Goal: Task Accomplishment & Management: Manage account settings

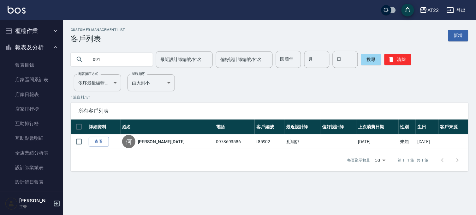
scroll to position [360, 0]
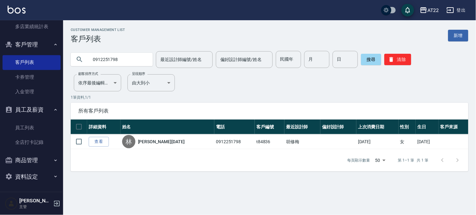
click at [112, 58] on input "0912251798" at bounding box center [117, 59] width 59 height 17
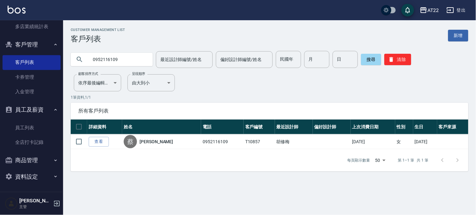
click at [127, 61] on input "0952116109" at bounding box center [117, 59] width 59 height 17
type input "0912251798"
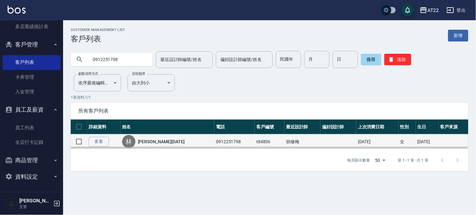
click at [99, 134] on td "查看" at bounding box center [103, 141] width 33 height 15
click at [99, 135] on td "查看" at bounding box center [103, 141] width 33 height 15
click at [100, 137] on link "查看" at bounding box center [99, 142] width 20 height 10
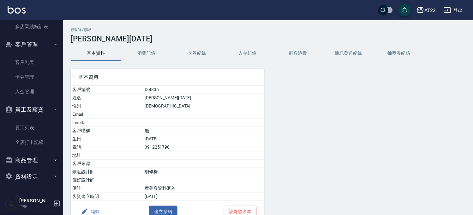
click at [151, 44] on div "顧客詳細資料 林煥誠27.9.20 基本資料 消費記錄 卡券紀錄 入金紀錄 顧客追蹤 簡訊發送紀錄 抽獎券紀錄 基本資料 客戶編號 t84836 姓名 林煥誠…" at bounding box center [267, 134] width 409 height 213
click at [148, 51] on button "消費記錄" at bounding box center [146, 53] width 50 height 15
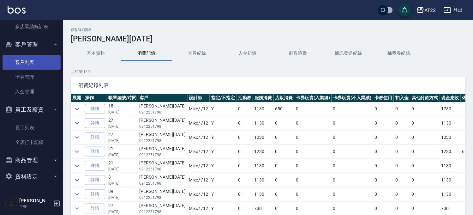
click at [34, 62] on link "客戶列表" at bounding box center [32, 62] width 58 height 15
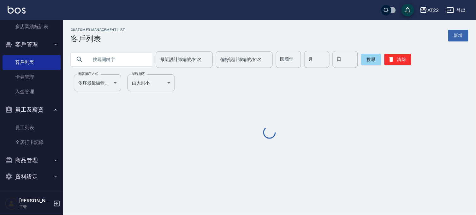
click at [100, 59] on input "text" at bounding box center [117, 59] width 59 height 17
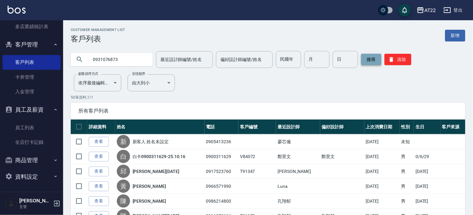
type input "0931076873"
click at [362, 62] on button "搜尋" at bounding box center [371, 59] width 20 height 11
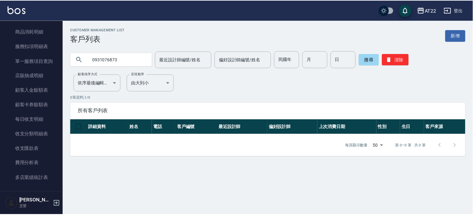
scroll to position [149, 0]
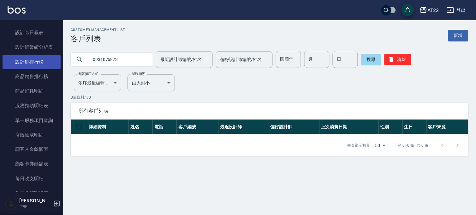
click at [36, 55] on link "設計師排行榜" at bounding box center [32, 62] width 58 height 15
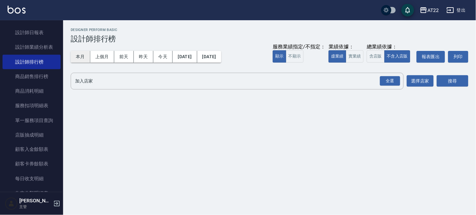
click at [80, 54] on button "本月" at bounding box center [81, 57] width 20 height 12
click at [392, 81] on div "全選" at bounding box center [390, 81] width 20 height 10
click at [447, 79] on button "搜尋" at bounding box center [453, 81] width 32 height 12
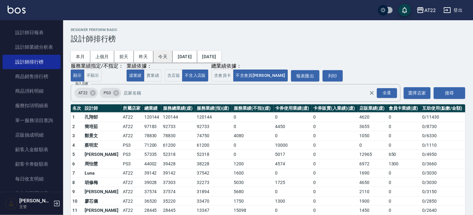
click at [167, 61] on button "今天" at bounding box center [163, 57] width 20 height 12
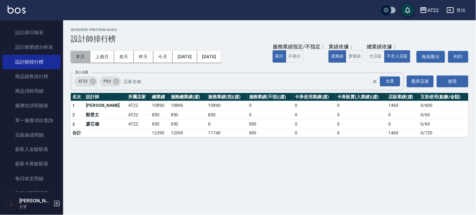
click at [80, 55] on button "本月" at bounding box center [81, 57] width 20 height 12
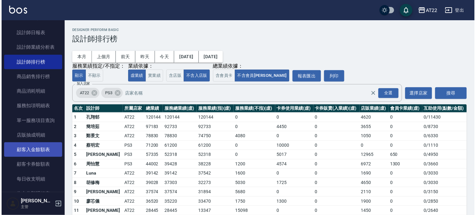
scroll to position [254, 0]
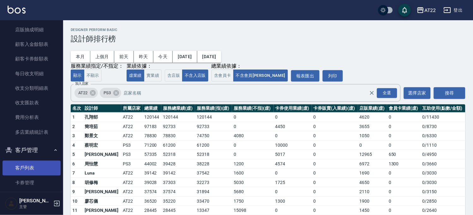
click at [28, 166] on link "客戶列表" at bounding box center [32, 167] width 58 height 15
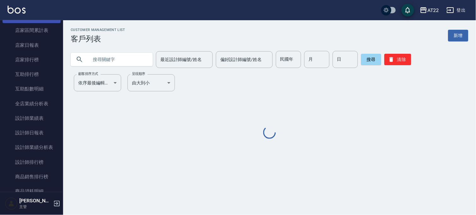
scroll to position [9, 0]
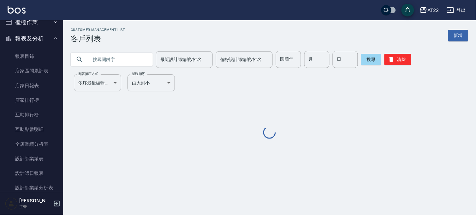
click at [38, 35] on button "報表及分析" at bounding box center [32, 38] width 58 height 16
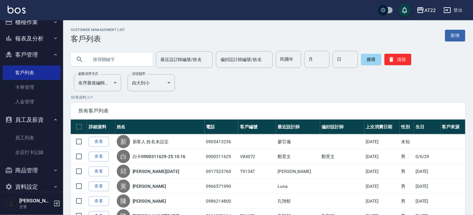
click at [84, 52] on div at bounding box center [112, 59] width 82 height 17
click at [87, 56] on div at bounding box center [112, 59] width 82 height 13
click at [89, 58] on input "text" at bounding box center [117, 59] width 59 height 17
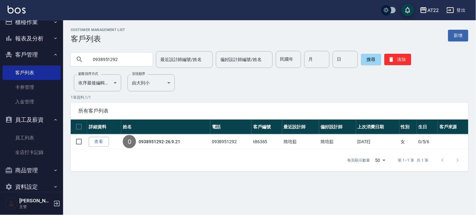
click at [127, 54] on input "0938951292" at bounding box center [117, 59] width 59 height 17
click at [127, 55] on input "0960602633" at bounding box center [117, 59] width 59 height 17
click at [110, 54] on input "0972593052" at bounding box center [117, 59] width 59 height 17
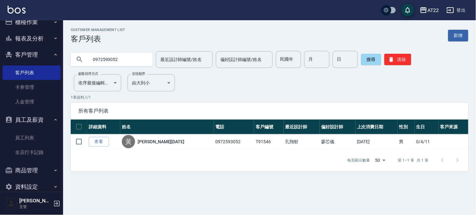
click at [110, 54] on input "0972593052" at bounding box center [117, 59] width 59 height 17
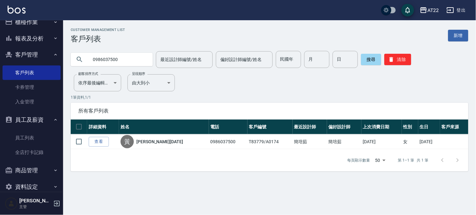
click at [110, 54] on input "0986037500" at bounding box center [117, 59] width 59 height 17
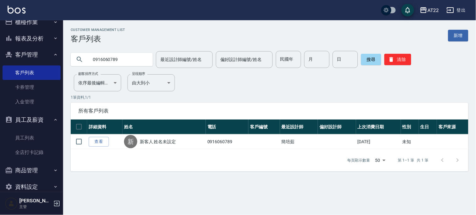
click at [109, 62] on input "0916060789" at bounding box center [117, 59] width 59 height 17
type input "+65"
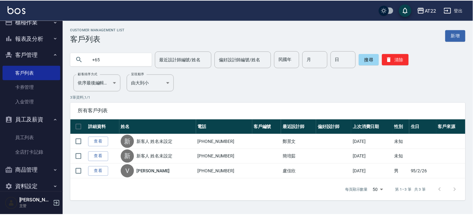
scroll to position [0, 0]
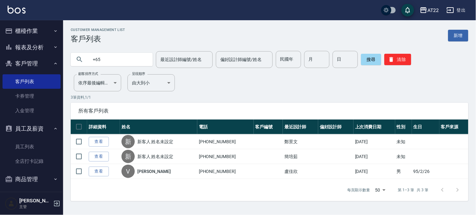
click at [44, 30] on button "櫃檯作業" at bounding box center [32, 31] width 58 height 16
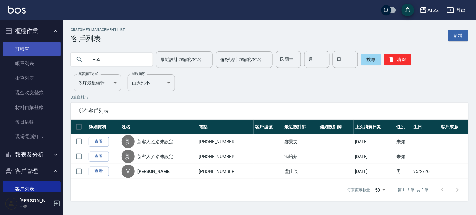
click at [32, 47] on link "打帳單" at bounding box center [32, 49] width 58 height 15
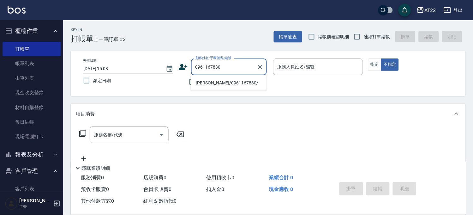
drag, startPoint x: 235, startPoint y: 76, endPoint x: 232, endPoint y: 85, distance: 9.4
click at [232, 85] on li "吳承鋒/0961167830/" at bounding box center [229, 83] width 76 height 10
type input "吳承鋒/0961167830/"
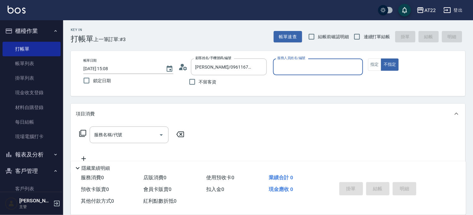
type input "Allen-7"
click at [378, 66] on button "指定" at bounding box center [375, 64] width 14 height 12
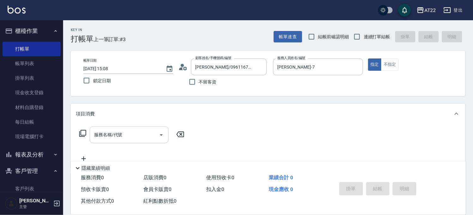
click at [103, 129] on input "服務名稱/代號" at bounding box center [124, 134] width 64 height 11
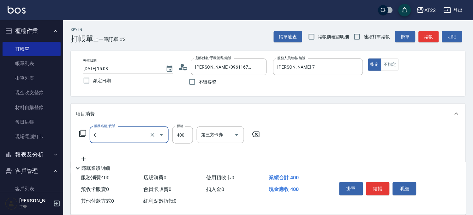
type input "有機洗髮(0)"
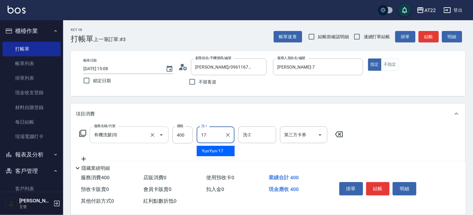
type input "YunYun-17"
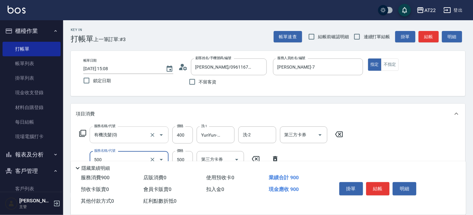
type input "剪髮(500)"
type input "700"
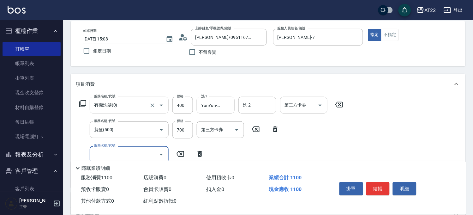
scroll to position [70, 0]
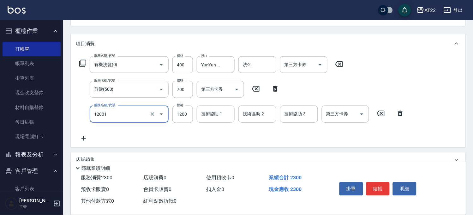
type input "燙髮S(12001)"
click at [193, 111] on div "服務名稱/代號 燙髮S(12001) 服務名稱/代號 價格 1600 價格 技術協助-1 技術協助-1 技術協助-2 技術協助-2 技術協助-3 技術協助-3…" at bounding box center [242, 113] width 332 height 17
click at [191, 113] on input "1600" at bounding box center [182, 113] width 21 height 17
type input "1900"
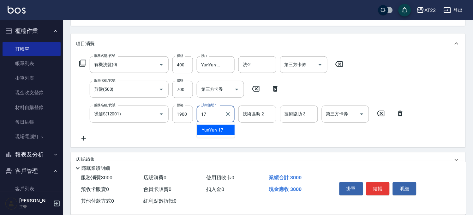
type input "YunYun-17"
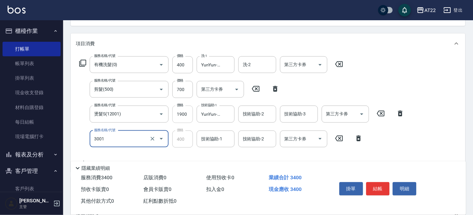
type input "側邊燙貼(3001)"
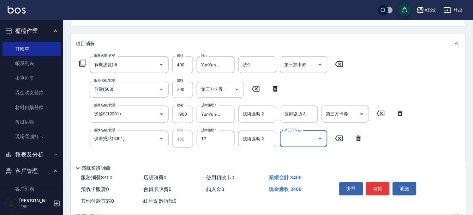
type input "YunYun-17"
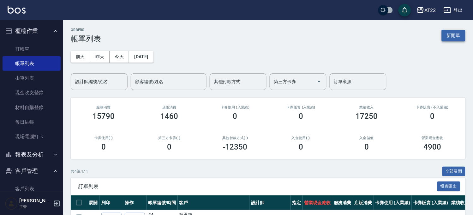
click at [459, 37] on button "新開單" at bounding box center [453, 36] width 24 height 12
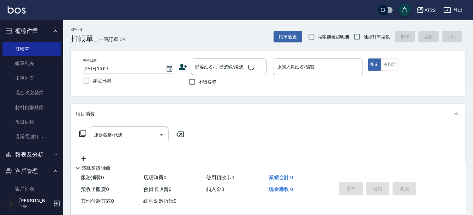
click at [365, 39] on span "連續打單結帳" at bounding box center [376, 36] width 27 height 7
click at [363, 39] on input "連續打單結帳" at bounding box center [356, 36] width 13 height 13
checkbox input "true"
click at [227, 65] on input "顧客姓名/手機號碼/編號" at bounding box center [224, 66] width 61 height 11
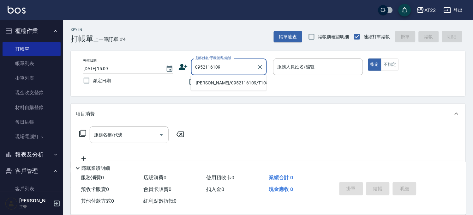
click at [215, 84] on li "蔡佳人/0952116109/T10857" at bounding box center [229, 83] width 76 height 10
type input "蔡佳人/0952116109/T10857"
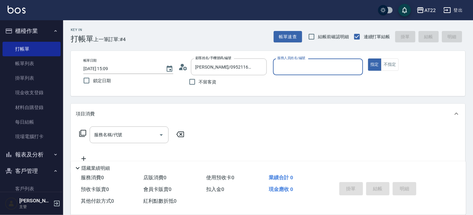
click at [185, 67] on icon at bounding box center [185, 68] width 4 height 4
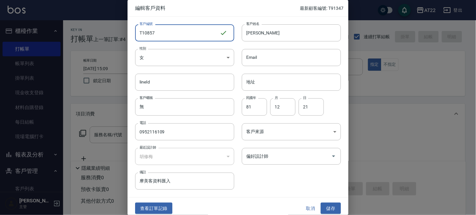
drag, startPoint x: 199, startPoint y: 32, endPoint x: 84, endPoint y: 21, distance: 116.3
click at [84, 21] on div "編輯客戶資料 最新顧客編號: T91347 客戶編號 T10857 ​ 客戶編號 客戶姓名 蔡佳人 客戶姓名 性別 女 FEMALE 性別 Email Ema…" at bounding box center [238, 107] width 476 height 215
type input "V86563"
click at [295, 37] on input "蔡佳人" at bounding box center [291, 32] width 99 height 17
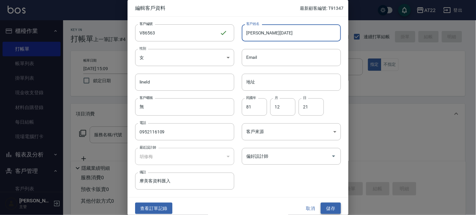
type input "[PERSON_NAME][DATE]"
click at [330, 209] on button "儲存" at bounding box center [331, 208] width 20 height 12
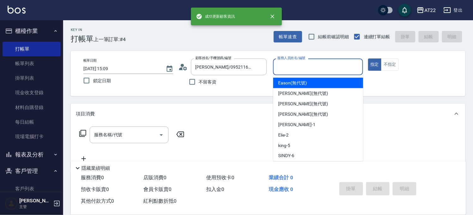
click at [310, 63] on div "服務人員姓名/編號 服務人員姓名/編號" at bounding box center [318, 66] width 90 height 17
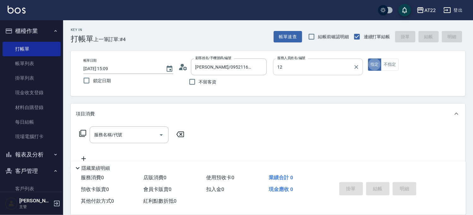
type input "Miko-12"
type button "true"
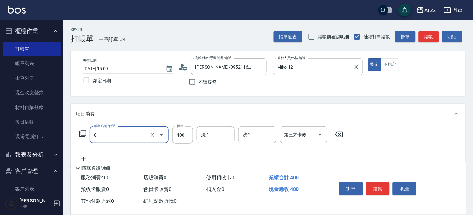
type input "有機洗髮(0)"
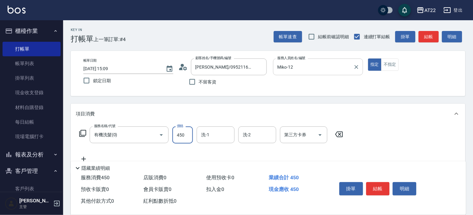
type input "450"
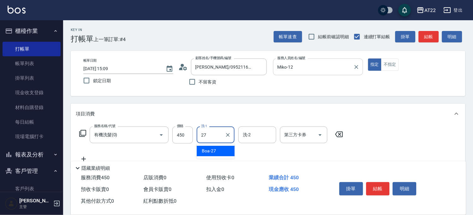
type input "Boa-27"
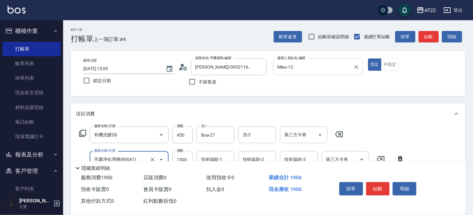
type input "毛囊淨化理療(80041)"
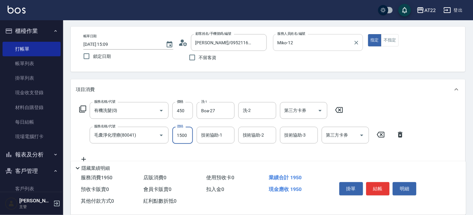
scroll to position [35, 0]
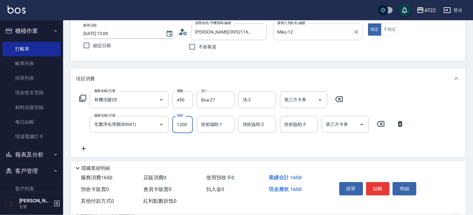
type input "1200"
type input "1"
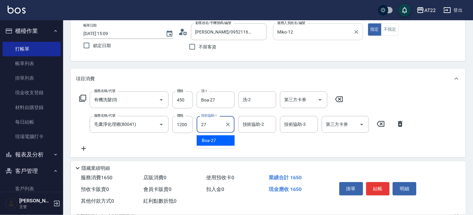
type input "Boa-27"
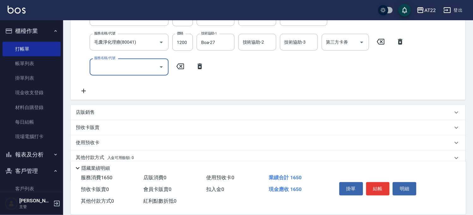
scroll to position [143, 0]
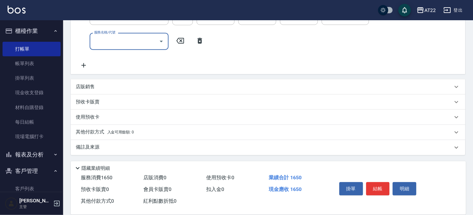
click at [109, 87] on div "店販銷售" at bounding box center [264, 86] width 377 height 7
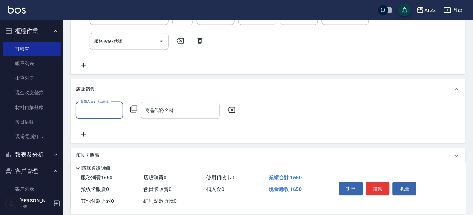
scroll to position [0, 0]
type input "Miko-12"
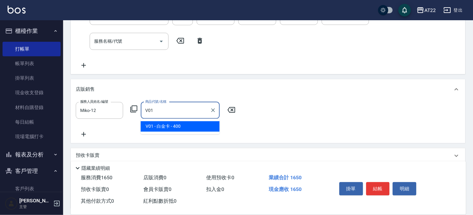
type input "白金卡"
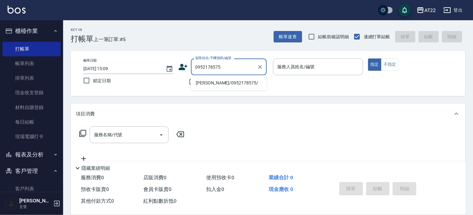
click at [208, 86] on li "張壬彬/0952178575/" at bounding box center [229, 83] width 76 height 10
type input "張壬彬/0952178575/"
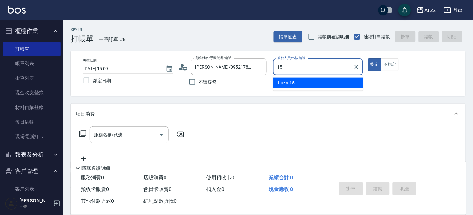
type input "Luna-15"
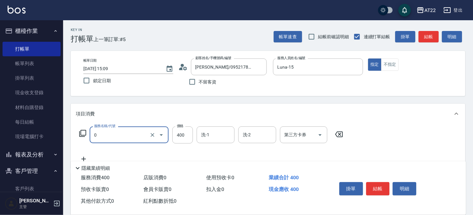
type input "有機洗髮(0)"
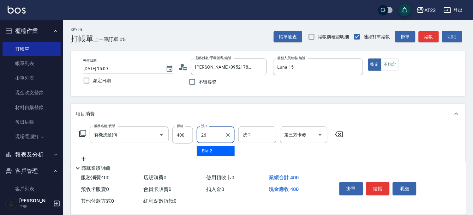
type input "Cinna-26"
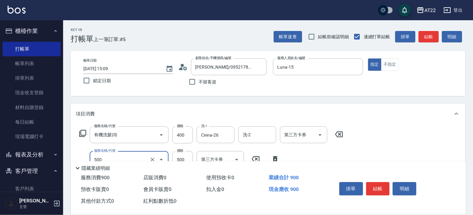
type input "剪髮(500)"
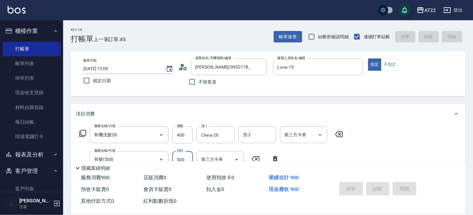
type input "2025/10/11 15:12"
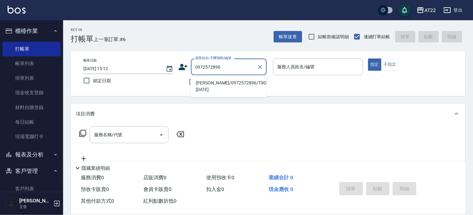
click at [204, 84] on li "吳秉駪/0972572896/T90359 27/02/15" at bounding box center [229, 86] width 76 height 17
type input "吳秉駪/0972572896/T90359 27/02/15"
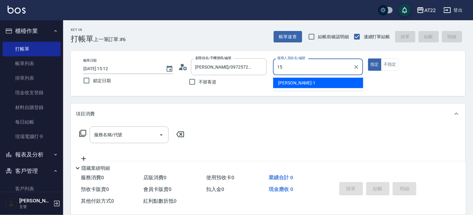
type input "Luna-15"
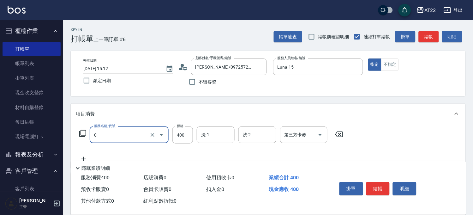
type input "有機洗髮(0)"
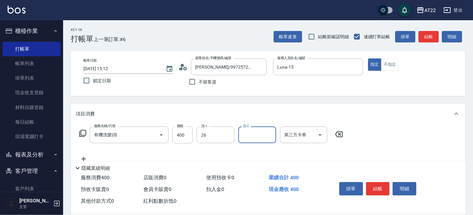
type input "Cinna-26"
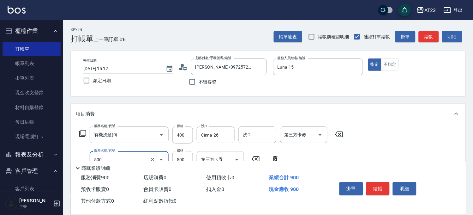
type input "剪髮(500)"
type input "430"
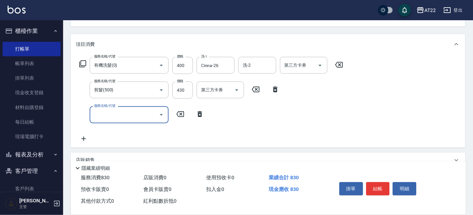
scroll to position [70, 0]
type input "側邊燙貼(3001)"
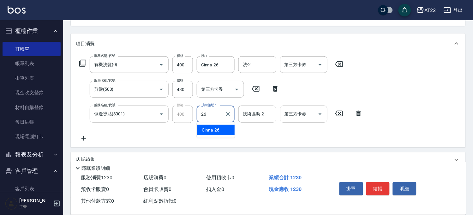
type input "Cinna-26"
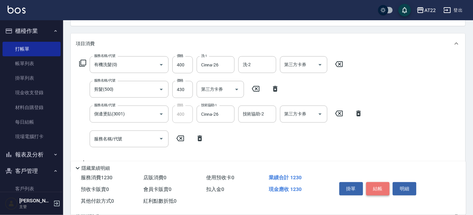
click at [375, 191] on button "結帳" at bounding box center [378, 188] width 24 height 13
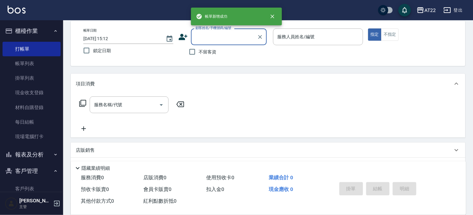
scroll to position [0, 0]
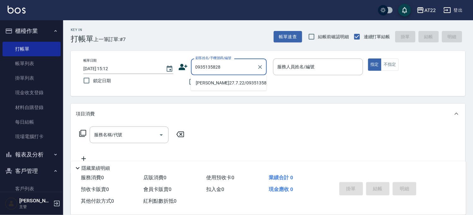
click at [225, 88] on li "林奕衡27.7.22/0935135828/V83236" at bounding box center [229, 83] width 76 height 10
type input "林奕衡27.7.22/0935135828/V83236"
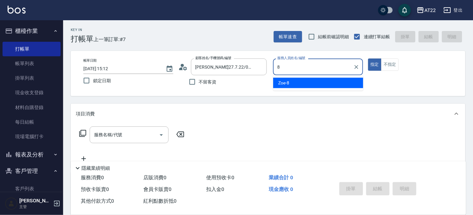
type input "Zoe-8"
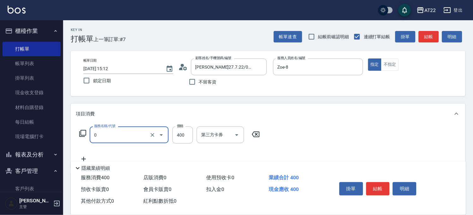
type input "有機洗髮(0)"
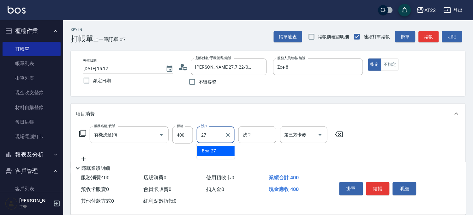
type input "Boa-27"
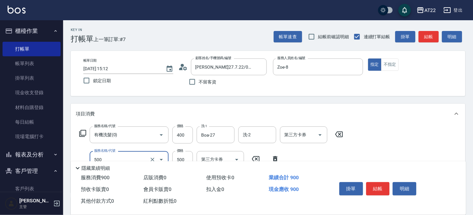
type input "剪髮(500)"
type input "450"
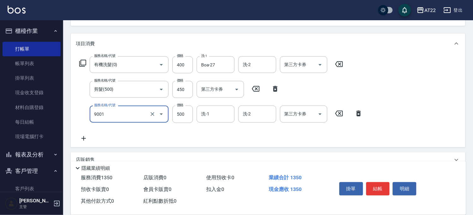
type input "升級保水面膜(9001)"
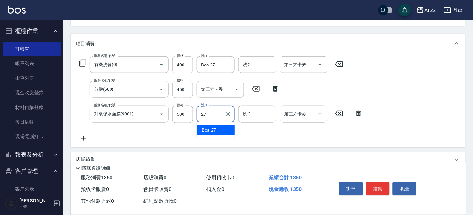
type input "Boa-27"
click at [371, 184] on button "結帳" at bounding box center [378, 188] width 24 height 13
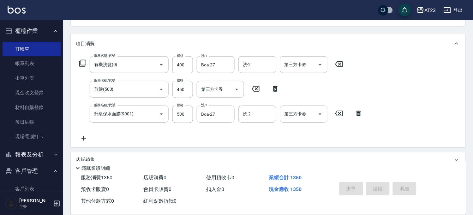
type input "2025/10/11 15:14"
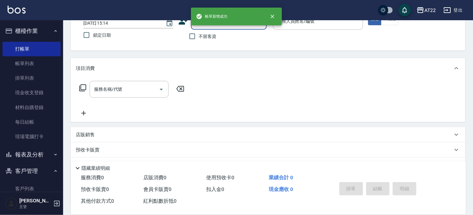
scroll to position [0, 0]
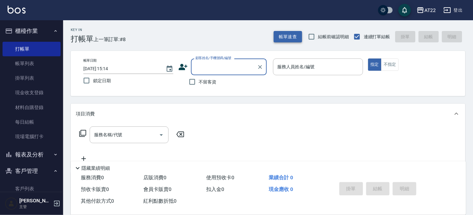
click at [293, 40] on button "帳單速查" at bounding box center [288, 37] width 28 height 12
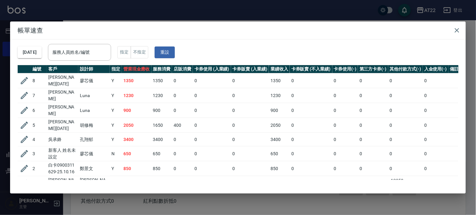
click at [253, 16] on div "帳單速查 2025/10/11 服務人員姓名/編號 服務人員姓名/編號 指定 不指定 重設 編號 客戶 設計師 指定 營業現金應收 服務消費 店販消費 卡券使…" at bounding box center [238, 107] width 476 height 215
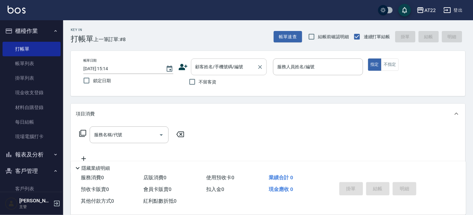
click at [206, 59] on div "顧客姓名/手機號碼/編號" at bounding box center [229, 66] width 76 height 17
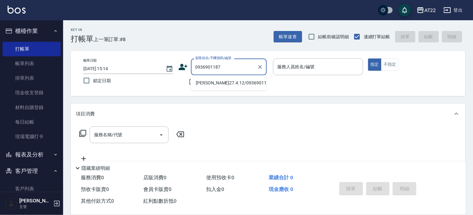
click at [224, 87] on li "陳涎峰27.4.12/0936901187/T91294" at bounding box center [229, 83] width 76 height 10
type input "陳涎峰27.4.12/0936901187/T91294"
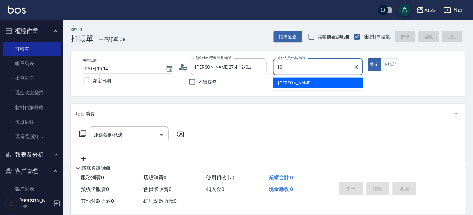
type input "Miu-10"
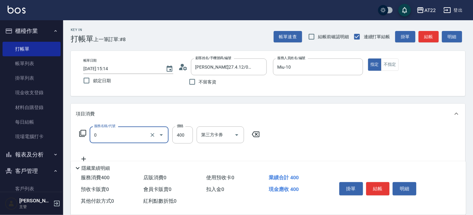
type input "有機洗髮(0)"
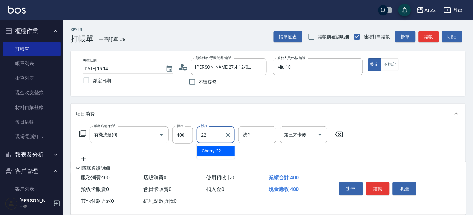
type input "Cherry-22"
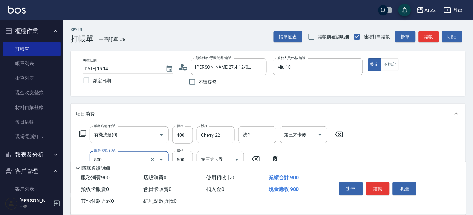
type input "剪髮(500)"
type input "430"
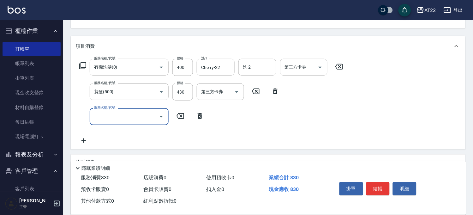
scroll to position [70, 0]
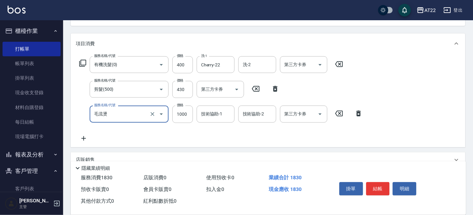
type input "毛流燙"
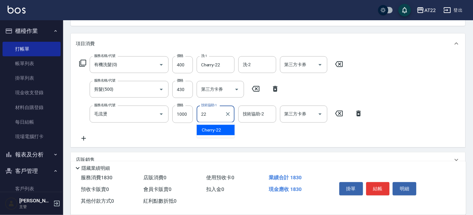
type input "Cherry-22"
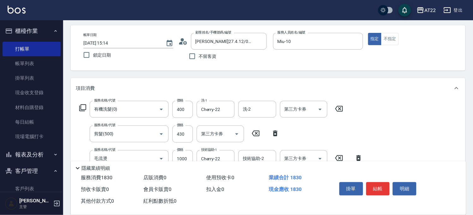
scroll to position [0, 0]
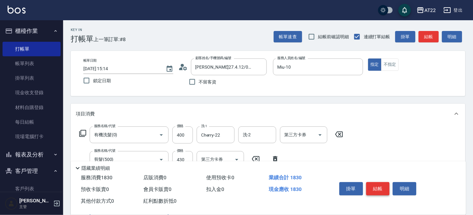
click at [383, 182] on button "結帳" at bounding box center [378, 188] width 24 height 13
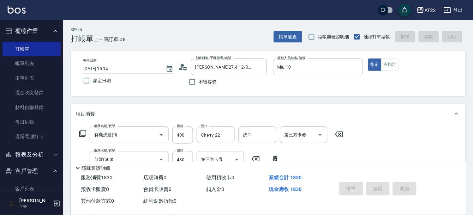
type input "2025/10/11 15:15"
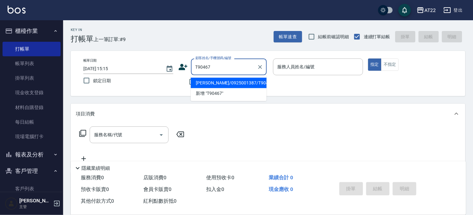
click at [228, 82] on li "林宥丞/0925001387/T90467" at bounding box center [229, 83] width 76 height 10
type input "林宥丞/0925001387/T90467"
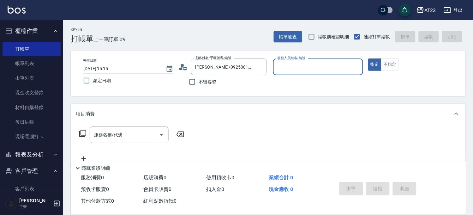
type input "Allen-7"
click at [368, 58] on button "指定" at bounding box center [375, 64] width 14 height 12
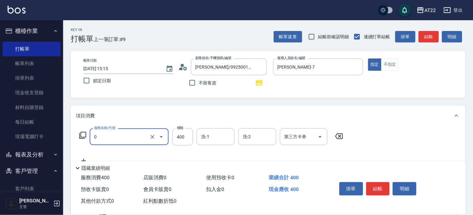
type input "有機洗髮(0)"
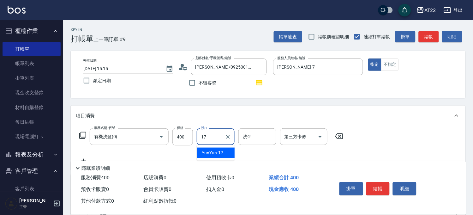
type input "YunYun-17"
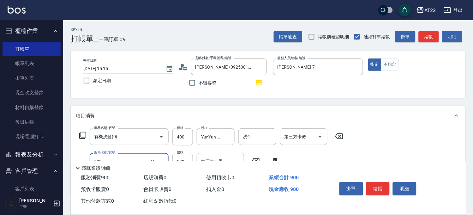
type input "剪髮(500)"
type input "630"
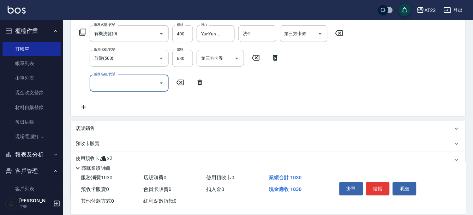
scroll to position [105, 0]
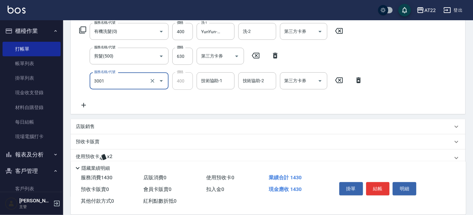
type input "側邊燙貼(3001)"
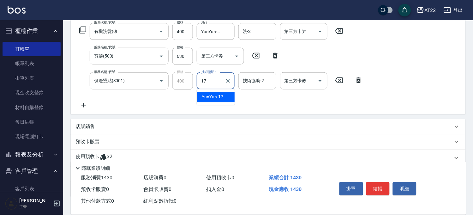
type input "YunYun-17"
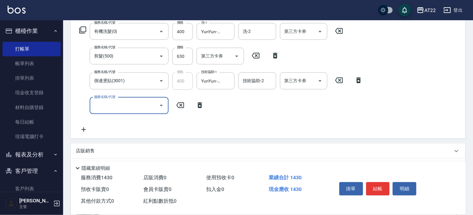
scroll to position [0, 0]
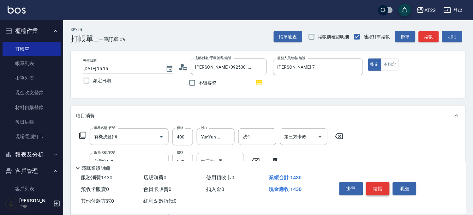
click at [379, 186] on button "結帳" at bounding box center [378, 188] width 24 height 13
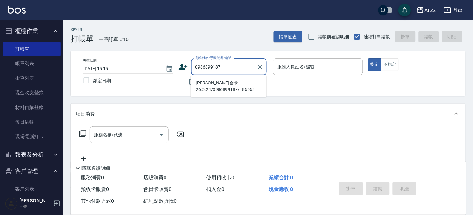
click at [236, 86] on li "于沛雯金卡26.5.24/0986899187/T86563" at bounding box center [229, 86] width 76 height 17
type input "于沛雯金卡26.5.24/0986899187/T86563"
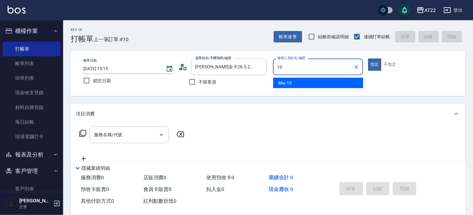
type input "Miu-10"
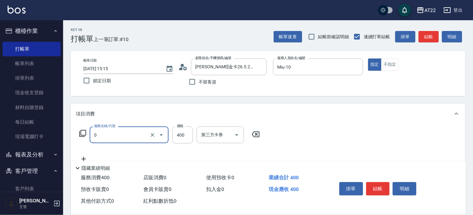
type input "有機洗髮(0)"
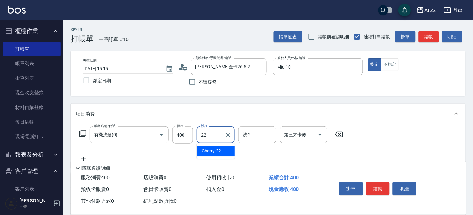
type input "Cherry-22"
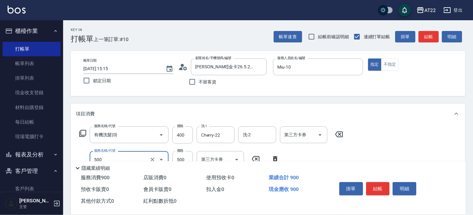
type input "剪髮(500)"
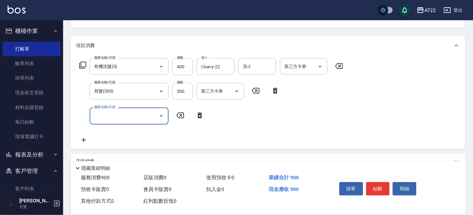
scroll to position [70, 0]
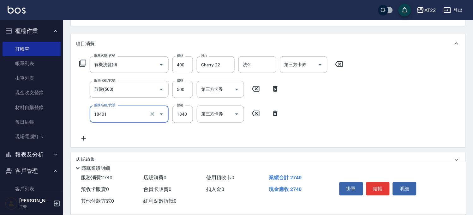
type input "燙髮M(18401)"
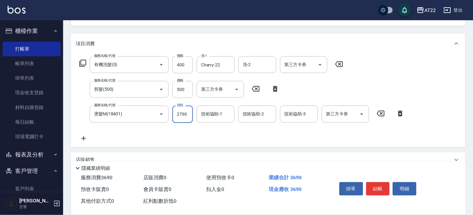
type input "2790"
type input "Cherry-22"
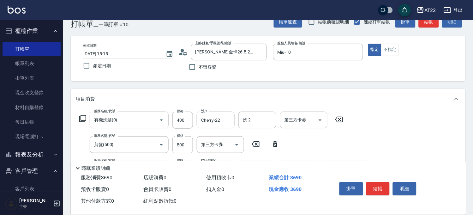
scroll to position [0, 0]
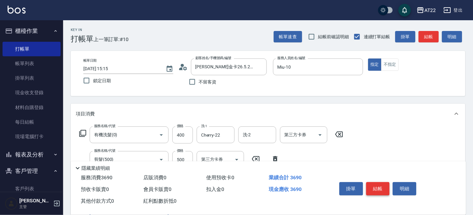
click at [374, 183] on button "結帳" at bounding box center [378, 188] width 24 height 13
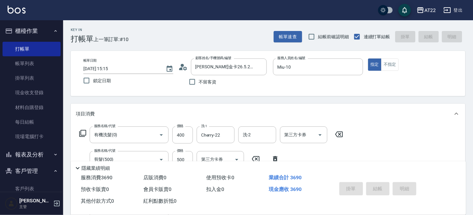
type input "2025/10/11 15:17"
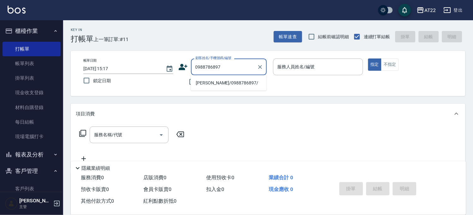
click at [210, 80] on li "吳弈昀/0988786897/" at bounding box center [229, 83] width 76 height 10
type input "吳弈昀/0988786897/"
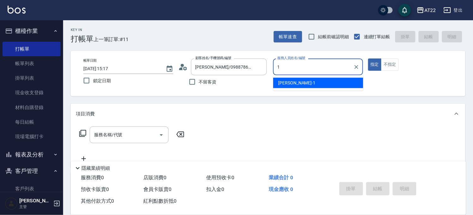
type input "孫一平-1"
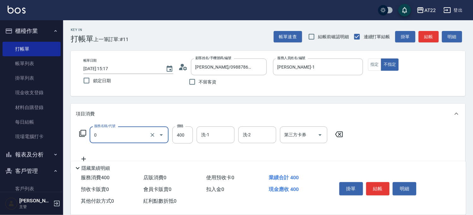
type input "有機洗髮(0)"
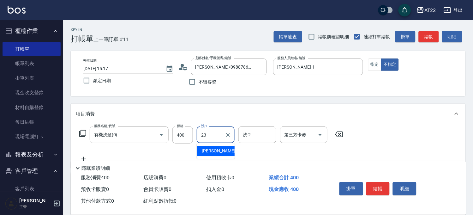
type input "Yuri-23"
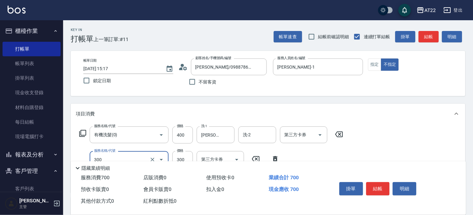
type input "剪髮(300)"
type input "250"
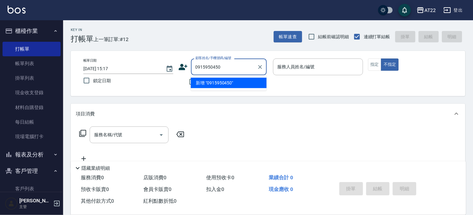
click at [209, 86] on li "新增 "0915950450"" at bounding box center [229, 83] width 76 height 10
type input "0915950450"
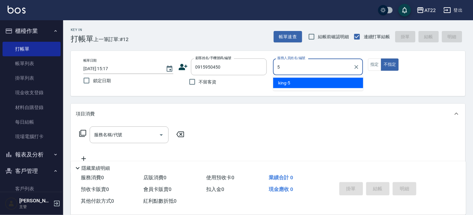
type input "king-5"
type button "false"
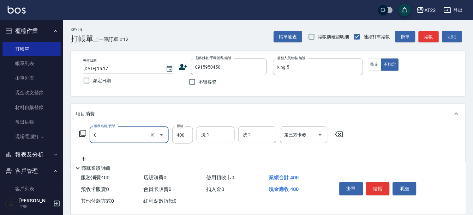
type input "有機洗髮(0)"
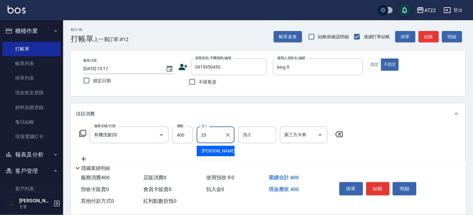
type input "Yuri-23"
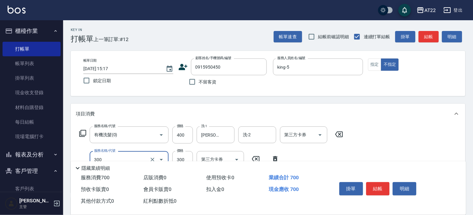
type input "剪髮(300)"
type input "250"
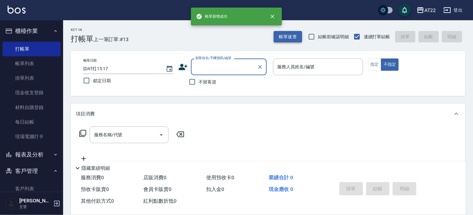
click at [283, 37] on button "帳單速查" at bounding box center [288, 37] width 28 height 12
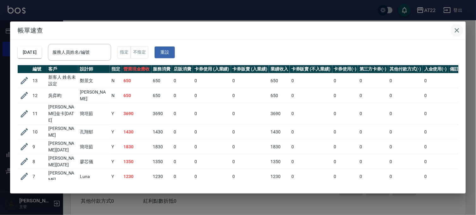
click at [457, 35] on button "button" at bounding box center [457, 30] width 13 height 13
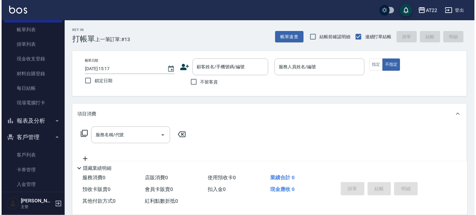
scroll to position [70, 0]
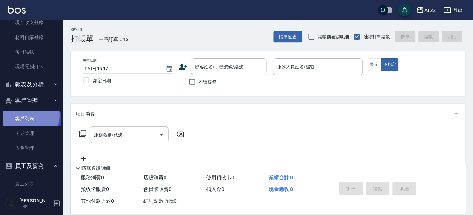
click at [27, 115] on link "客戶列表" at bounding box center [32, 118] width 58 height 15
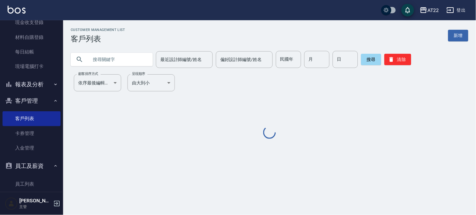
click at [124, 62] on input "text" at bounding box center [117, 59] width 59 height 17
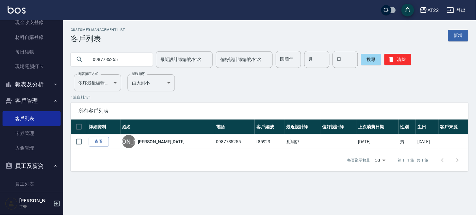
click at [123, 57] on input "0987735255" at bounding box center [117, 59] width 59 height 17
paste input "羽晴"
type input "羽晴"
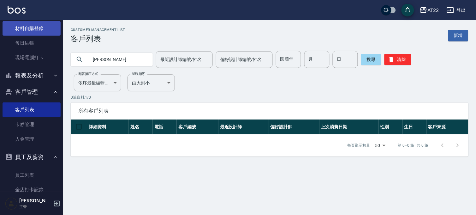
scroll to position [126, 0]
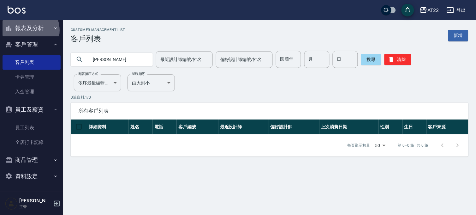
click at [27, 30] on button "報表及分析" at bounding box center [32, 28] width 58 height 16
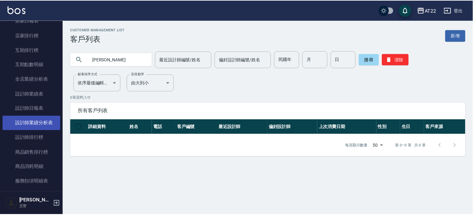
scroll to position [231, 0]
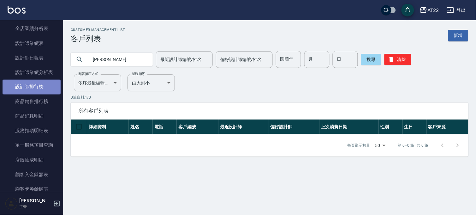
click at [35, 86] on link "設計師排行榜" at bounding box center [32, 87] width 58 height 15
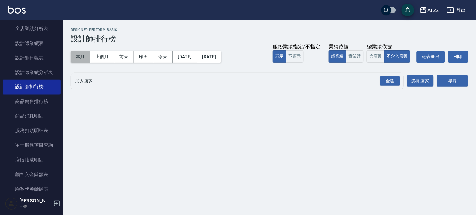
click at [78, 55] on button "本月" at bounding box center [81, 57] width 20 height 12
click at [387, 79] on div "全選" at bounding box center [390, 81] width 20 height 10
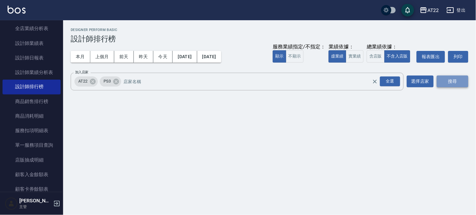
click at [452, 81] on button "搜尋" at bounding box center [453, 81] width 32 height 12
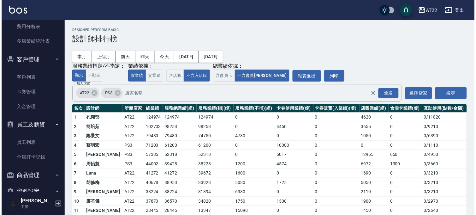
scroll to position [467, 0]
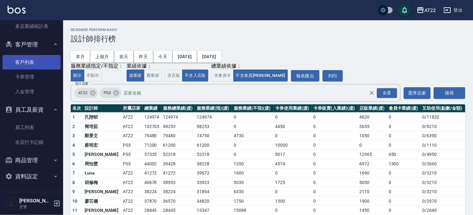
click at [35, 61] on link "客戶列表" at bounding box center [32, 62] width 58 height 15
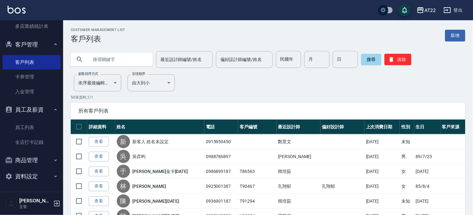
click at [127, 55] on input "text" at bounding box center [117, 59] width 59 height 17
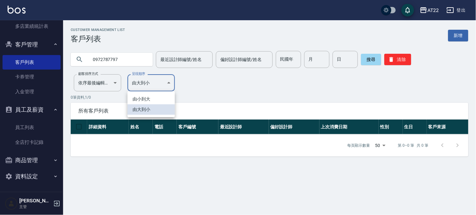
click at [128, 76] on body "AT22 登出 櫃檯作業 打帳單 帳單列表 掛單列表 現金收支登錄 材料自購登錄 每日結帳 現場電腦打卡 報表及分析 報表目錄 店家區間累計表 店家日報表 店…" at bounding box center [238, 107] width 476 height 215
click at [132, 61] on div at bounding box center [238, 107] width 476 height 215
click at [132, 61] on input "0972787797" at bounding box center [117, 59] width 59 height 17
type input "0911903615"
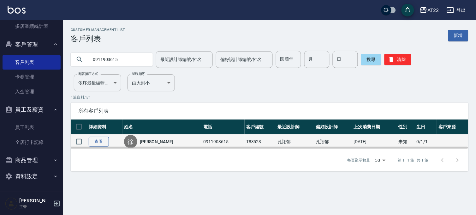
click at [98, 137] on link "查看" at bounding box center [99, 142] width 20 height 10
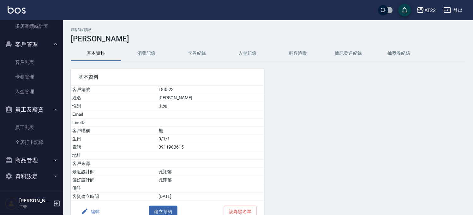
click at [129, 58] on button "消費記錄" at bounding box center [146, 53] width 50 height 15
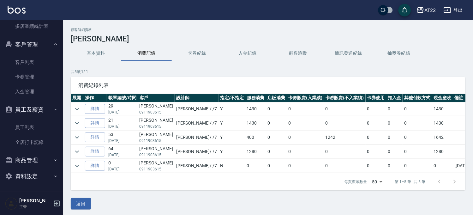
click at [95, 54] on button "基本資料" at bounding box center [96, 53] width 50 height 15
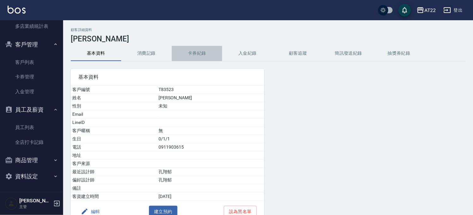
click at [188, 49] on button "卡券紀錄" at bounding box center [197, 53] width 50 height 15
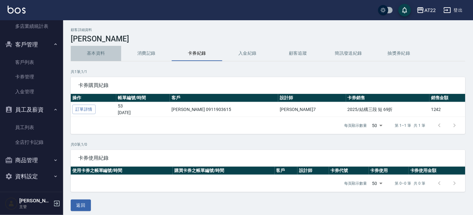
click at [101, 55] on button "基本資料" at bounding box center [96, 53] width 50 height 15
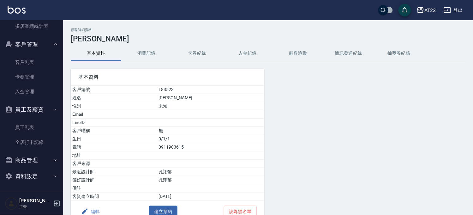
click at [182, 147] on td "0911903615" at bounding box center [210, 147] width 107 height 8
copy td "0911903615"
click at [422, 15] on button "AT22" at bounding box center [426, 10] width 24 height 13
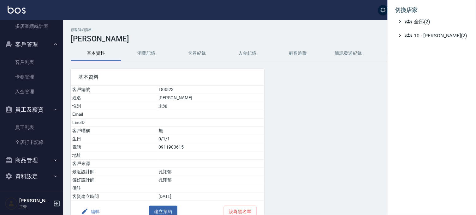
click at [422, 39] on ul "切換店家 全部(2) 10 - 楊家昕(2)" at bounding box center [431, 21] width 88 height 42
click at [423, 34] on span "10 - 楊家昕(2)" at bounding box center [435, 36] width 61 height 8
click at [418, 54] on span "PS3" at bounding box center [436, 53] width 59 height 8
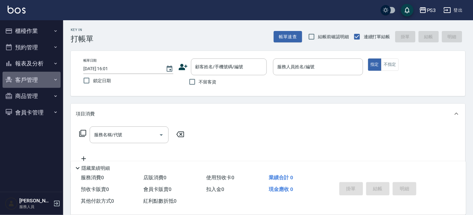
click at [31, 77] on button "客戶管理" at bounding box center [32, 80] width 58 height 16
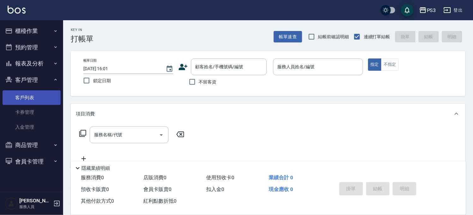
click at [27, 91] on link "客戶列表" at bounding box center [32, 97] width 58 height 15
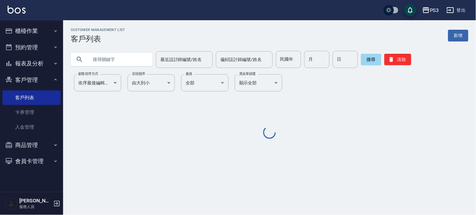
click at [118, 55] on input "text" at bounding box center [117, 59] width 59 height 17
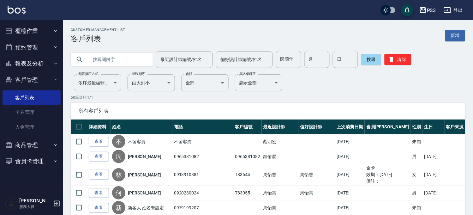
paste input "0911903615"
type input "0911903615"
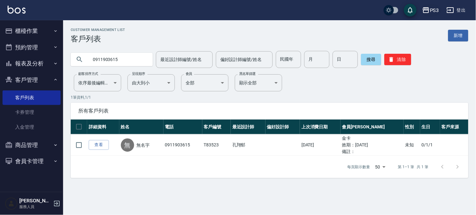
click at [434, 13] on div "PS3" at bounding box center [434, 10] width 9 height 8
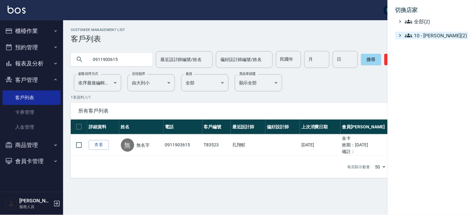
click at [437, 36] on span "10 - 楊家昕(2)" at bounding box center [435, 36] width 61 height 8
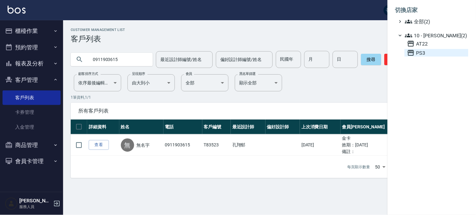
click at [428, 51] on span "PS3" at bounding box center [436, 53] width 59 height 8
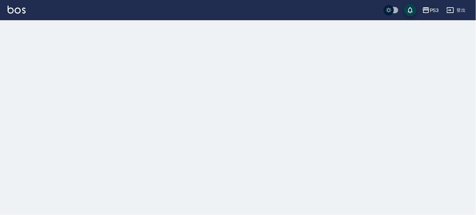
click at [433, 15] on button "PS3" at bounding box center [431, 10] width 22 height 13
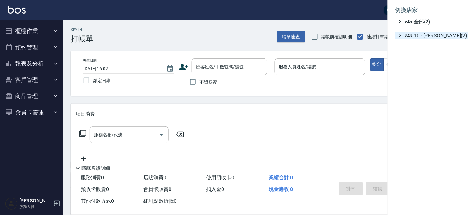
click at [425, 33] on span "10 - 楊家昕(2)" at bounding box center [435, 36] width 61 height 8
click at [422, 44] on span "AT22" at bounding box center [436, 44] width 59 height 8
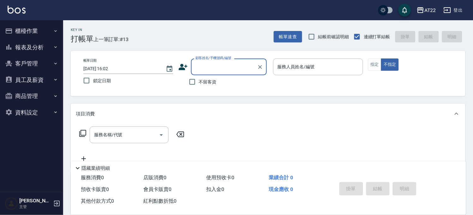
click at [35, 63] on button "客戶管理" at bounding box center [32, 63] width 58 height 16
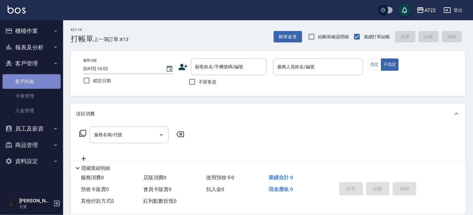
click at [28, 81] on link "客戶列表" at bounding box center [32, 81] width 58 height 15
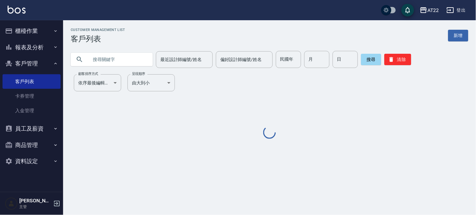
click at [109, 59] on input "text" at bounding box center [117, 59] width 59 height 17
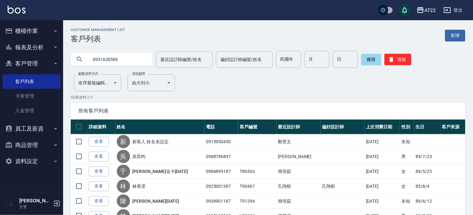
type input "0931628589"
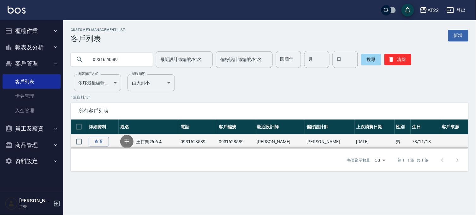
click at [103, 136] on td "查看" at bounding box center [103, 141] width 32 height 15
click at [99, 142] on link "查看" at bounding box center [99, 142] width 20 height 10
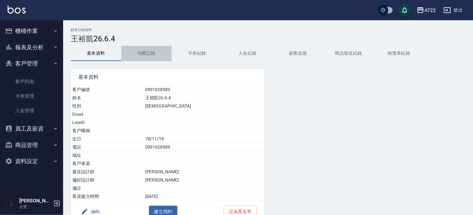
click at [131, 57] on button "消費記錄" at bounding box center [146, 53] width 50 height 15
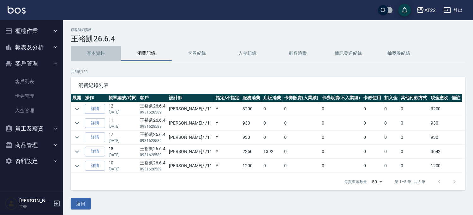
click at [98, 52] on button "基本資料" at bounding box center [96, 53] width 50 height 15
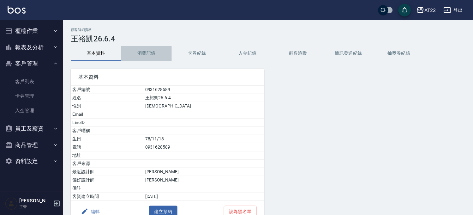
click at [149, 56] on button "消費記錄" at bounding box center [146, 53] width 50 height 15
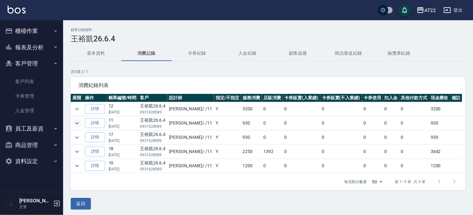
click at [80, 122] on icon "expand row" at bounding box center [77, 123] width 8 height 8
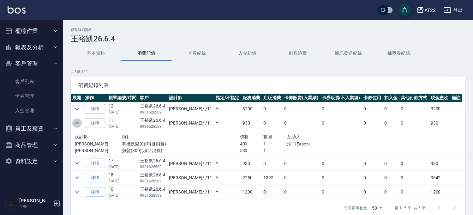
click at [80, 122] on icon "expand row" at bounding box center [77, 123] width 8 height 8
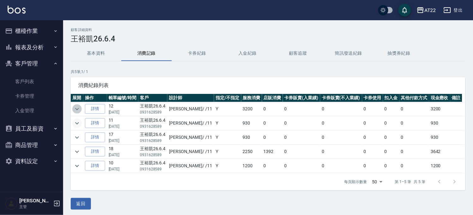
click at [76, 111] on icon "expand row" at bounding box center [77, 109] width 8 height 8
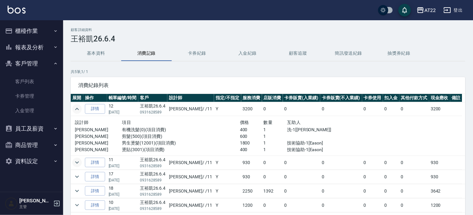
click at [76, 111] on icon "expand row" at bounding box center [77, 109] width 8 height 8
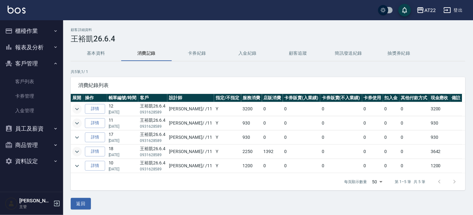
click at [74, 150] on icon "expand row" at bounding box center [77, 152] width 8 height 8
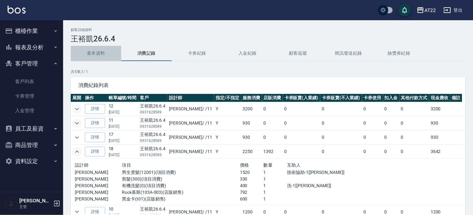
click at [99, 56] on button "基本資料" at bounding box center [96, 53] width 50 height 15
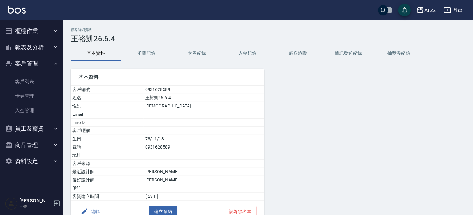
click at [89, 210] on button "編輯" at bounding box center [90, 211] width 24 height 12
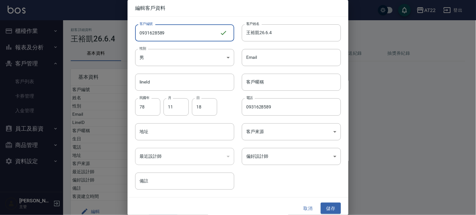
drag, startPoint x: 183, startPoint y: 30, endPoint x: 125, endPoint y: 35, distance: 58.6
click at [125, 35] on div "編輯客戶資料 客戶編號 0931628589 ​ 客戶編號 客戶姓名 王裕凱26.6.4 客戶姓名 性別 男 MALE 性別 Email Email line…" at bounding box center [238, 107] width 476 height 215
type input "T26.6.4"
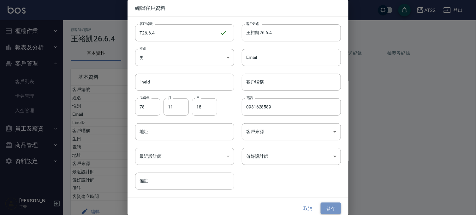
click at [327, 204] on button "儲存" at bounding box center [331, 208] width 20 height 12
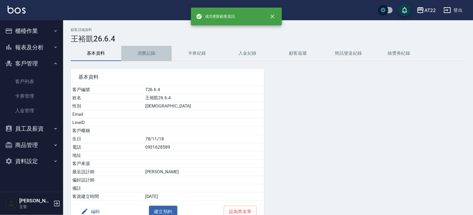
click at [153, 58] on button "消費記錄" at bounding box center [146, 53] width 50 height 15
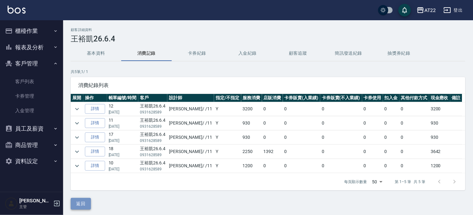
click at [77, 204] on button "返回" at bounding box center [81, 203] width 20 height 12
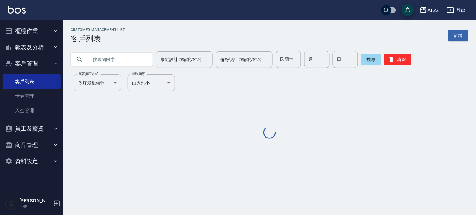
click at [130, 62] on input "text" at bounding box center [117, 59] width 59 height 17
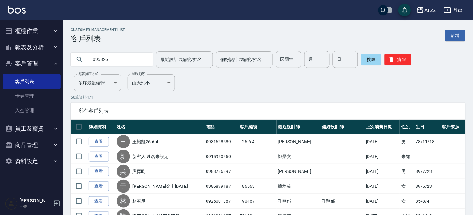
click at [130, 62] on input "095826" at bounding box center [117, 59] width 59 height 17
type input "0958262206"
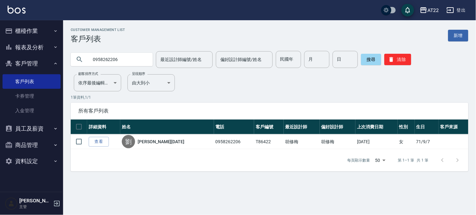
click at [35, 24] on button "櫃檯作業" at bounding box center [32, 31] width 58 height 16
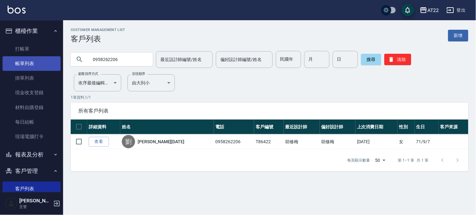
click at [33, 59] on link "帳單列表" at bounding box center [32, 63] width 58 height 15
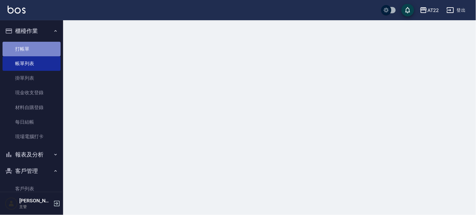
click at [42, 52] on link "打帳單" at bounding box center [32, 49] width 58 height 15
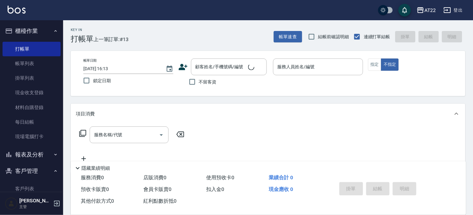
click at [207, 84] on span "不留客資" at bounding box center [208, 82] width 18 height 7
click at [199, 84] on input "不留客資" at bounding box center [192, 81] width 13 height 13
checkbox input "true"
click at [374, 64] on button "指定" at bounding box center [375, 64] width 14 height 12
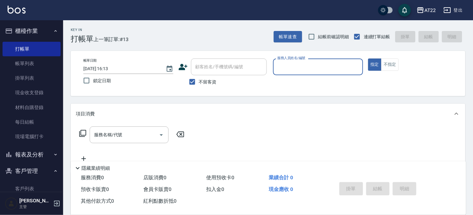
click at [303, 67] on input "服務人員姓名/編號" at bounding box center [318, 66] width 84 height 11
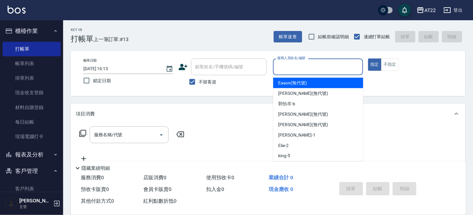
click at [297, 84] on span "Eason (無代號)" at bounding box center [292, 83] width 29 height 7
type input "Eason(無代號)"
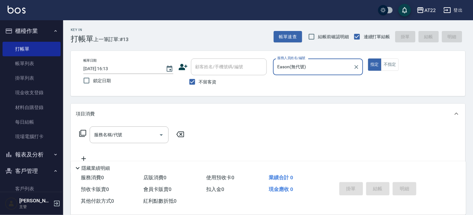
click at [125, 143] on div "服務名稱/代號 服務名稱/代號" at bounding box center [132, 144] width 112 height 36
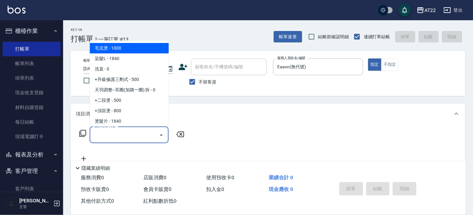
click at [128, 139] on input "服務名稱/代號" at bounding box center [124, 134] width 64 height 11
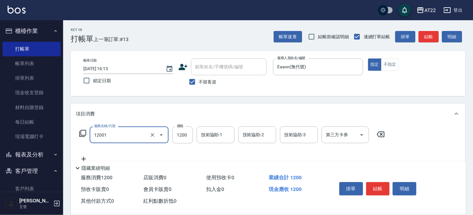
type input "燙髮S(12001)"
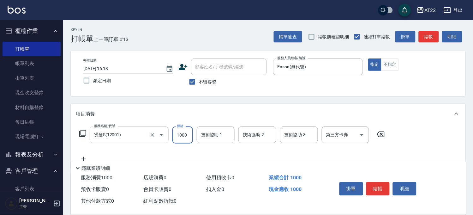
type input "1000"
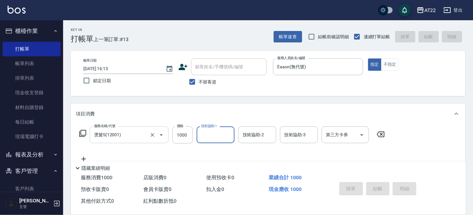
type input "2025/10/11 16:14"
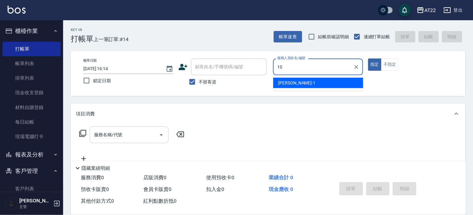
type input "Miu-10"
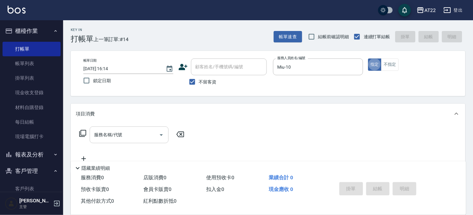
type button "true"
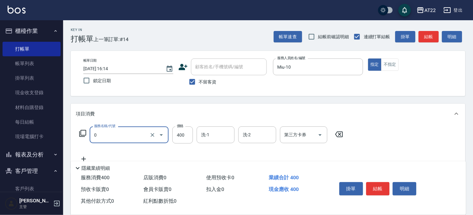
type input "有機洗髮(0)"
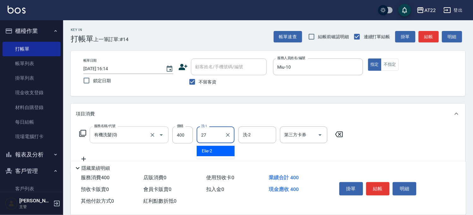
type input "Boa-27"
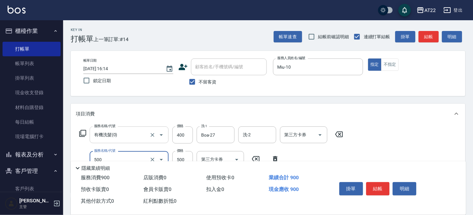
type input "剪髮(500)"
type input "430"
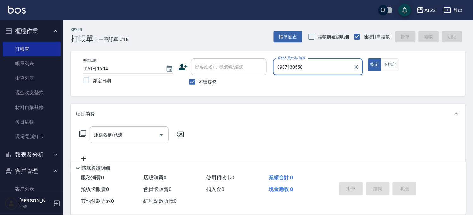
click at [244, 68] on div "帳單日期 2025/10/11 16:14 鎖定日期 顧客姓名/手機號碼/編號 顧客姓名/手機號碼/編號 不留客資 服務人員姓名/編號 0987130558 …" at bounding box center [267, 73] width 379 height 30
type input "0987130558"
click at [215, 84] on span "不留客資" at bounding box center [208, 82] width 18 height 7
click at [199, 84] on input "不留客資" at bounding box center [192, 81] width 13 height 13
checkbox input "false"
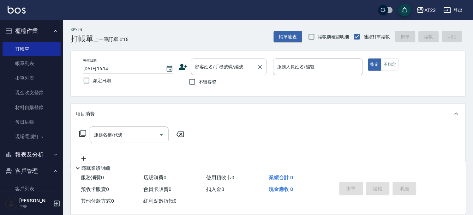
click at [213, 74] on div "顧客姓名/手機號碼/編號" at bounding box center [229, 66] width 76 height 17
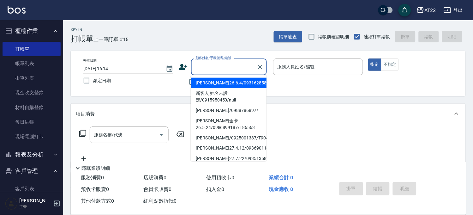
drag, startPoint x: 213, startPoint y: 74, endPoint x: 201, endPoint y: 64, distance: 15.4
click at [201, 64] on input "顧客姓名/手機號碼/編號" at bounding box center [224, 66] width 61 height 11
paste input "0987130558"
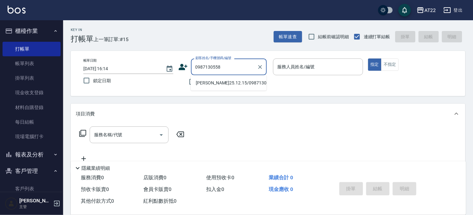
click at [215, 87] on li "張志明25.12.15/0987130558/T83835" at bounding box center [229, 83] width 76 height 10
type input "張志明25.12.15/0987130558/T83835"
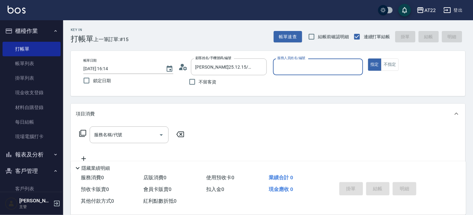
type input "Miko-12"
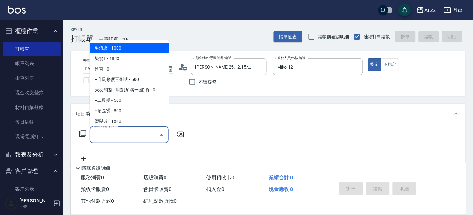
click at [146, 133] on input "服務名稱/代號" at bounding box center [124, 134] width 64 height 11
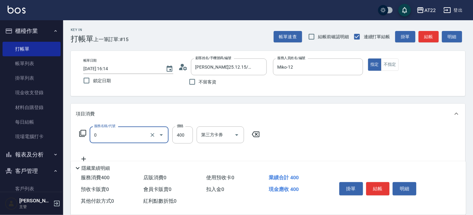
type input "有機洗髮(0)"
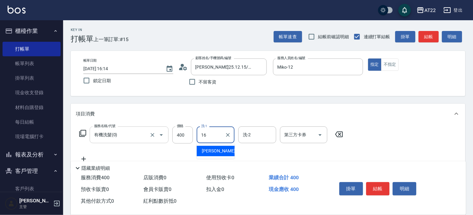
type input "Joe-16"
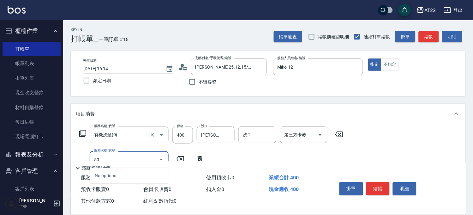
type input "5"
type input "剪髮(400)"
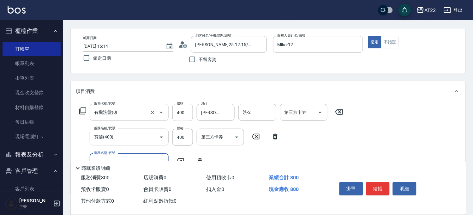
scroll to position [35, 0]
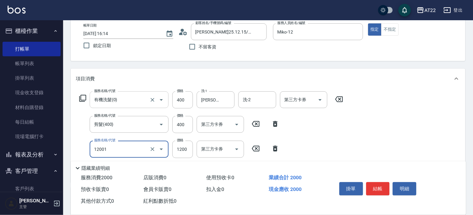
type input "燙髮S(12001)"
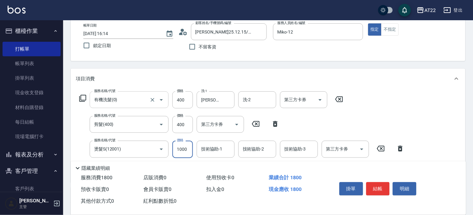
type input "1000"
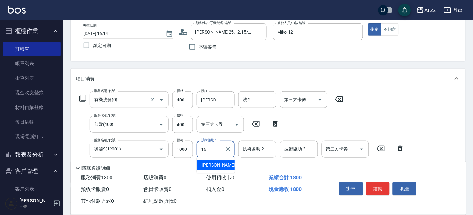
type input "Joe-16"
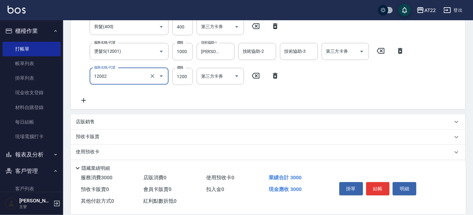
scroll to position [140, 0]
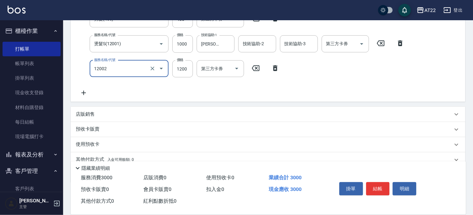
type input "染髮S(12002)"
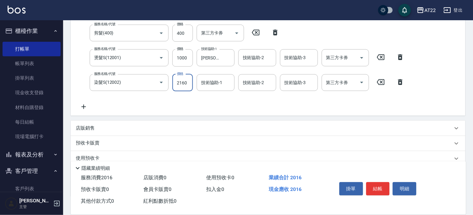
type input "2160"
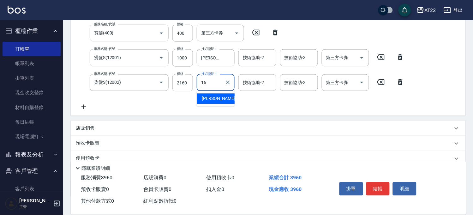
type input "Joe-16"
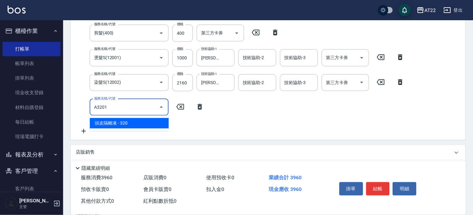
type input "頭皮隔離液(A3201)"
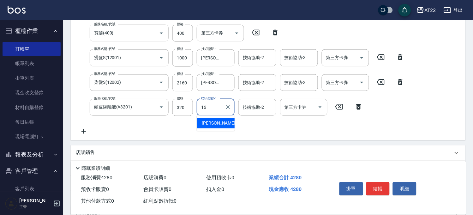
type input "Joe-16"
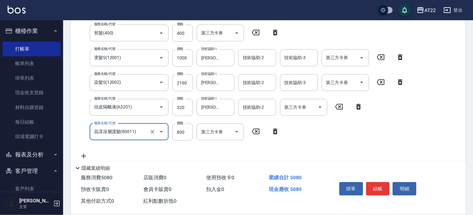
type input "晶漾深層護髮(80011)"
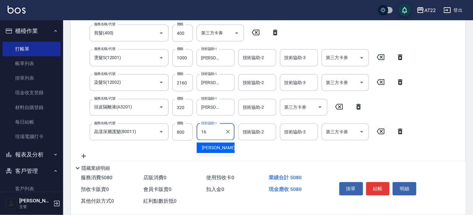
type input "Joe-16"
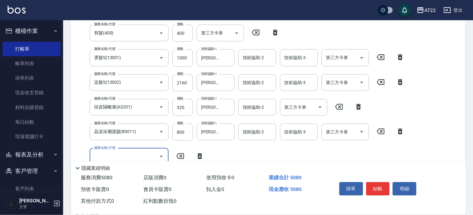
scroll to position [0, 0]
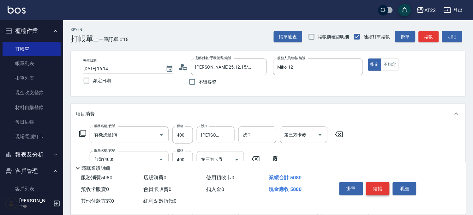
click at [386, 187] on button "結帳" at bounding box center [378, 188] width 24 height 13
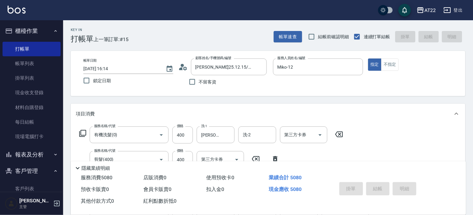
type input "2025/10/11 16:15"
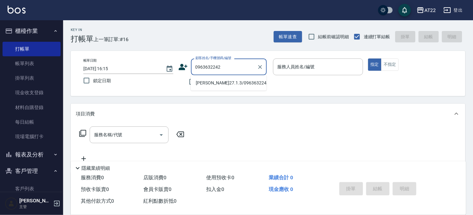
click at [199, 84] on li "范育豪27.1.3/0963632242/T90051" at bounding box center [229, 83] width 76 height 10
type input "范育豪27.1.3/0963632242/T90051"
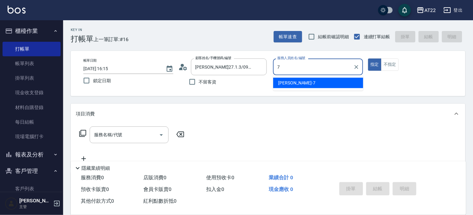
type input "Allen-7"
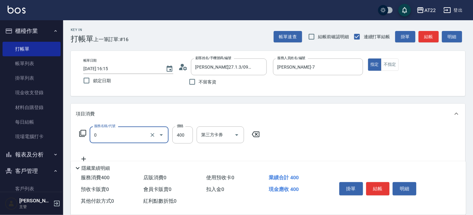
type input "有機洗髮(0)"
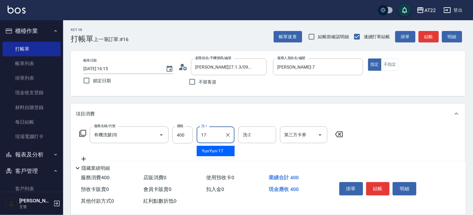
type input "YunYun-17"
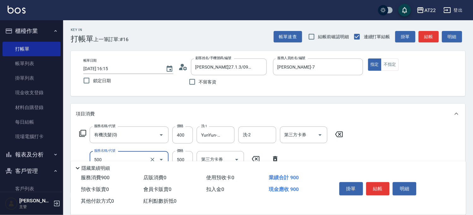
type input "剪髮(500)"
type input "700"
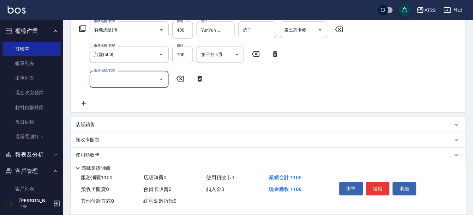
scroll to position [105, 0]
type input "燙髮S(12001)"
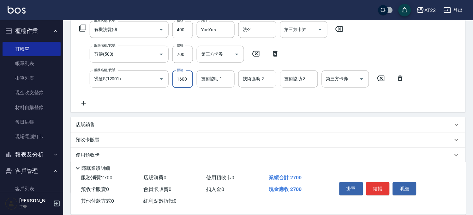
type input "1600"
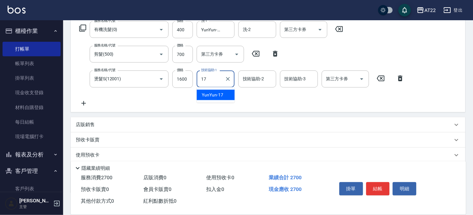
type input "YunYun-17"
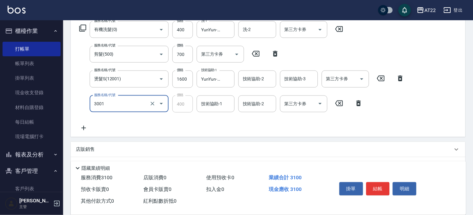
type input "側邊燙貼(3001)"
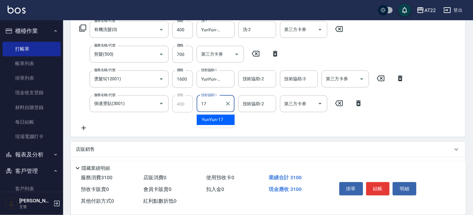
type input "YunYun-17"
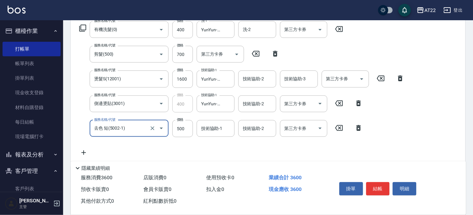
type input "去色 短(5002-1)"
type input "800"
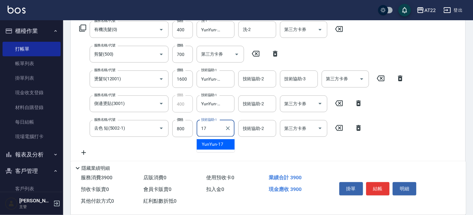
type input "YunYun-17"
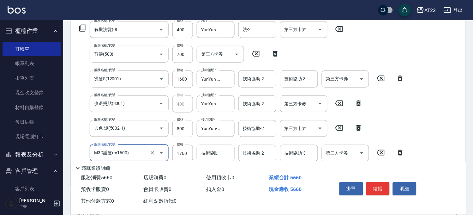
type input "M3D護髮(m1600)"
type input "1518"
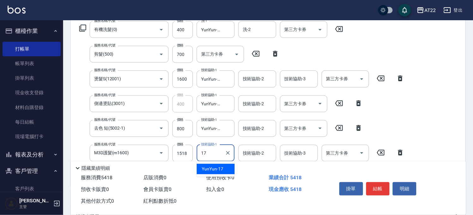
type input "YunYun-17"
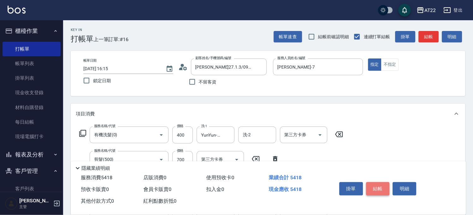
click at [382, 182] on button "結帳" at bounding box center [378, 188] width 24 height 13
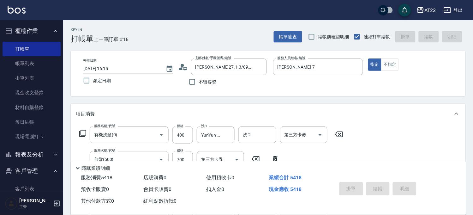
type input "2025/10/11 16:16"
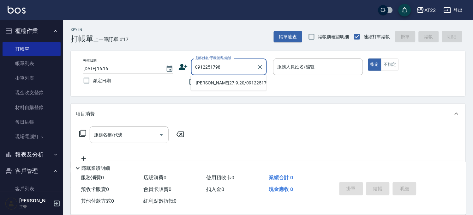
click at [210, 88] on li "林煥誠27.9.20/0912251798/t84836" at bounding box center [229, 83] width 76 height 10
type input "林煥誠27.9.20/0912251798/t84836"
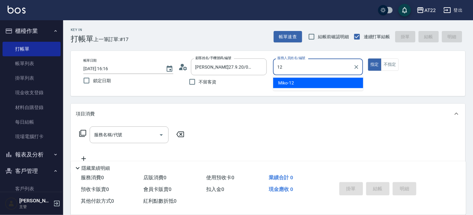
type input "Miko-12"
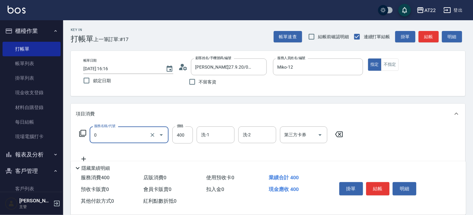
type input "有機洗髮(0)"
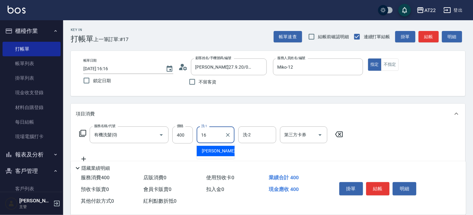
type input "Joe-16"
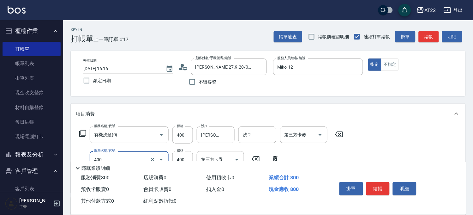
type input "剪髮(400)"
type input "330"
type input "側邊燙貼(3001)"
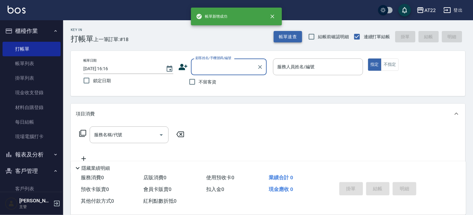
click at [286, 39] on button "帳單速查" at bounding box center [288, 37] width 28 height 12
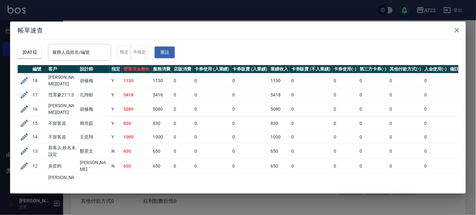
click at [38, 200] on div "帳單速查 2025/10/11 服務人員姓名/編號 服務人員姓名/編號 指定 不指定 重設 編號 客戶 設計師 指定 營業現金應收 服務消費 店販消費 卡券使…" at bounding box center [238, 107] width 476 height 215
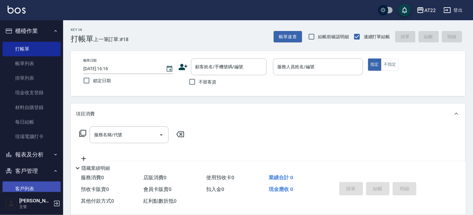
click at [39, 187] on link "客戶列表" at bounding box center [32, 188] width 58 height 15
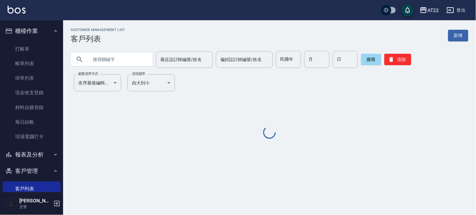
click at [140, 58] on input "text" at bounding box center [117, 59] width 59 height 17
type input "0963787643"
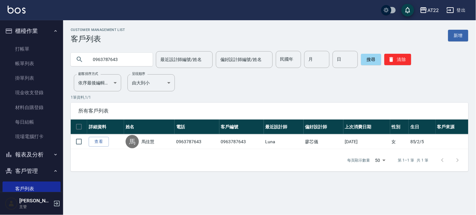
click at [104, 138] on link "查看" at bounding box center [99, 142] width 20 height 10
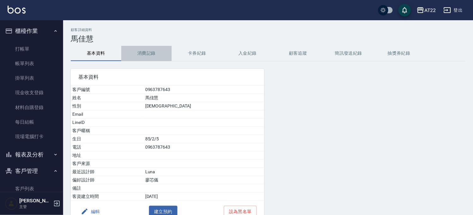
click at [149, 53] on button "消費記錄" at bounding box center [146, 53] width 50 height 15
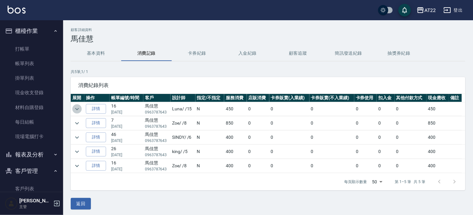
click at [80, 106] on icon "expand row" at bounding box center [77, 109] width 8 height 8
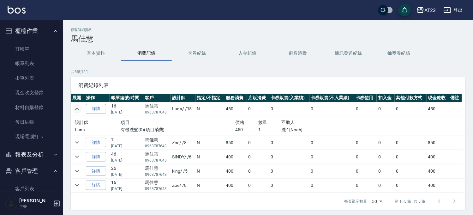
click at [77, 133] on div "設計師 項目 價格 數量 互助人 Luna 有機洗髮(0)(項目消費) 450 1 洗-1[Noah]" at bounding box center [212, 126] width 280 height 20
click at [79, 140] on icon "expand row" at bounding box center [77, 142] width 8 height 8
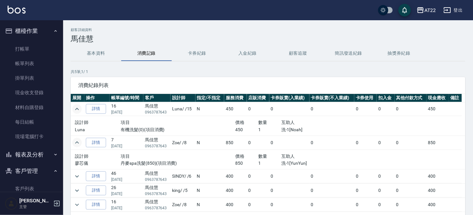
click at [79, 140] on icon "expand row" at bounding box center [77, 142] width 8 height 8
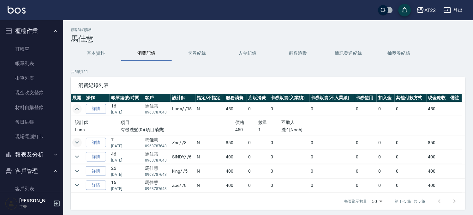
click at [75, 109] on icon "expand row" at bounding box center [77, 109] width 4 height 2
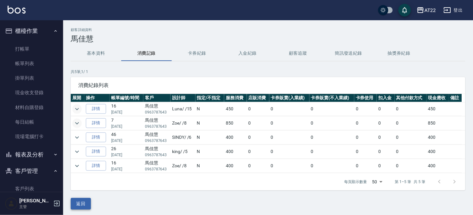
click at [80, 202] on button "返回" at bounding box center [81, 203] width 20 height 12
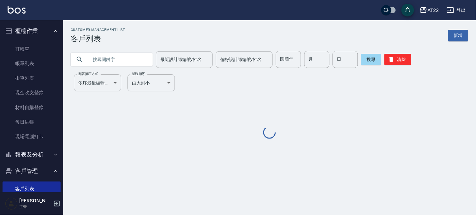
click at [116, 52] on input "text" at bounding box center [117, 59] width 59 height 17
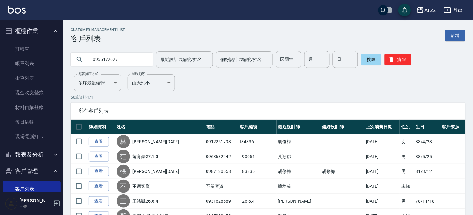
type input "0955172627"
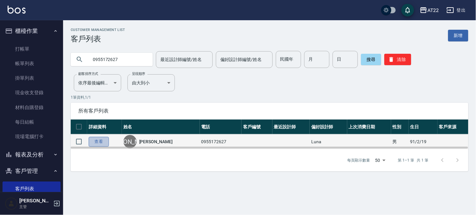
click at [99, 138] on link "查看" at bounding box center [99, 142] width 20 height 10
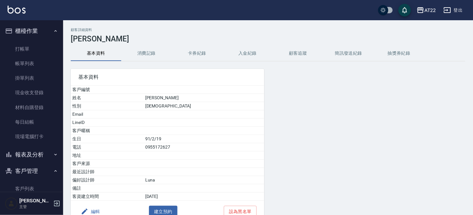
click at [149, 62] on div "基本資料 客戶編號 姓名 楊直諺 性別 MALE Email LineID 客戶暱稱 生日 91/2/19 電話 0955172627 地址 客戶來源 最近設…" at bounding box center [163, 141] width 201 height 161
click at [150, 51] on button "消費記錄" at bounding box center [146, 53] width 50 height 15
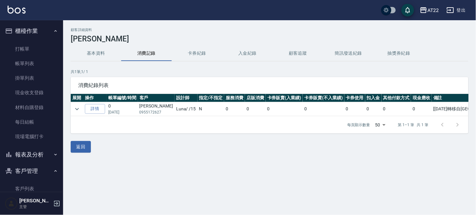
click at [106, 42] on h3 "[PERSON_NAME]" at bounding box center [270, 38] width 398 height 9
click at [106, 46] on button "基本資料" at bounding box center [96, 53] width 50 height 15
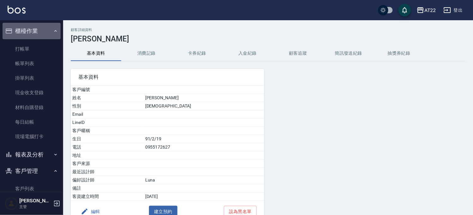
click at [34, 32] on button "櫃檯作業" at bounding box center [32, 31] width 58 height 16
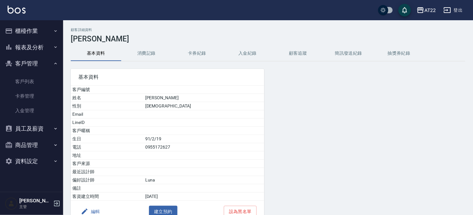
click at [41, 59] on button "客戶管理" at bounding box center [32, 63] width 58 height 16
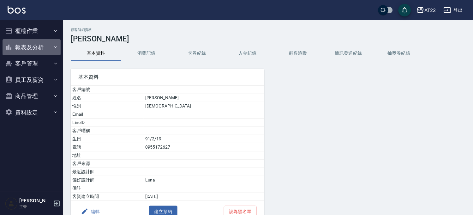
click at [44, 45] on button "報表及分析" at bounding box center [32, 47] width 58 height 16
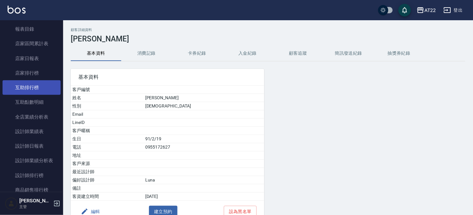
scroll to position [70, 0]
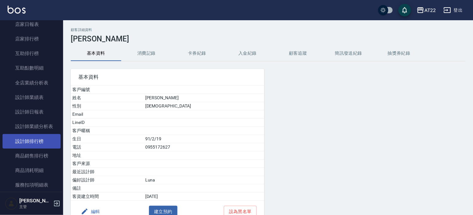
click at [32, 135] on link "設計師排行榜" at bounding box center [32, 141] width 58 height 15
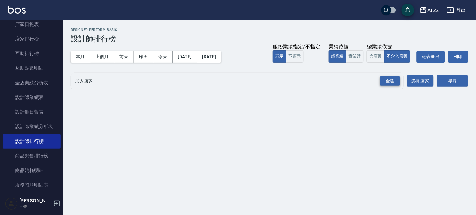
click at [382, 80] on div "全選" at bounding box center [390, 81] width 20 height 10
click at [444, 85] on button "搜尋" at bounding box center [453, 81] width 32 height 12
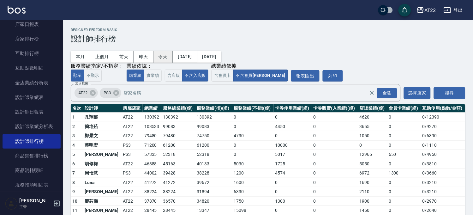
click at [161, 54] on button "今天" at bounding box center [163, 57] width 20 height 12
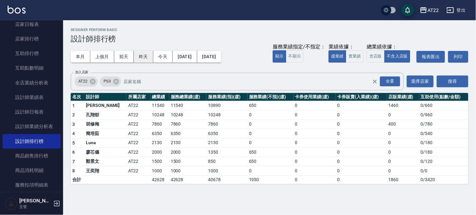
click at [143, 54] on button "昨天" at bounding box center [144, 57] width 20 height 12
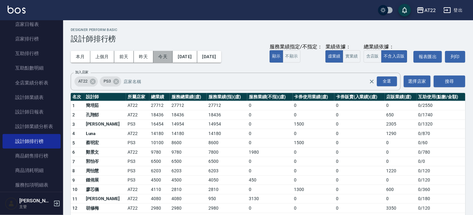
click at [163, 55] on button "今天" at bounding box center [163, 57] width 20 height 12
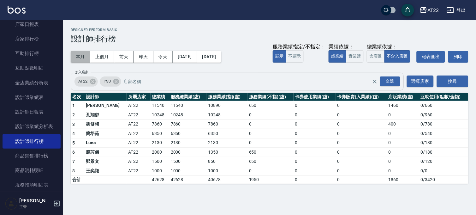
click at [78, 56] on button "本月" at bounding box center [81, 57] width 20 height 12
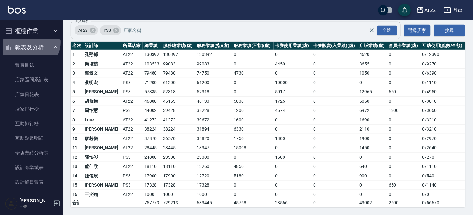
click at [29, 42] on button "報表及分析" at bounding box center [32, 47] width 58 height 16
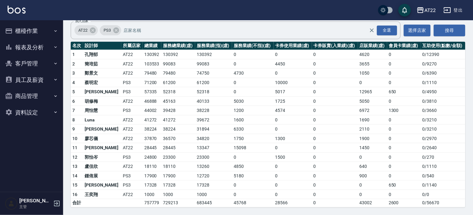
click at [35, 68] on button "客戶管理" at bounding box center [32, 63] width 58 height 16
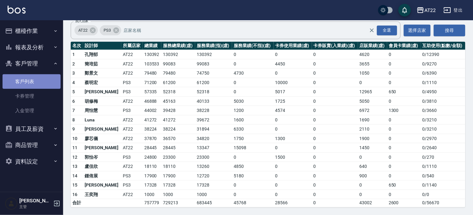
click at [30, 80] on link "客戶列表" at bounding box center [32, 81] width 58 height 15
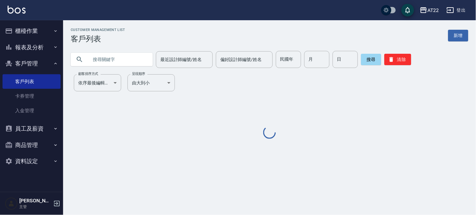
click at [100, 49] on div "最近設計師編號/姓名 最近設計師編號/姓名 偏好設計師編號/姓名 偏好設計師編號/姓名 民國年 民國年 月 月 日 日 搜尋 清除" at bounding box center [265, 55] width 405 height 25
click at [100, 59] on input "text" at bounding box center [117, 59] width 59 height 17
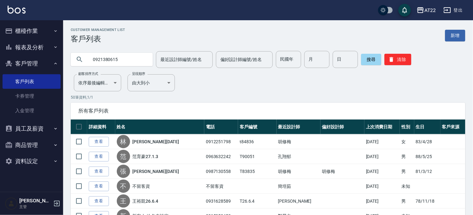
type input "0921380615"
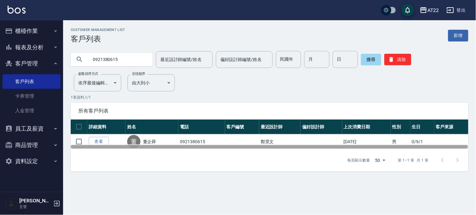
click at [97, 146] on div at bounding box center [269, 146] width 397 height 3
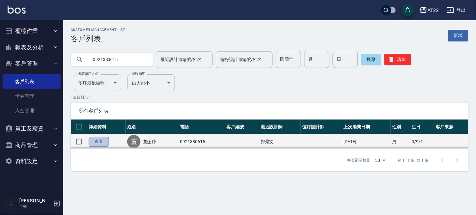
click at [100, 140] on link "查看" at bounding box center [99, 142] width 20 height 10
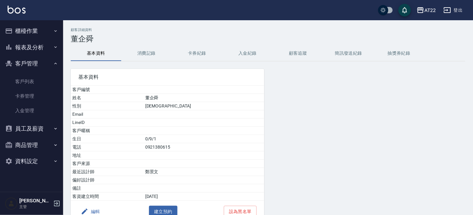
click at [155, 59] on button "消費記錄" at bounding box center [146, 53] width 50 height 15
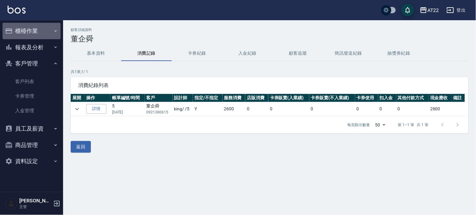
click at [40, 24] on button "櫃檯作業" at bounding box center [32, 31] width 58 height 16
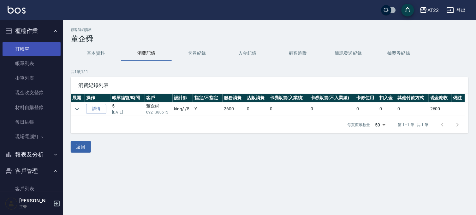
click at [42, 52] on link "打帳單" at bounding box center [32, 49] width 58 height 15
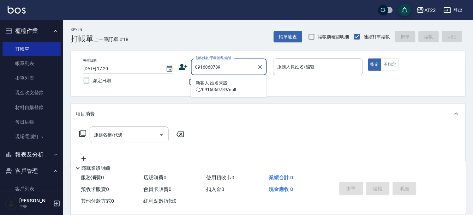
click at [230, 94] on li "新客人 姓名未設定/0916060789/null" at bounding box center [229, 86] width 76 height 17
type input "新客人 姓名未設定/0916060789/null"
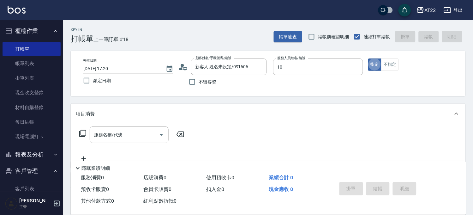
type input "Miu-10"
type button "true"
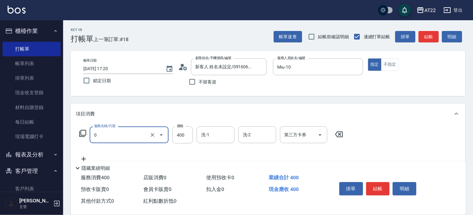
type input "有機洗髮(0)"
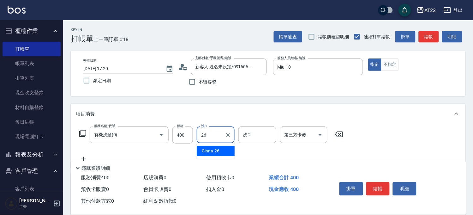
type input "Cinna-26"
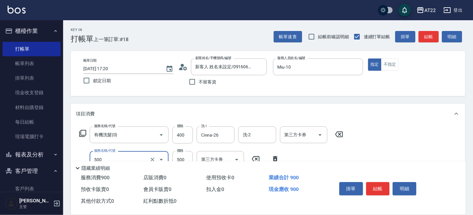
type input "剪髮(500)"
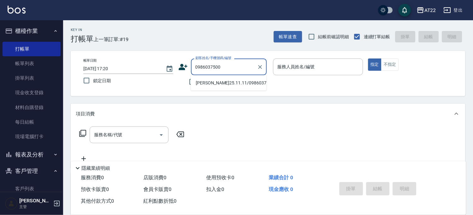
click at [227, 78] on li "黃芷薇25.11.11/0986037500/T83779/A0174" at bounding box center [229, 83] width 76 height 10
type input "黃芷薇25.11.11/0986037500/T83779/A0174"
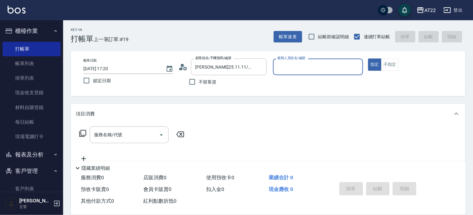
type input "Miu-10"
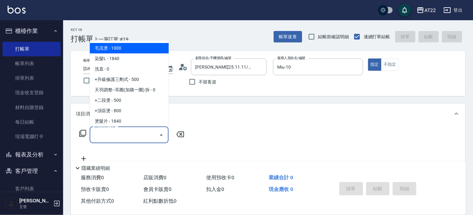
click at [131, 135] on input "服務名稱/代號" at bounding box center [124, 134] width 64 height 11
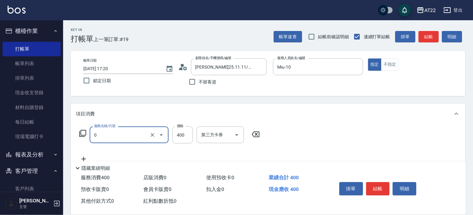
type input "有機洗髮(0)"
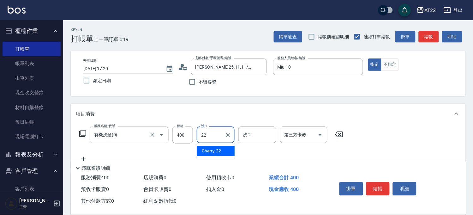
type input "Cherry-22"
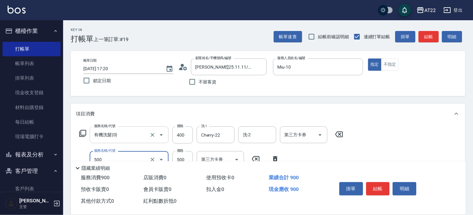
type input "剪髮(500)"
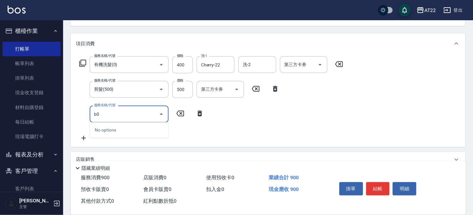
type input "b"
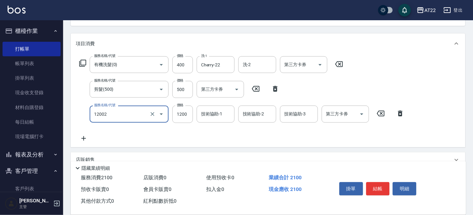
type input "染髮S(12002)"
type input "1440"
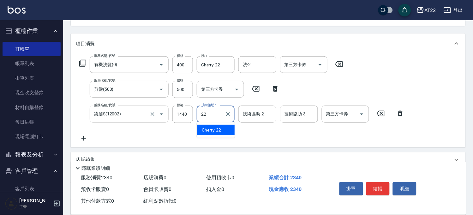
type input "Cherry-22"
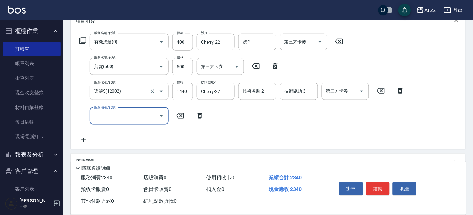
scroll to position [105, 0]
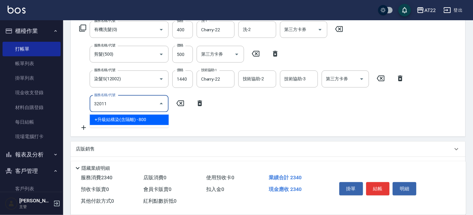
click at [134, 117] on span "+升級結構染(含隔離) - 800" at bounding box center [129, 120] width 79 height 10
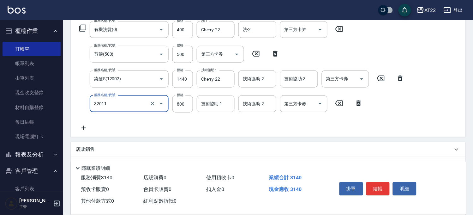
type input "+升級結構染(含隔離)(32011)"
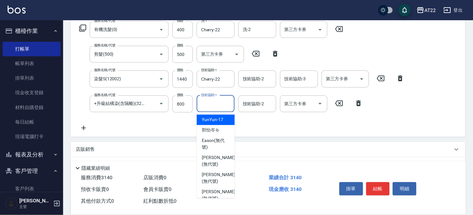
click at [223, 102] on input "技術協助-1" at bounding box center [215, 103] width 32 height 11
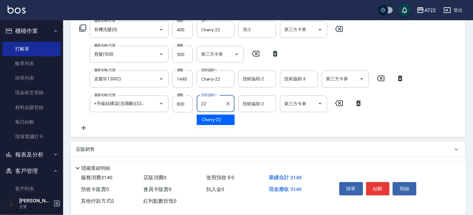
type input "Cherry-22"
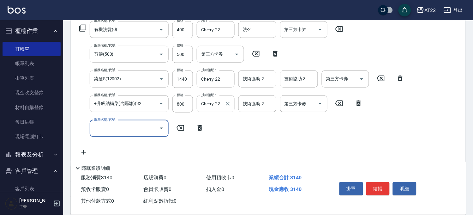
scroll to position [0, 0]
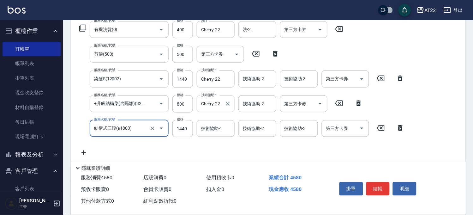
type input "結構式三段(a1800)"
type input "1932"
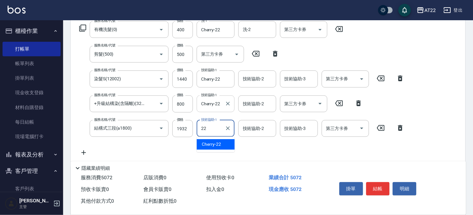
type input "Cherry-22"
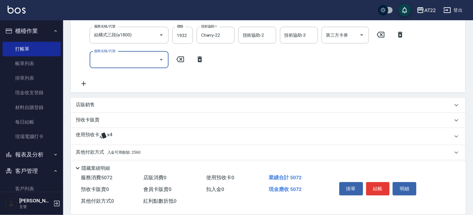
scroll to position [218, 0]
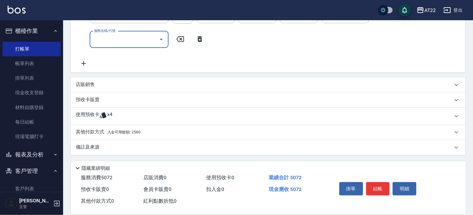
click at [103, 77] on div "店販銷售" at bounding box center [268, 84] width 394 height 15
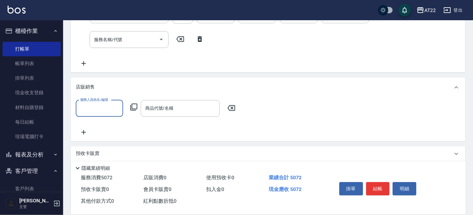
scroll to position [0, 0]
click at [102, 80] on div "店販銷售" at bounding box center [268, 87] width 394 height 20
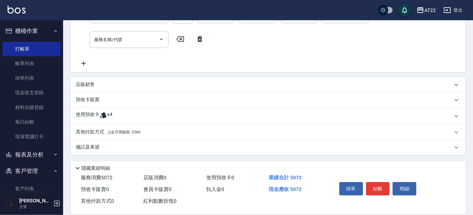
click at [102, 99] on div "預收卡販賣" at bounding box center [264, 100] width 377 height 7
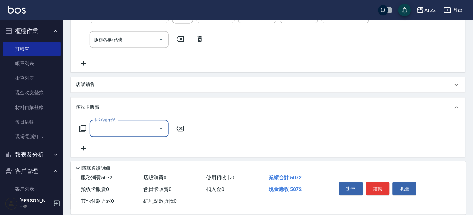
scroll to position [0, 0]
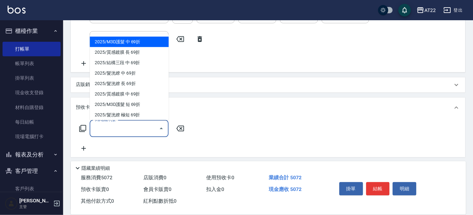
click at [106, 132] on input "卡券名稱/代號" at bounding box center [124, 128] width 64 height 11
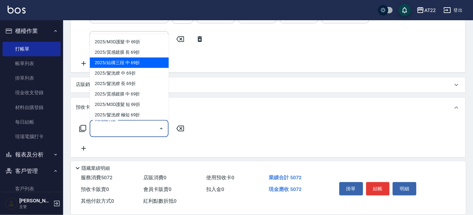
click at [134, 66] on span "2025/結構三段 中 69折" at bounding box center [129, 62] width 79 height 10
type input "2025/結構三段 中 69折"
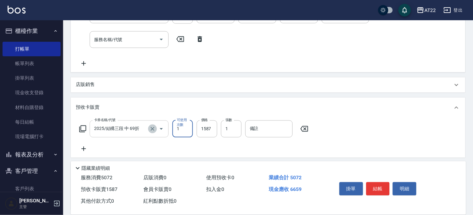
click at [153, 127] on icon "Clear" at bounding box center [152, 129] width 4 height 4
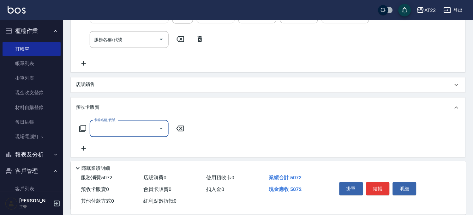
click at [125, 134] on input "卡券名稱/代號" at bounding box center [124, 128] width 64 height 11
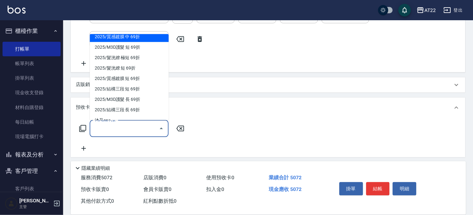
scroll to position [105, 0]
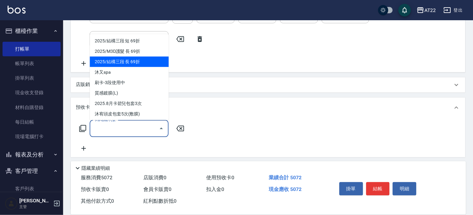
click at [127, 63] on span "2025/結構三段 長 69折" at bounding box center [129, 61] width 79 height 10
type input "2025/結構三段 長 69折"
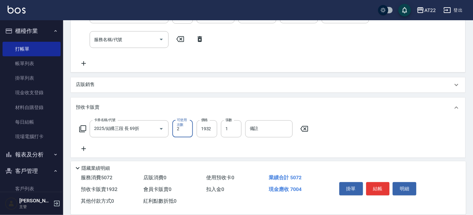
type input "2"
type input "3864"
click at [376, 186] on button "結帳" at bounding box center [378, 188] width 24 height 13
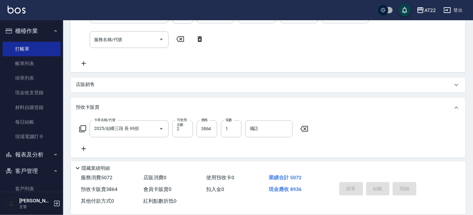
type input "2025/10/11 17:21"
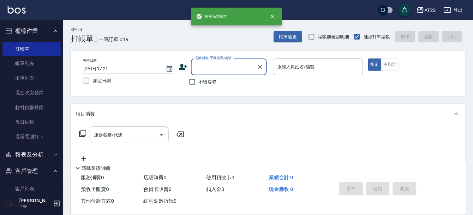
scroll to position [0, 0]
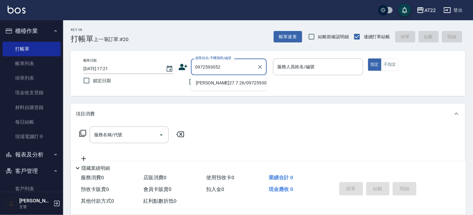
click at [219, 83] on li "黃信智27.7.26/0972593052/T91546" at bounding box center [229, 83] width 76 height 10
type input "黃信智27.7.26/0972593052/T91546"
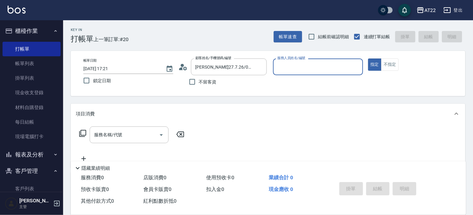
type input "Zoe-8"
click at [355, 68] on icon "Clear" at bounding box center [356, 67] width 6 height 6
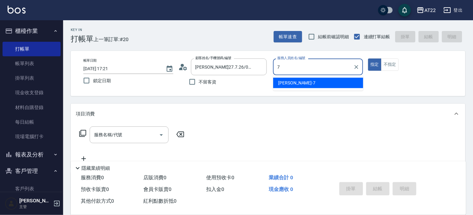
type input "Allen-7"
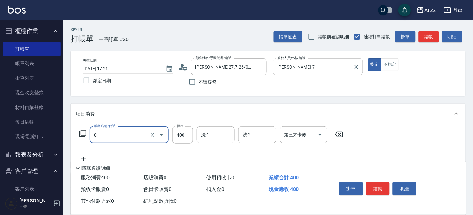
type input "有機洗髮(0)"
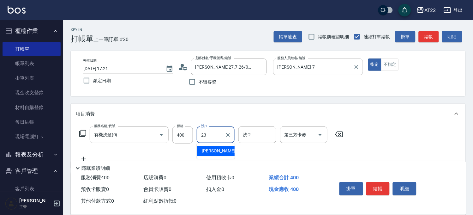
type input "Yuri-23"
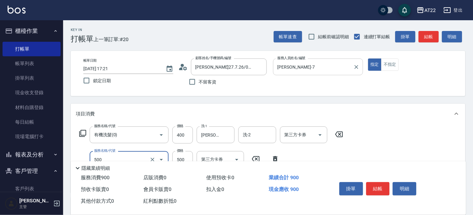
type input "剪髮(500)"
type input "630"
type input "側邊燙貼(3001)"
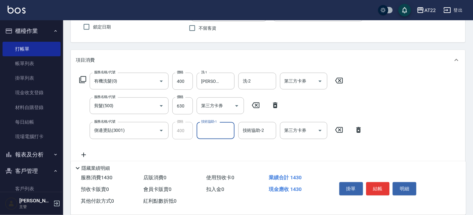
scroll to position [70, 0]
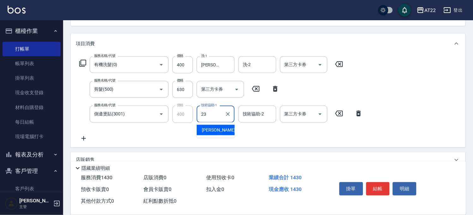
type input "Yuri-23"
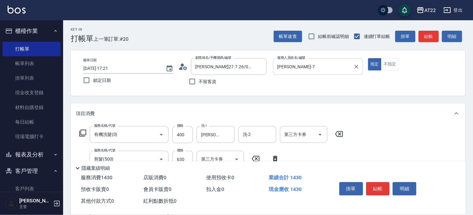
scroll to position [0, 0]
click at [373, 188] on button "結帳" at bounding box center [378, 188] width 24 height 13
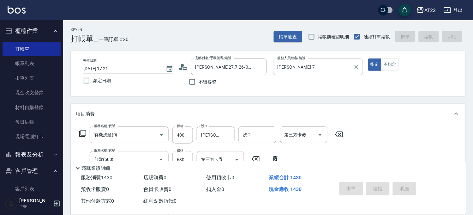
type input "2025/10/11 17:22"
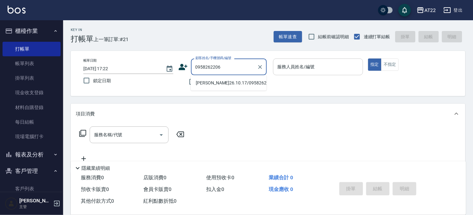
click at [203, 88] on li "劉怡筠26.10.17/0958262206/T86422" at bounding box center [229, 83] width 76 height 10
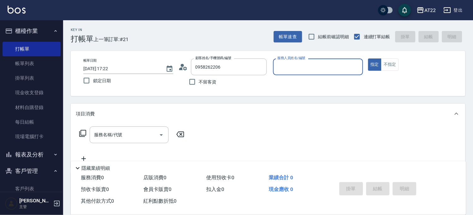
type input "劉怡筠26.10.17/0958262206/T86422"
type input "Miko-12"
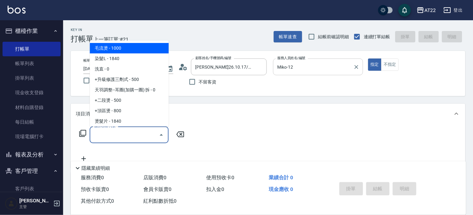
click at [105, 138] on input "服務名稱/代號" at bounding box center [124, 134] width 64 height 11
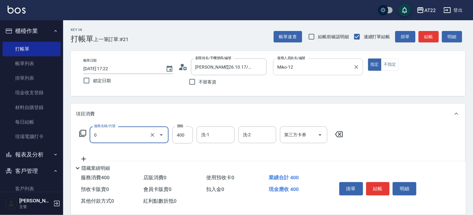
type input "有機洗髮(0)"
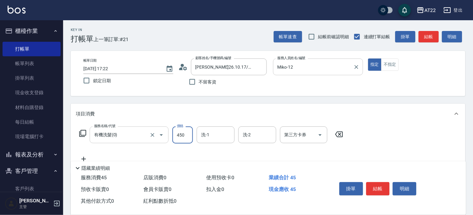
type input "450"
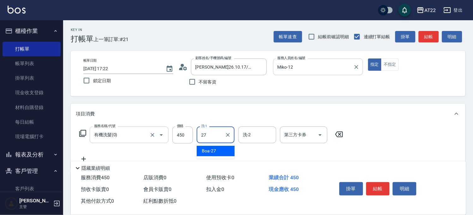
type input "Boa-27"
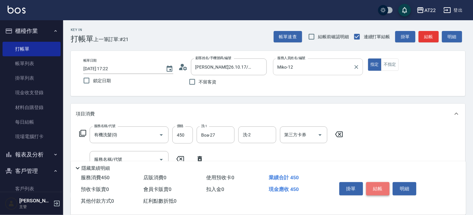
click at [376, 183] on button "結帳" at bounding box center [378, 188] width 24 height 13
type input "2025/10/11 17:23"
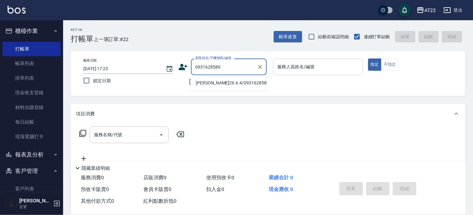
click at [214, 88] on li "王裕凱26.6.4/0931628589/T26.6.4" at bounding box center [229, 83] width 76 height 10
type input "王裕凱26.6.4/0931628589/T26.6.4"
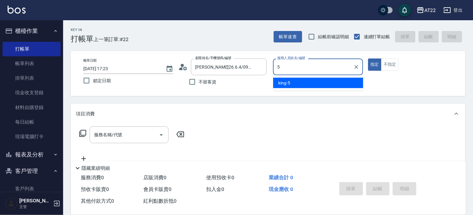
type input "king-5"
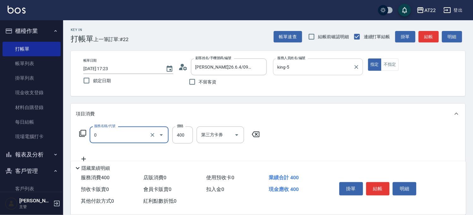
type input "有機洗髮(0)"
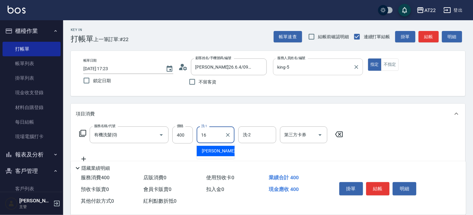
type input "Joe-16"
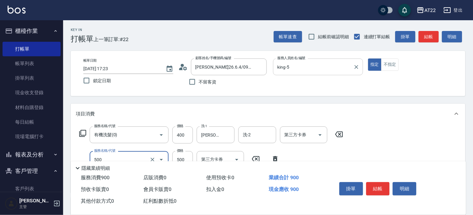
type input "剪髮(500)"
type input "430"
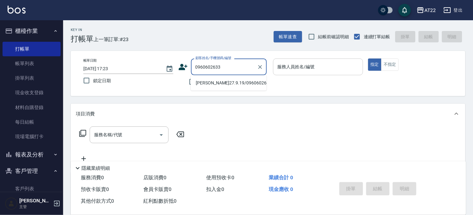
click at [211, 87] on li "張雅雯27.9.19/0960602633/V?" at bounding box center [229, 83] width 76 height 10
type input "張雅雯27.9.19/0960602633/V?"
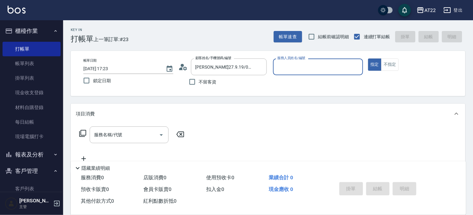
type input "Zoe-8"
click at [368, 58] on button "指定" at bounding box center [375, 64] width 14 height 12
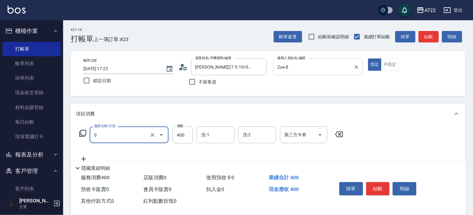
type input "有機洗髮(0)"
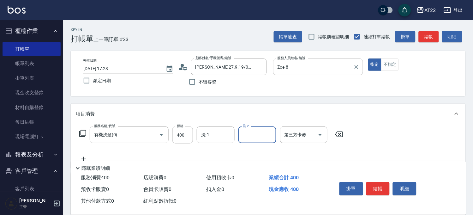
click at [180, 133] on input "400" at bounding box center [182, 134] width 21 height 17
type input "450"
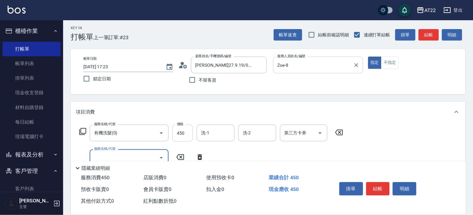
scroll to position [70, 0]
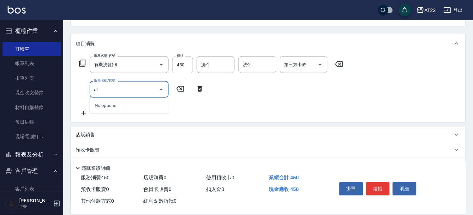
type input "a"
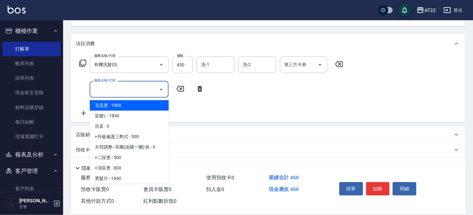
click at [144, 95] on input "服務名稱/代號" at bounding box center [124, 89] width 64 height 11
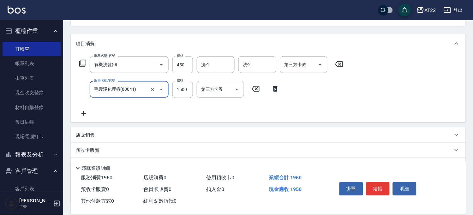
type input "毛囊淨化理療(80041)"
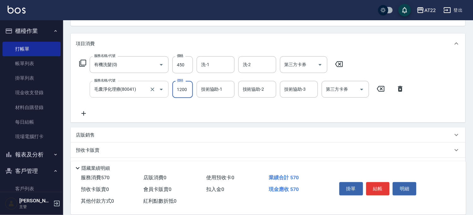
type input "1200"
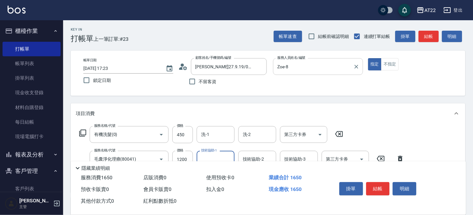
scroll to position [0, 0]
click at [370, 184] on button "結帳" at bounding box center [378, 188] width 24 height 13
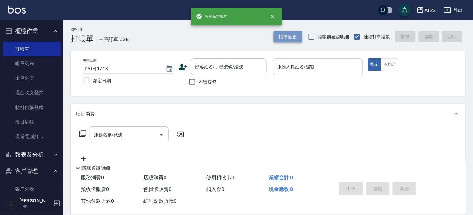
click at [294, 36] on button "帳單速查" at bounding box center [288, 37] width 28 height 12
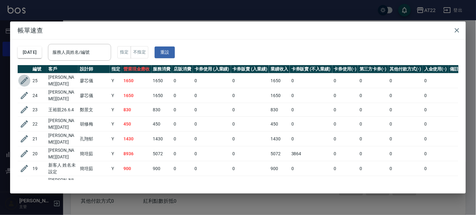
click at [20, 81] on icon "button" at bounding box center [24, 80] width 9 height 9
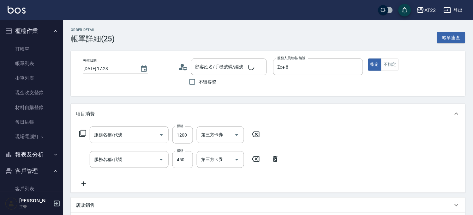
type input "2025/10/11 17:23"
type input "Zoe-8"
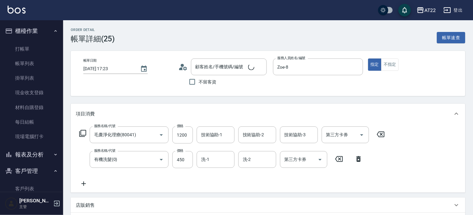
type input "毛囊淨化理療(80041)"
type input "有機洗髮(0)"
type input "張雅雯27.9.19/0960602633/V?"
click at [259, 67] on icon "Clear" at bounding box center [260, 67] width 4 height 4
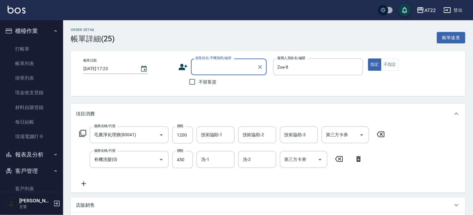
click at [235, 67] on input "顧客姓名/手機號碼/編號" at bounding box center [224, 66] width 61 height 11
type input "0"
click at [206, 68] on input "+6588926265" at bounding box center [224, 66] width 61 height 11
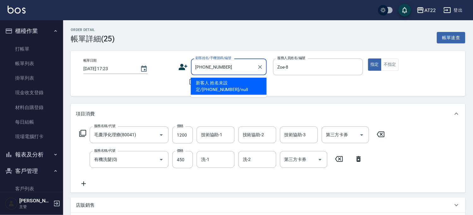
click at [208, 91] on li "新客人 姓名未設定/+6585926265/null" at bounding box center [229, 86] width 76 height 17
type input "新客人 姓名未設定/+6585926265/null"
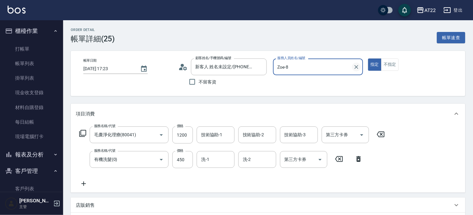
click at [358, 68] on icon "Clear" at bounding box center [356, 67] width 6 height 6
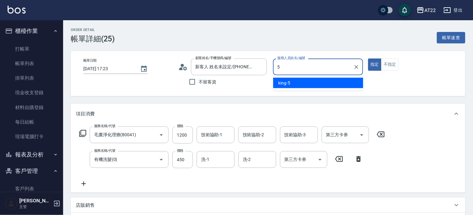
type input "king-5"
type button "true"
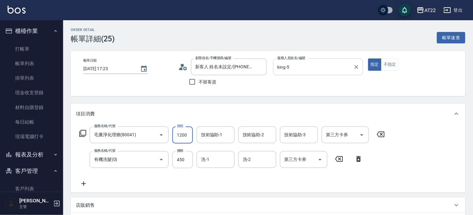
click at [378, 134] on icon at bounding box center [381, 134] width 16 height 8
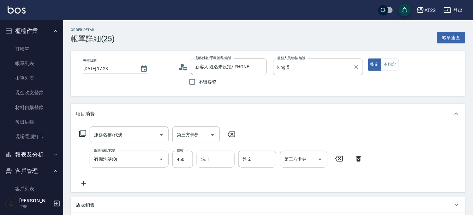
click at [339, 158] on icon at bounding box center [339, 159] width 8 height 6
click at [140, 142] on div "服務名稱/代號" at bounding box center [129, 134] width 79 height 17
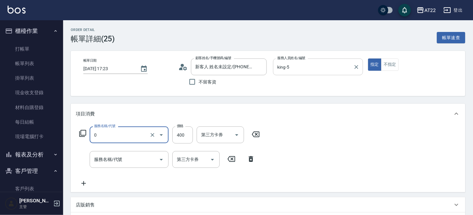
type input "有機洗髮(0)"
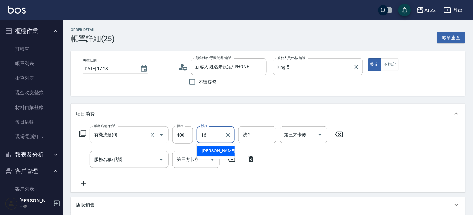
type input "Joe-16"
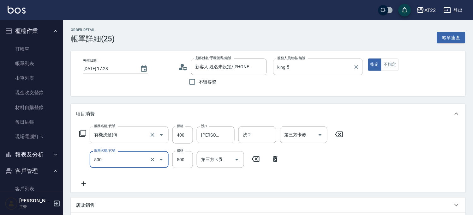
type input "剪髮(500)"
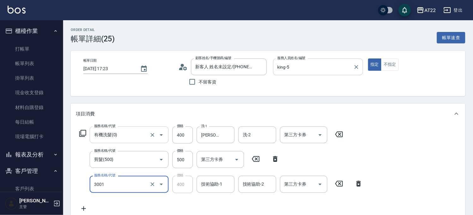
type input "側邊燙貼(3001)"
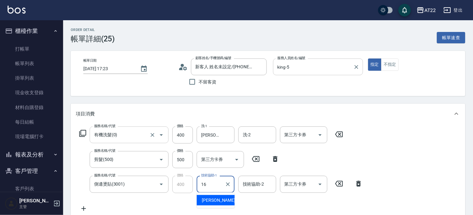
type input "Joe-16"
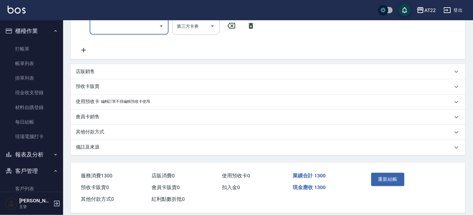
scroll to position [190, 0]
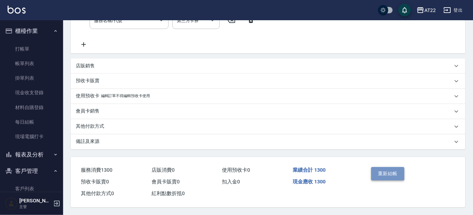
click at [376, 174] on button "重新結帳" at bounding box center [387, 173] width 33 height 13
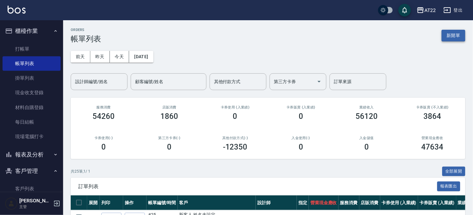
click at [459, 37] on button "新開單" at bounding box center [453, 36] width 24 height 12
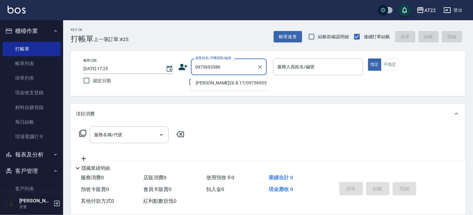
click at [221, 79] on li "何鎮宇26.8.17/0973693586/t85902" at bounding box center [229, 83] width 76 height 10
type input "何鎮宇26.8.17/0973693586/t85902"
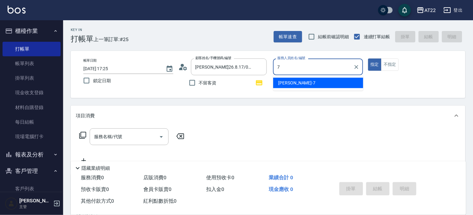
type input "Allen-7"
type button "true"
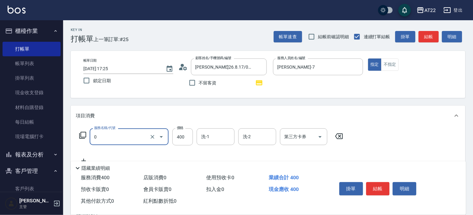
type input "有機洗髮(0)"
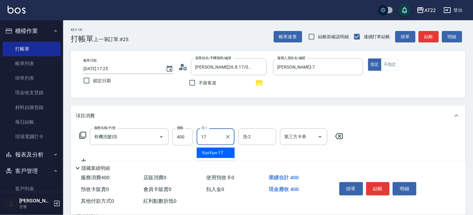
type input "YunYun-17"
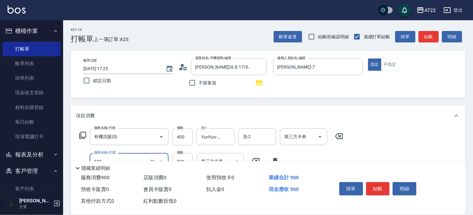
type input "剪髮(500)"
type input "700"
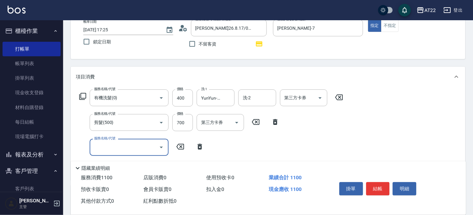
scroll to position [70, 0]
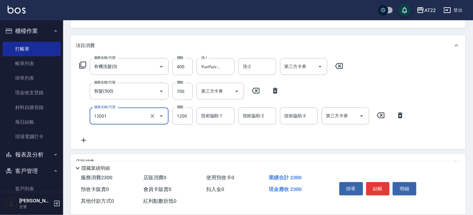
type input "燙髮S(12001)"
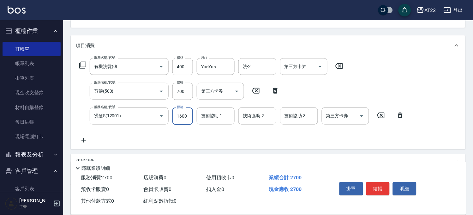
type input "1600"
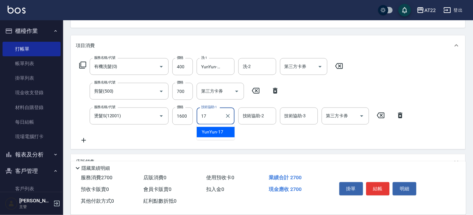
type input "YunYun-17"
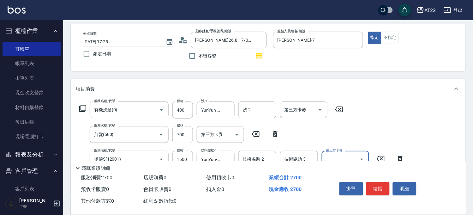
scroll to position [0, 0]
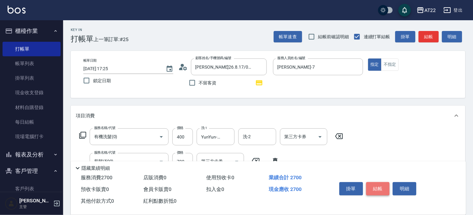
click at [380, 192] on button "結帳" at bounding box center [378, 188] width 24 height 13
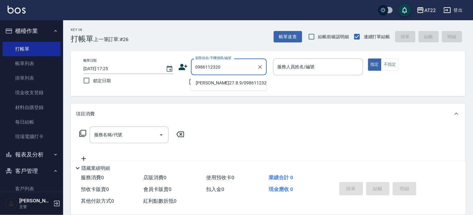
click at [208, 83] on li "邱柏崴27.8.9/0986112320/t91787" at bounding box center [229, 83] width 76 height 10
type input "邱柏崴27.8.9/0986112320/t91787"
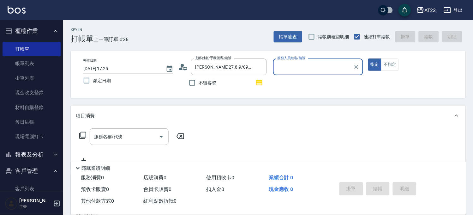
type input "Allen-7"
click at [128, 138] on input "服務名稱/代號" at bounding box center [124, 136] width 64 height 11
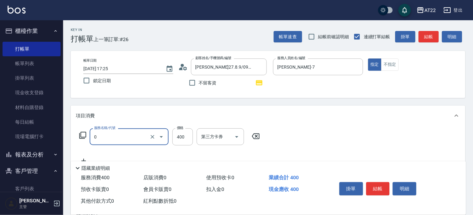
type input "有機洗髮(0)"
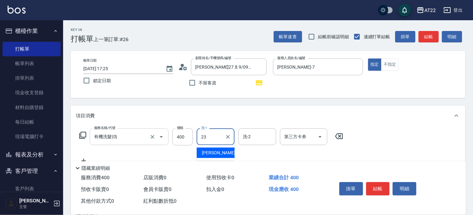
type input "Yuri-23"
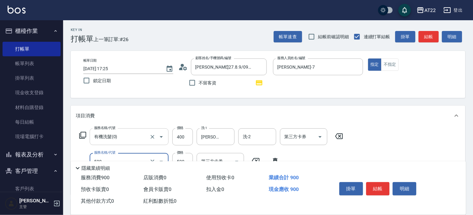
type input "剪髮(500)"
type input "630"
click at [384, 187] on button "結帳" at bounding box center [378, 188] width 24 height 13
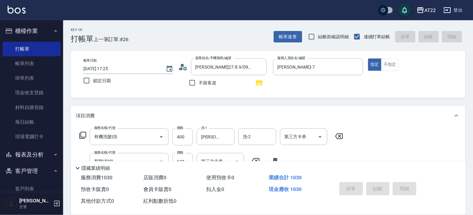
type input "2025/10/11 17:26"
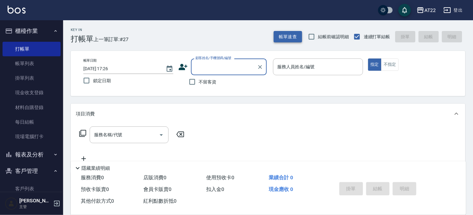
click at [297, 35] on button "帳單速查" at bounding box center [288, 37] width 28 height 12
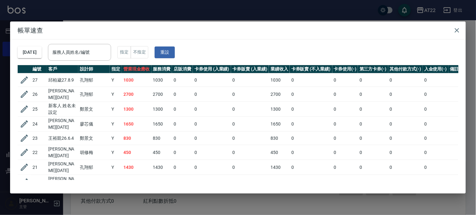
click at [273, 17] on div "帳單速查 2025/10/11 服務人員姓名/編號 服務人員姓名/編號 指定 不指定 重設 編號 客戶 設計師 指定 營業現金應收 服務消費 店販消費 卡券使…" at bounding box center [238, 107] width 476 height 215
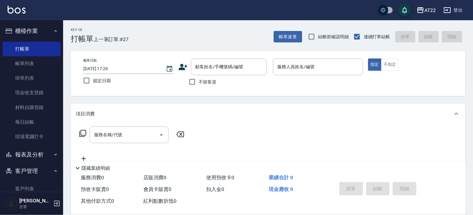
click at [233, 78] on div "不留客資" at bounding box center [222, 81] width 88 height 13
click at [233, 67] on input "顧客姓名/手機號碼/編號" at bounding box center [224, 66] width 61 height 11
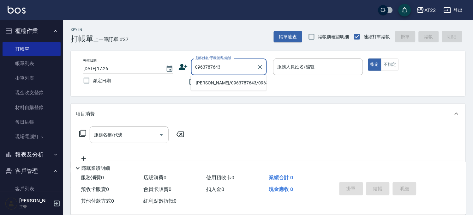
click at [222, 86] on li "馬佳慧/0963787643/0963787643" at bounding box center [229, 83] width 76 height 10
type input "馬佳慧/0963787643/0963787643"
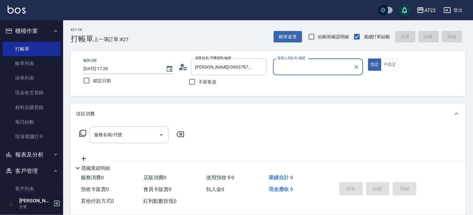
type input "Zoe-8"
click at [358, 66] on icon "Clear" at bounding box center [356, 67] width 6 height 6
click at [354, 66] on input "服務人員姓名/編號" at bounding box center [318, 66] width 84 height 11
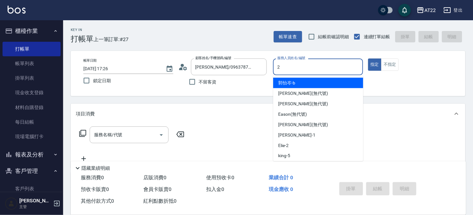
type input "Elie-2"
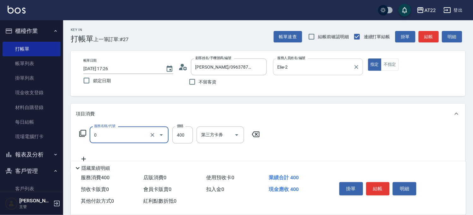
type input "有機洗髮(0)"
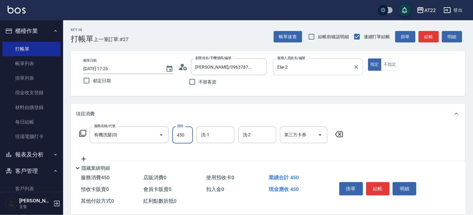
type input "450"
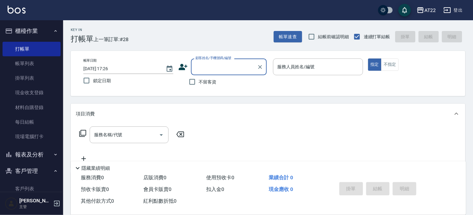
click at [28, 178] on button "客戶管理" at bounding box center [32, 170] width 58 height 16
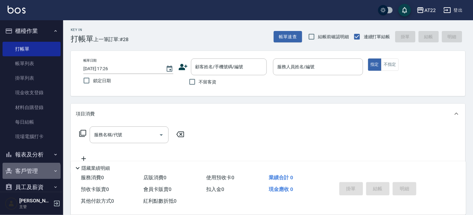
click at [31, 174] on button "客戶管理" at bounding box center [32, 170] width 58 height 16
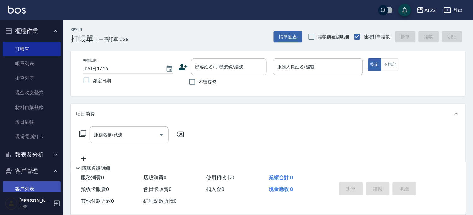
click at [26, 189] on link "客戶列表" at bounding box center [32, 188] width 58 height 15
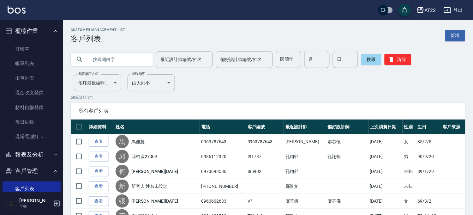
click at [124, 64] on input "text" at bounding box center [117, 59] width 59 height 17
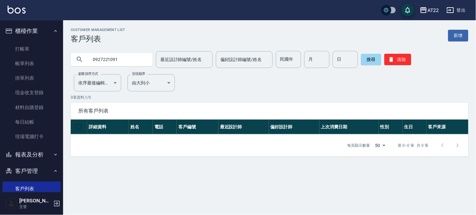
click at [124, 64] on input "0927221091" at bounding box center [117, 59] width 59 height 17
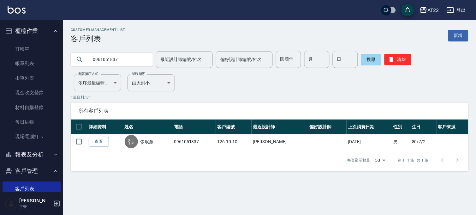
click at [107, 63] on input "0961051837" at bounding box center [117, 59] width 59 height 17
type input "0939389426"
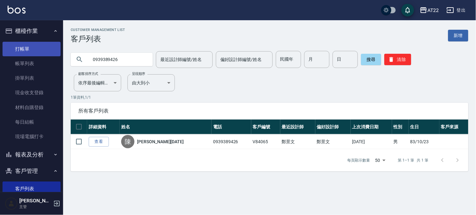
click at [40, 54] on link "打帳單" at bounding box center [32, 49] width 58 height 15
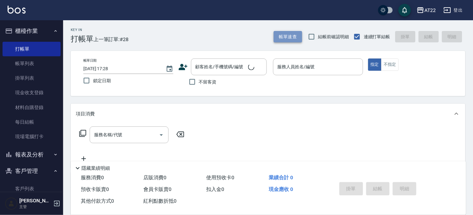
click at [295, 36] on button "帳單速查" at bounding box center [288, 37] width 28 height 12
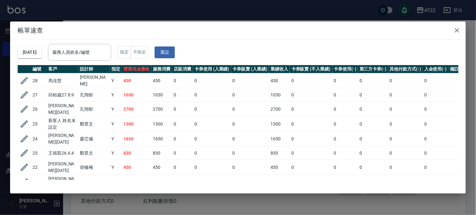
click at [160, 206] on div "帳單速查 2025/10/11 服務人員姓名/編號 服務人員姓名/編號 指定 不指定 重設 編號 客戶 設計師 指定 營業現金應收 服務消費 店販消費 卡券使…" at bounding box center [238, 107] width 476 height 215
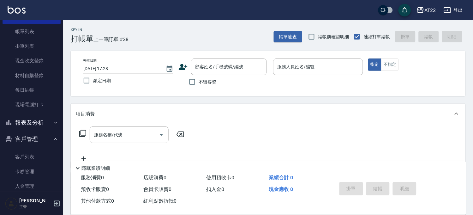
scroll to position [70, 0]
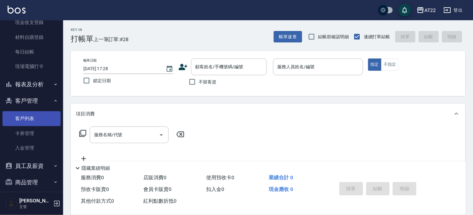
click at [29, 123] on link "客戶列表" at bounding box center [32, 118] width 58 height 15
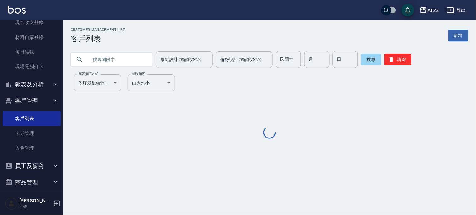
click at [104, 61] on input "text" at bounding box center [117, 59] width 59 height 17
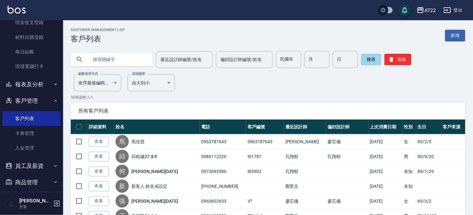
paste input "江采樺"
type input "江采樺"
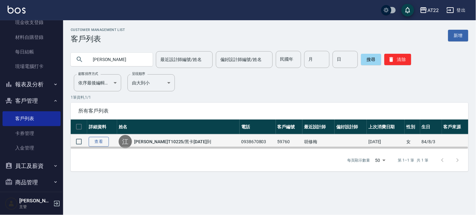
click at [107, 142] on link "查看" at bounding box center [99, 142] width 20 height 10
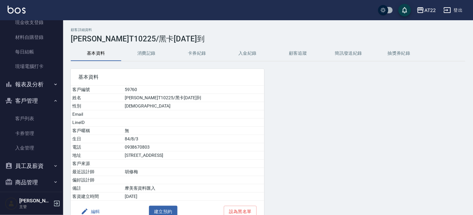
click at [140, 60] on button "消費記錄" at bounding box center [146, 53] width 50 height 15
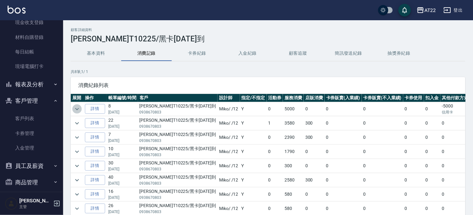
click at [73, 108] on button "expand row" at bounding box center [76, 108] width 9 height 9
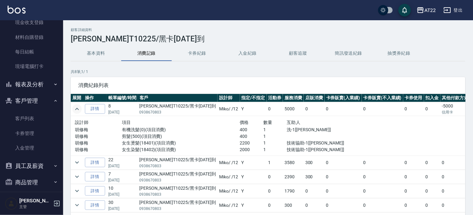
click at [73, 108] on button "expand row" at bounding box center [76, 108] width 9 height 9
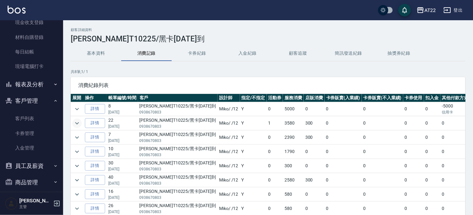
click at [74, 123] on icon "expand row" at bounding box center [77, 123] width 8 height 8
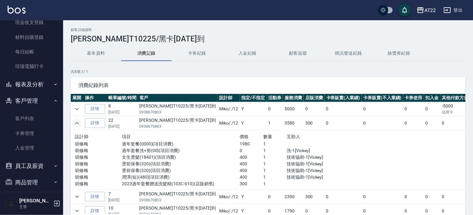
click at [74, 123] on icon "expand row" at bounding box center [77, 123] width 8 height 8
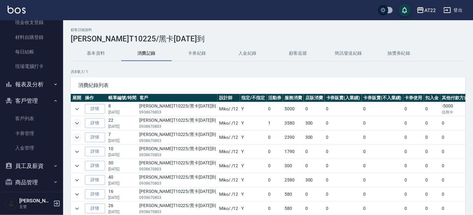
click at [76, 134] on icon "expand row" at bounding box center [77, 137] width 8 height 8
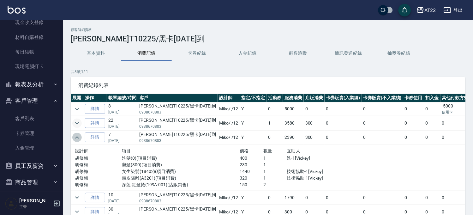
click at [76, 134] on icon "expand row" at bounding box center [77, 137] width 8 height 8
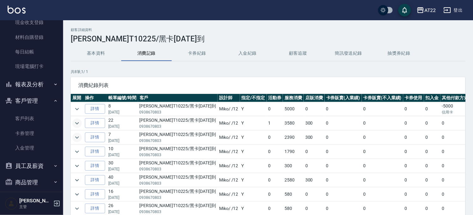
click at [96, 50] on button "基本資料" at bounding box center [96, 53] width 50 height 15
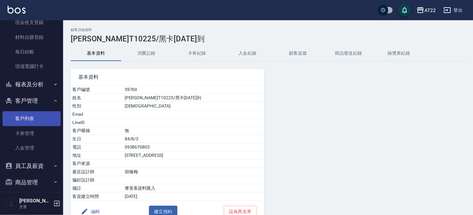
click at [34, 117] on link "客戶列表" at bounding box center [32, 118] width 58 height 15
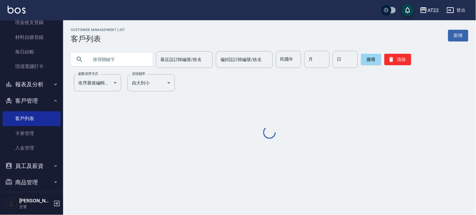
click at [96, 59] on input "text" at bounding box center [117, 59] width 59 height 17
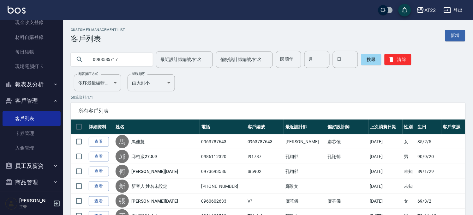
type input "0988585717"
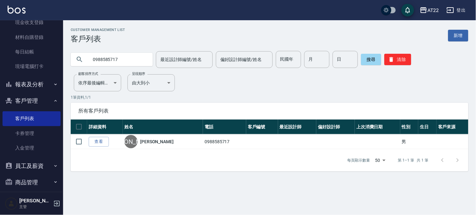
click at [103, 143] on link "查看" at bounding box center [99, 142] width 20 height 10
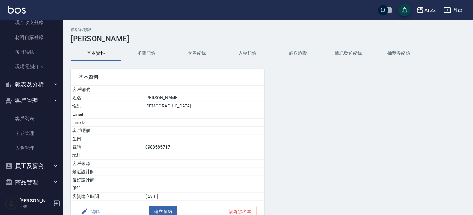
click at [155, 54] on button "消費記錄" at bounding box center [146, 53] width 50 height 15
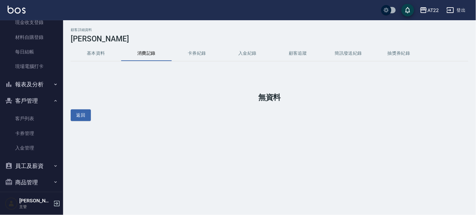
click at [75, 51] on button "基本資料" at bounding box center [96, 53] width 50 height 15
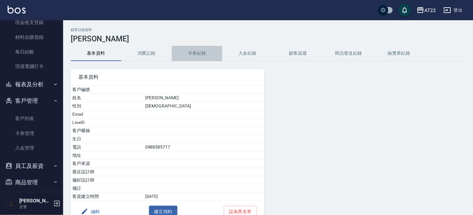
click at [187, 53] on button "卡券紀錄" at bounding box center [197, 53] width 50 height 15
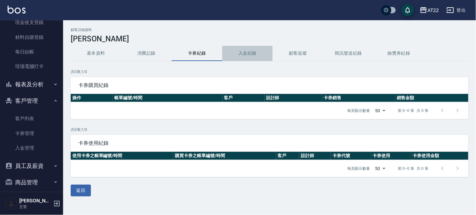
click at [240, 60] on button "入金紀錄" at bounding box center [247, 53] width 50 height 15
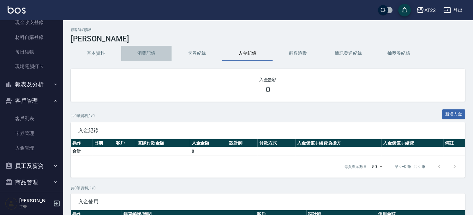
click at [145, 51] on button "消費記錄" at bounding box center [146, 53] width 50 height 15
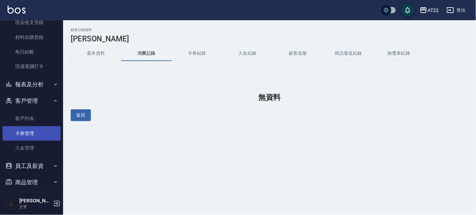
click at [8, 130] on link "卡券管理" at bounding box center [32, 133] width 58 height 15
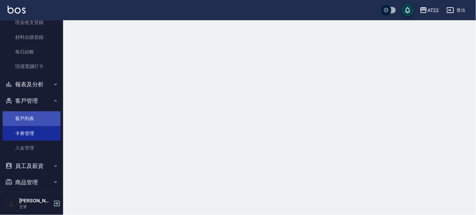
click at [15, 118] on link "客戶列表" at bounding box center [32, 118] width 58 height 15
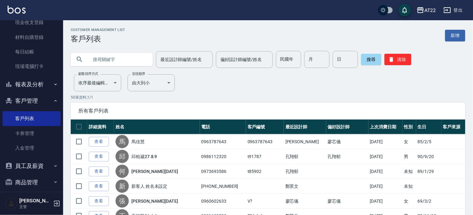
click at [108, 58] on input "text" at bounding box center [117, 59] width 59 height 17
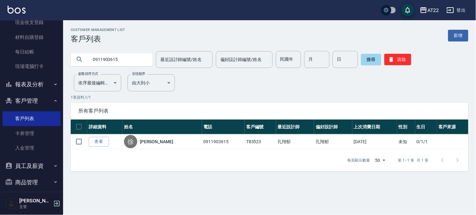
click at [46, 102] on button "客戶管理" at bounding box center [32, 100] width 58 height 16
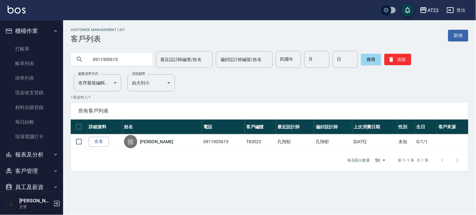
click at [47, 30] on button "櫃檯作業" at bounding box center [32, 31] width 58 height 16
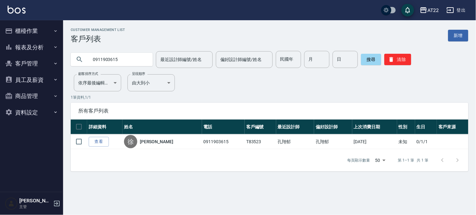
click at [146, 66] on div "0911903615" at bounding box center [112, 59] width 82 height 17
click at [142, 58] on input "0911903615" at bounding box center [117, 59] width 59 height 17
type input "0905053503"
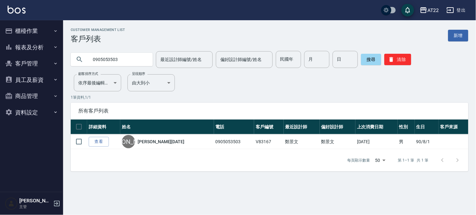
click at [45, 53] on button "報表及分析" at bounding box center [32, 47] width 58 height 16
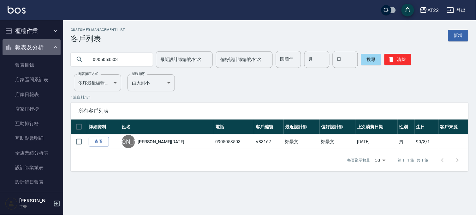
click at [38, 48] on button "報表及分析" at bounding box center [32, 47] width 58 height 16
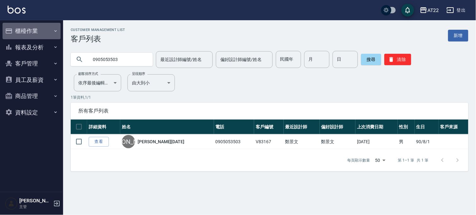
click at [13, 29] on button "櫃檯作業" at bounding box center [32, 31] width 58 height 16
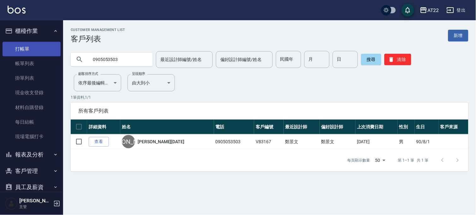
click at [36, 49] on link "打帳單" at bounding box center [32, 49] width 58 height 15
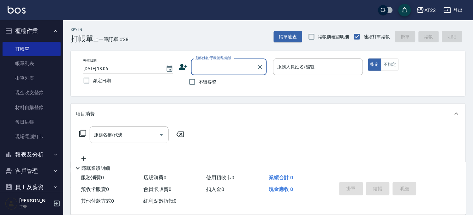
click at [203, 73] on div "顧客姓名/手機號碼/編號" at bounding box center [229, 66] width 76 height 17
click at [240, 86] on li "董企舜/0921380615/" at bounding box center [229, 83] width 76 height 10
type input "董企舜/0921380615/"
click at [233, 84] on li "朱禹丞26.6.5/0987735255/t85923" at bounding box center [229, 83] width 76 height 10
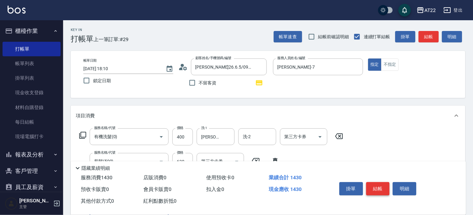
click at [381, 185] on button "結帳" at bounding box center [378, 188] width 24 height 13
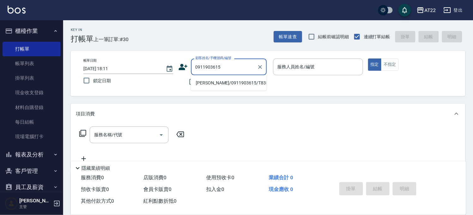
click at [225, 86] on li "徐佑/0911903615/T83523" at bounding box center [229, 83] width 76 height 10
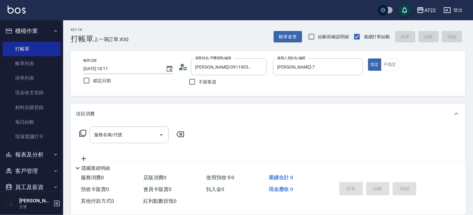
click at [182, 68] on icon at bounding box center [181, 68] width 4 height 3
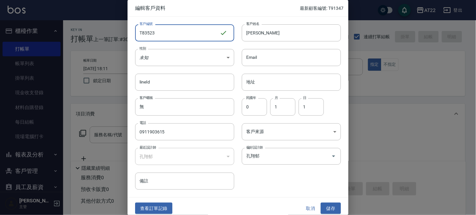
drag, startPoint x: 182, startPoint y: 30, endPoint x: 142, endPoint y: 30, distance: 40.1
click at [142, 30] on input "T83523" at bounding box center [177, 32] width 85 height 17
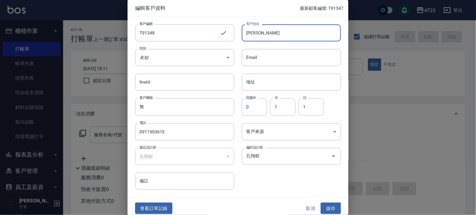
click at [259, 35] on input "徐佑" at bounding box center [291, 32] width 99 height 17
click at [334, 203] on button "儲存" at bounding box center [331, 208] width 20 height 12
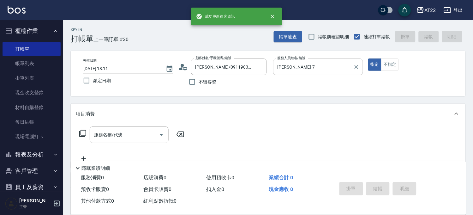
click at [317, 71] on input "Allen-7" at bounding box center [313, 66] width 75 height 11
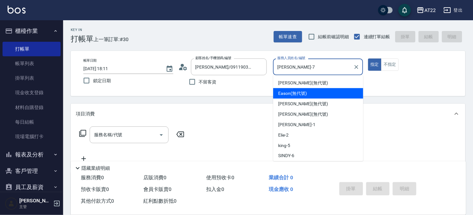
scroll to position [10, 0]
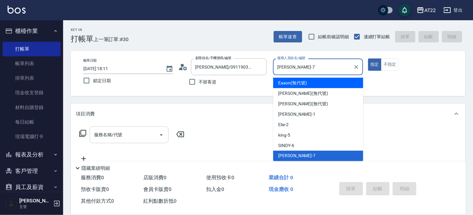
click at [144, 137] on input "服務名稱/代號" at bounding box center [124, 134] width 64 height 11
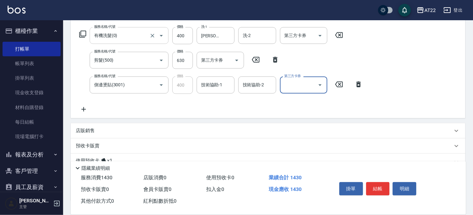
scroll to position [144, 0]
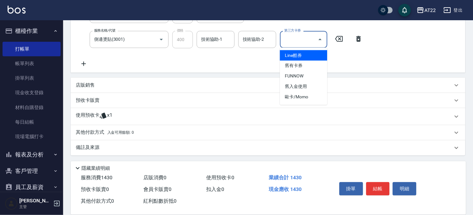
click at [306, 42] on input "第三方卡券" at bounding box center [299, 39] width 32 height 11
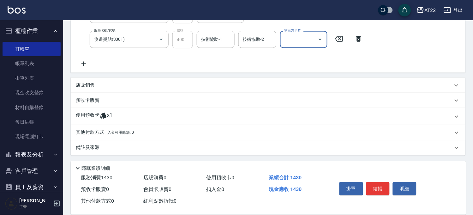
click at [182, 86] on div "店販銷售" at bounding box center [264, 85] width 377 height 7
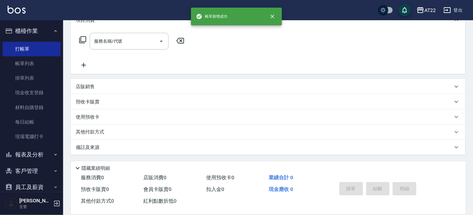
scroll to position [0, 0]
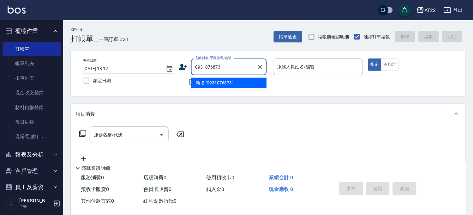
click at [206, 83] on li "新增 "0931076873"" at bounding box center [229, 83] width 76 height 10
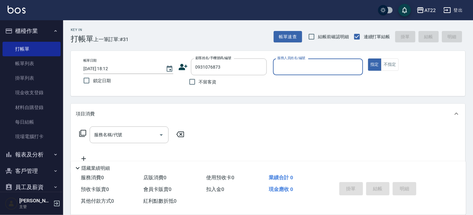
click at [182, 66] on icon at bounding box center [183, 67] width 9 height 6
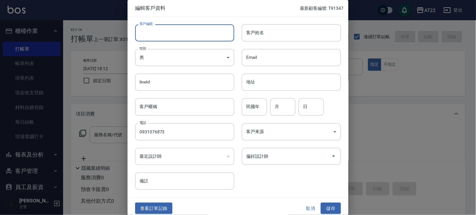
click at [177, 25] on input "客戶編號" at bounding box center [184, 32] width 99 height 17
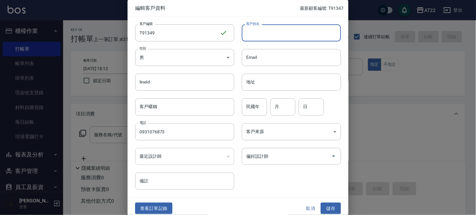
click at [257, 36] on input "客戶姓名" at bounding box center [291, 32] width 99 height 17
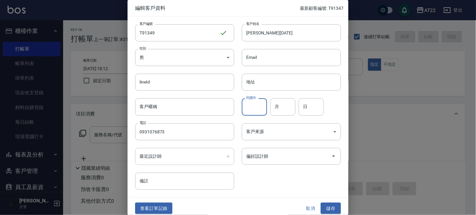
click at [246, 112] on input "民國年" at bounding box center [254, 106] width 25 height 17
click at [274, 110] on input "月" at bounding box center [282, 106] width 25 height 17
click at [313, 103] on input "日" at bounding box center [310, 106] width 25 height 17
click at [328, 212] on button "儲存" at bounding box center [331, 208] width 20 height 12
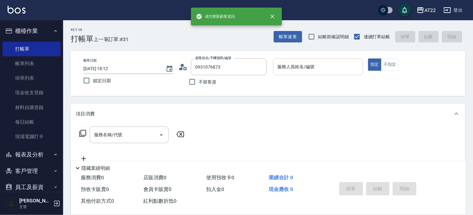
click at [308, 71] on input "服務人員姓名/編號" at bounding box center [318, 66] width 84 height 11
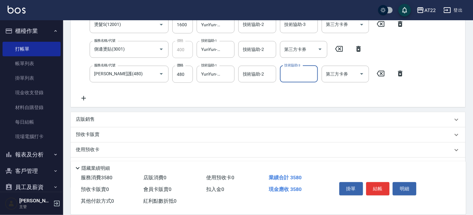
scroll to position [192, 0]
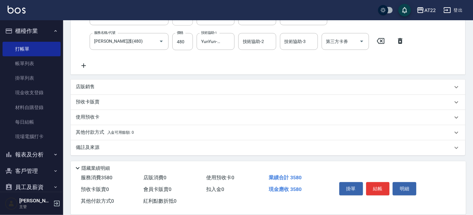
click at [96, 88] on div "店販銷售" at bounding box center [264, 87] width 377 height 7
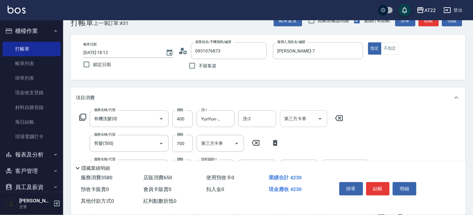
scroll to position [0, 0]
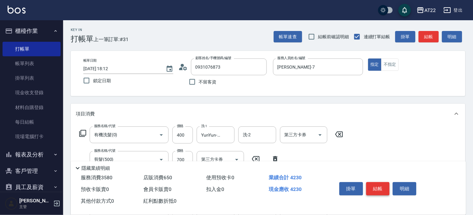
click at [386, 182] on button "結帳" at bounding box center [378, 188] width 24 height 13
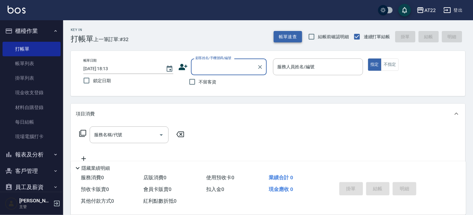
click at [282, 32] on button "帳單速查" at bounding box center [288, 37] width 28 height 12
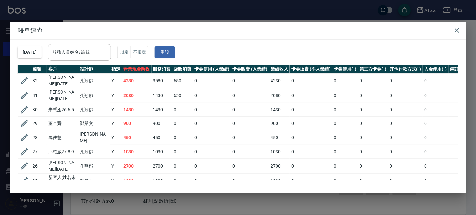
click at [276, 13] on div "帳單速查 2025/10/11 服務人員姓名/編號 服務人員姓名/編號 指定 不指定 重設 編號 客戶 設計師 指定 營業現金應收 服務消費 店販消費 卡券使…" at bounding box center [238, 107] width 476 height 215
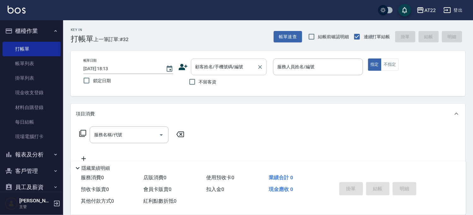
click at [226, 71] on input "顧客姓名/手機號碼/編號" at bounding box center [224, 66] width 61 height 11
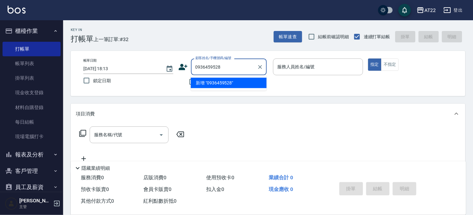
click at [221, 84] on li "新增 "0936459528"" at bounding box center [229, 83] width 76 height 10
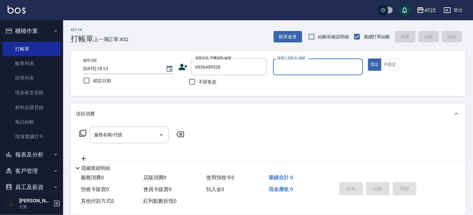
click at [186, 66] on icon at bounding box center [183, 67] width 9 height 6
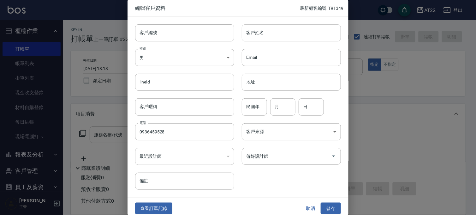
click at [264, 33] on input "客戶姓名" at bounding box center [291, 32] width 99 height 17
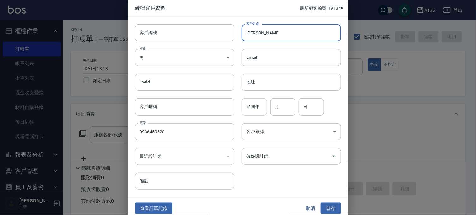
click at [246, 105] on input "民國年" at bounding box center [254, 106] width 25 height 17
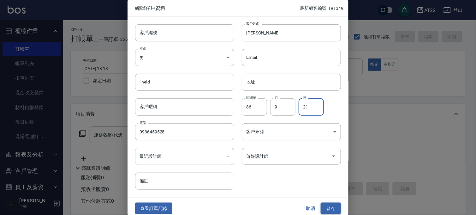
click at [324, 207] on button "儲存" at bounding box center [331, 208] width 20 height 12
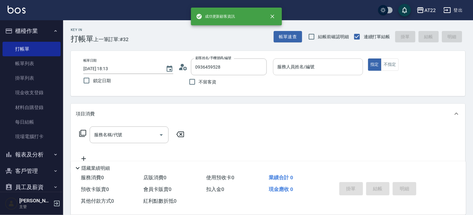
click at [327, 68] on input "服務人員姓名/編號" at bounding box center [318, 66] width 84 height 11
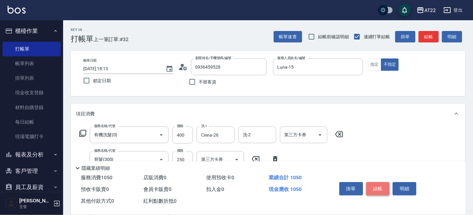
click at [387, 186] on button "結帳" at bounding box center [378, 188] width 24 height 13
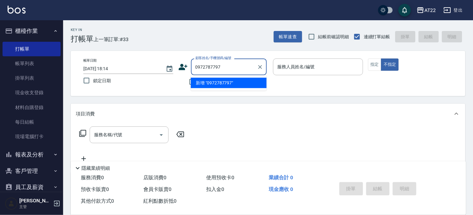
click at [210, 85] on li "新增 "0972787797"" at bounding box center [229, 83] width 76 height 10
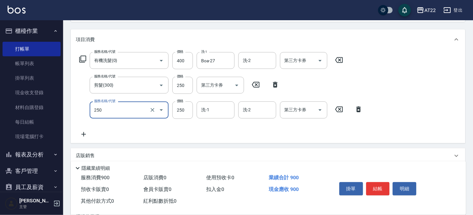
scroll to position [105, 0]
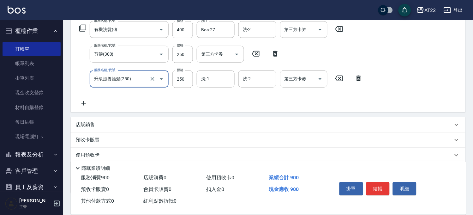
click at [253, 54] on icon at bounding box center [256, 54] width 16 height 8
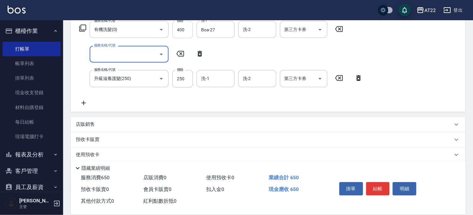
click at [189, 29] on input "400" at bounding box center [182, 29] width 21 height 17
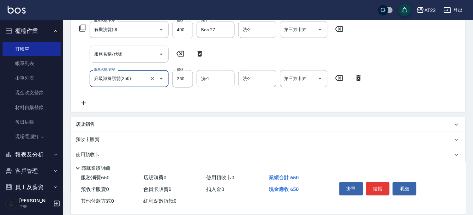
click at [189, 29] on input "400" at bounding box center [182, 29] width 21 height 17
click at [177, 27] on input "400" at bounding box center [182, 29] width 21 height 17
click at [225, 78] on input "洗-1" at bounding box center [215, 78] width 32 height 11
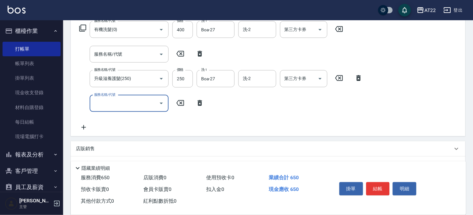
scroll to position [0, 0]
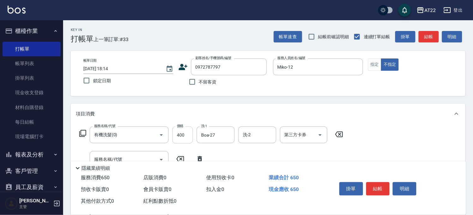
click at [177, 135] on input "400" at bounding box center [182, 134] width 21 height 17
click at [341, 133] on icon at bounding box center [339, 134] width 16 height 8
click at [214, 132] on input "第三方卡券" at bounding box center [215, 134] width 32 height 11
click at [176, 139] on input "400" at bounding box center [182, 134] width 21 height 17
click at [196, 134] on div "服務名稱/代號 有機洗髮(0) 服務名稱/代號 價格 400 價格 洗-1 洗-1 洗-2 洗-2 第三方卡券 第三方卡券" at bounding box center [211, 134] width 271 height 17
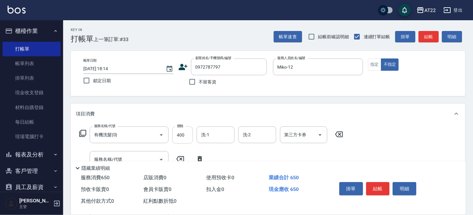
click at [173, 135] on input "400" at bounding box center [182, 134] width 21 height 17
click at [343, 136] on icon at bounding box center [339, 134] width 16 height 8
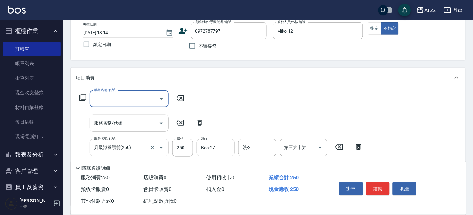
scroll to position [70, 0]
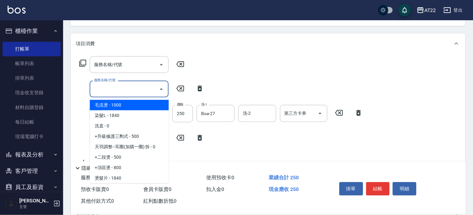
drag, startPoint x: 148, startPoint y: 88, endPoint x: 168, endPoint y: 89, distance: 19.9
click at [148, 88] on input "服務名稱/代號" at bounding box center [124, 88] width 64 height 11
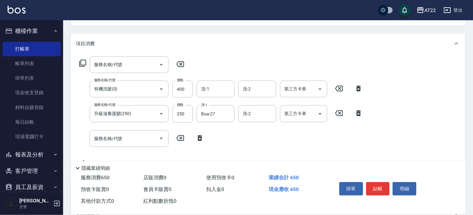
click at [333, 85] on icon at bounding box center [339, 89] width 16 height 8
click at [355, 93] on div "服務名稱/代號 有機洗髮(0) 服務名稱/代號 價格 400 價格 洗-1 洗-1 洗-2 洗-2 第三方卡券 第三方卡券" at bounding box center [221, 88] width 291 height 17
click at [357, 91] on icon at bounding box center [358, 88] width 4 height 6
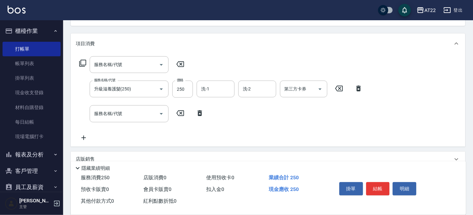
click at [183, 67] on icon at bounding box center [180, 64] width 8 height 6
click at [124, 112] on input "服務名稱/代號" at bounding box center [124, 113] width 64 height 11
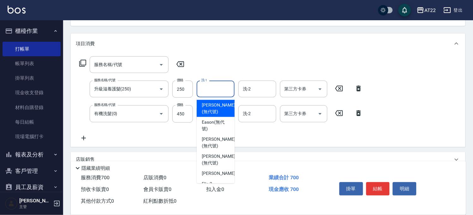
click at [209, 89] on input "洗-1" at bounding box center [215, 88] width 32 height 11
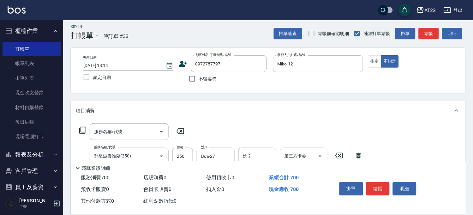
scroll to position [0, 0]
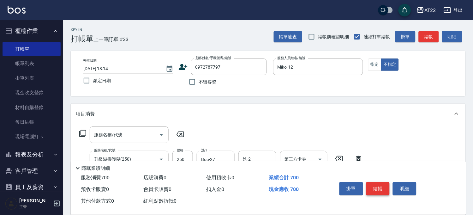
click at [380, 182] on button "結帳" at bounding box center [378, 188] width 24 height 13
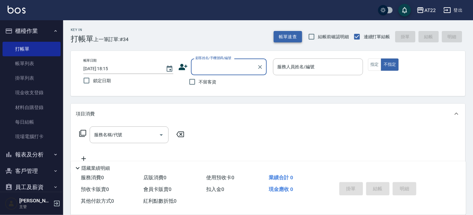
click at [298, 35] on button "帳單速查" at bounding box center [288, 37] width 28 height 12
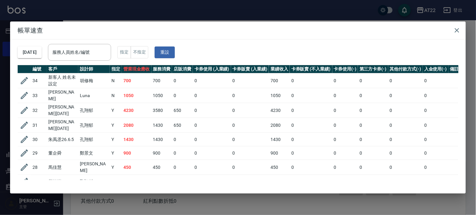
click at [207, 4] on div "帳單速查 2025/10/11 服務人員姓名/編號 服務人員姓名/編號 指定 不指定 重設 編號 客戶 設計師 指定 營業現金應收 服務消費 店販消費 卡券使…" at bounding box center [238, 107] width 476 height 215
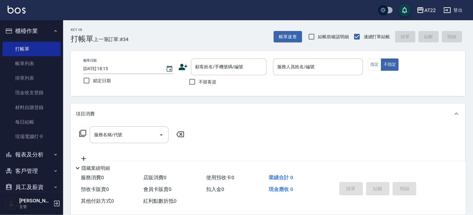
click at [124, 98] on div "Key In 打帳單 上一筆訂單:#34 帳單速查 結帳前確認明細 連續打單結帳 掛單 結帳 明細 帳單日期 2025/10/11 18:15 鎖定日期 顧客…" at bounding box center [267, 164] width 409 height 288
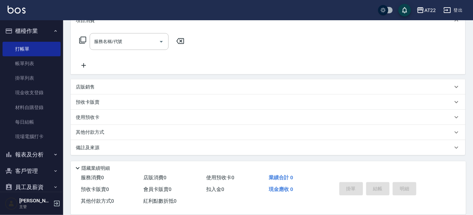
scroll to position [23, 0]
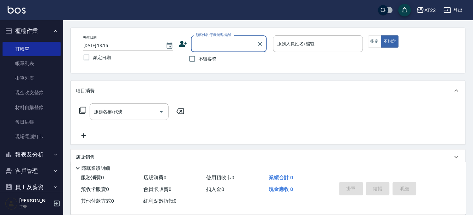
click at [232, 48] on input "顧客姓名/手機號碼/編號" at bounding box center [224, 43] width 61 height 11
click at [200, 55] on label "不留客資" at bounding box center [201, 58] width 31 height 13
click at [199, 55] on input "不留客資" at bounding box center [192, 58] width 13 height 13
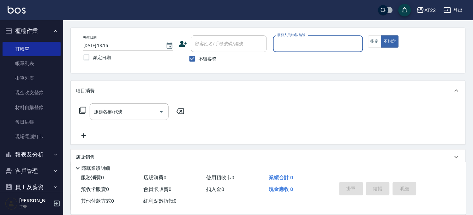
click at [285, 45] on input "服務人員姓名/編號" at bounding box center [318, 43] width 84 height 11
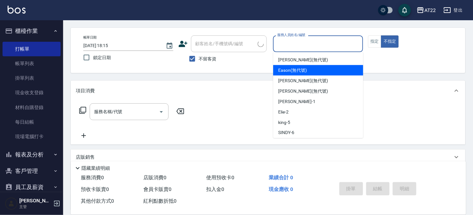
click at [291, 70] on span "Eason (無代號)" at bounding box center [292, 70] width 29 height 7
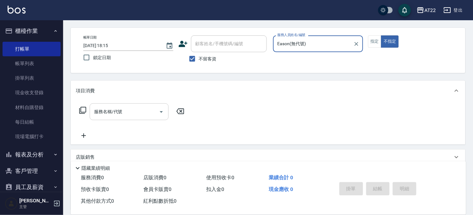
click at [109, 106] on div "服務名稱/代號 服務名稱/代號" at bounding box center [129, 111] width 79 height 17
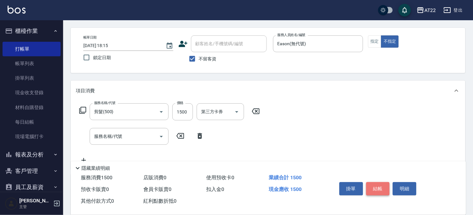
click at [383, 189] on button "結帳" at bounding box center [378, 188] width 24 height 13
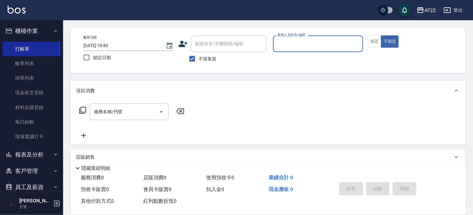
scroll to position [0, 0]
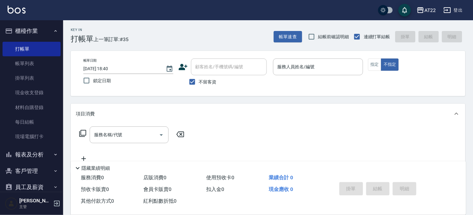
click at [204, 84] on span "不留客資" at bounding box center [208, 82] width 18 height 7
click at [199, 84] on input "不留客資" at bounding box center [192, 81] width 13 height 13
click at [218, 71] on input "顧客姓名/手機號碼/編號" at bounding box center [224, 66] width 61 height 11
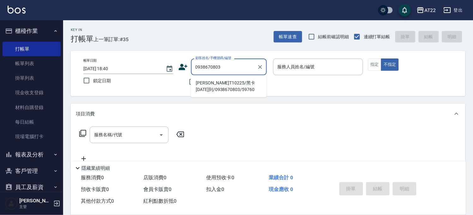
click at [222, 85] on li "江采樺T10225/黑卡24.1.29到/0938670803/59760" at bounding box center [229, 86] width 76 height 17
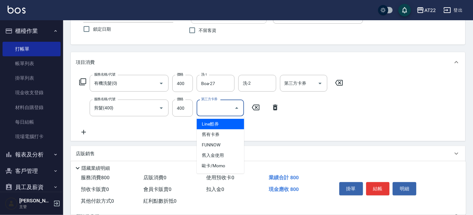
scroll to position [105, 0]
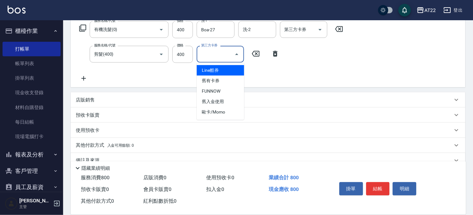
click at [214, 61] on div "第三方卡券" at bounding box center [220, 54] width 47 height 17
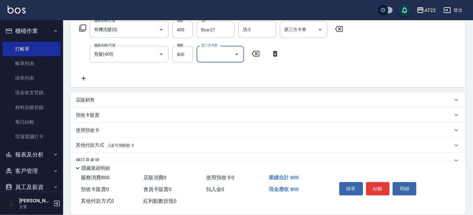
click at [81, 81] on icon at bounding box center [84, 78] width 16 height 8
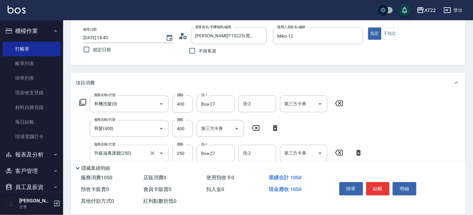
scroll to position [0, 0]
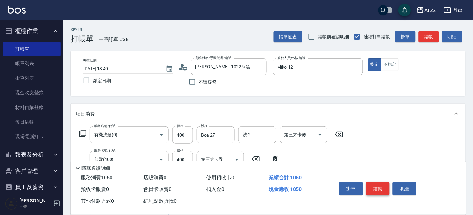
click at [379, 192] on button "結帳" at bounding box center [378, 188] width 24 height 13
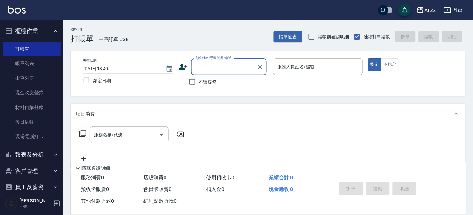
click at [288, 27] on div "Key In 打帳單 上一筆訂單:#36 帳單速查 結帳前確認明細 連續打單結帳 掛單 結帳 明細" at bounding box center [264, 31] width 402 height 23
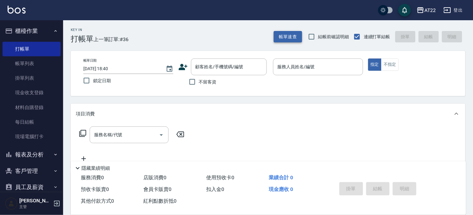
click at [288, 35] on button "帳單速查" at bounding box center [288, 37] width 28 height 12
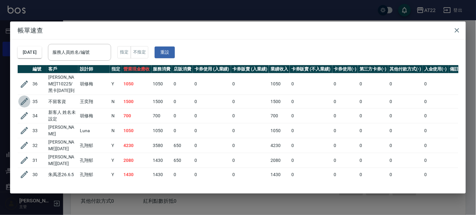
click at [25, 104] on icon "button" at bounding box center [24, 101] width 9 height 9
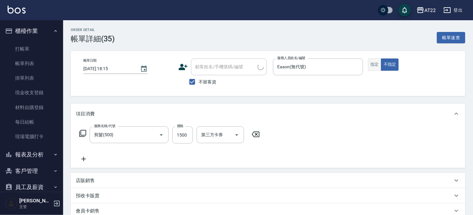
click at [373, 68] on button "指定" at bounding box center [375, 64] width 14 height 12
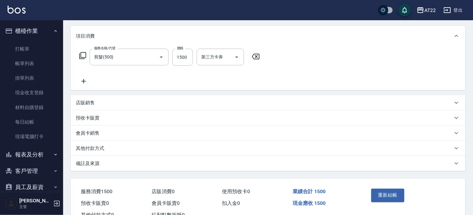
scroll to position [101, 0]
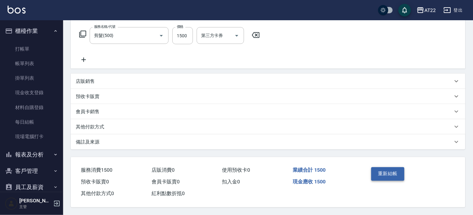
click at [383, 171] on button "重新結帳" at bounding box center [387, 173] width 33 height 13
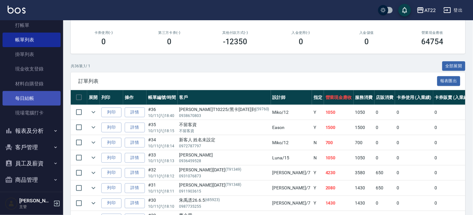
scroll to position [43, 0]
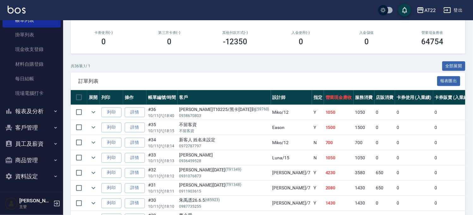
click at [35, 112] on button "報表及分析" at bounding box center [32, 111] width 58 height 16
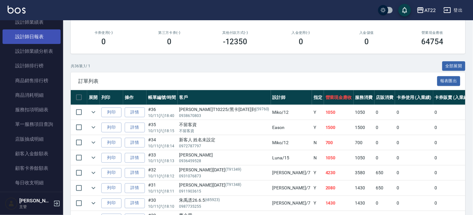
scroll to position [254, 0]
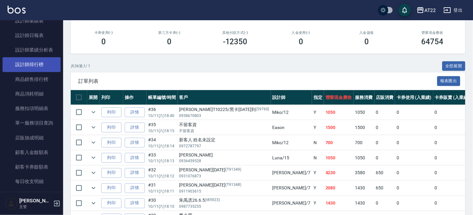
click at [42, 61] on link "設計師排行榜" at bounding box center [32, 64] width 58 height 15
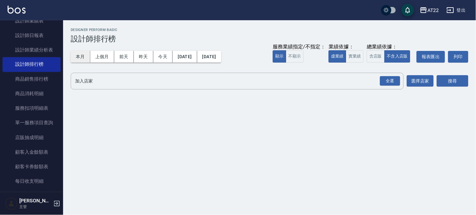
click at [75, 53] on button "本月" at bounding box center [81, 57] width 20 height 12
click at [387, 79] on div "全選" at bounding box center [390, 81] width 20 height 10
click at [445, 89] on div "搜尋" at bounding box center [453, 82] width 32 height 18
click at [445, 85] on button "搜尋" at bounding box center [453, 81] width 32 height 12
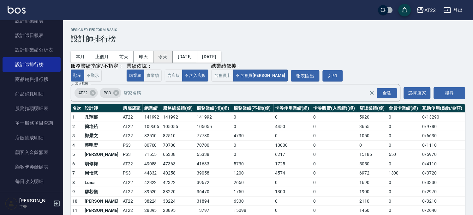
click at [159, 54] on button "今天" at bounding box center [163, 57] width 20 height 12
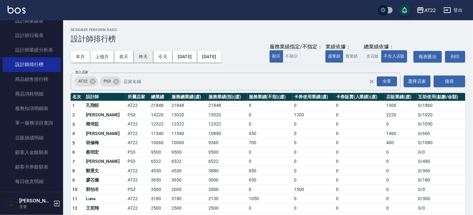
click at [139, 57] on button "昨天" at bounding box center [144, 57] width 20 height 12
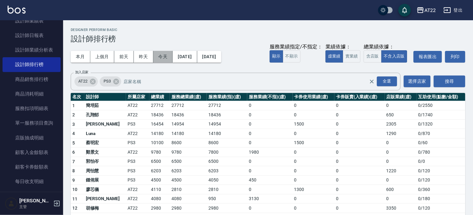
click at [169, 60] on button "今天" at bounding box center [163, 57] width 20 height 12
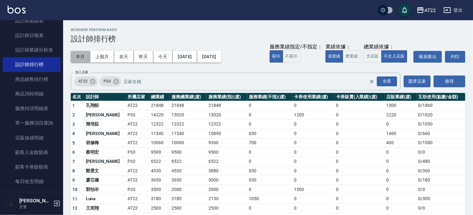
click at [80, 57] on button "本月" at bounding box center [81, 57] width 20 height 12
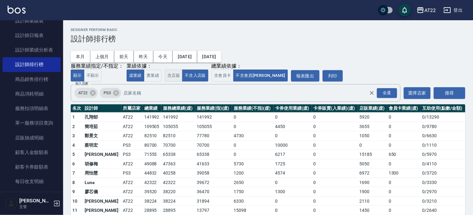
click at [179, 76] on button "含店販" at bounding box center [174, 75] width 18 height 12
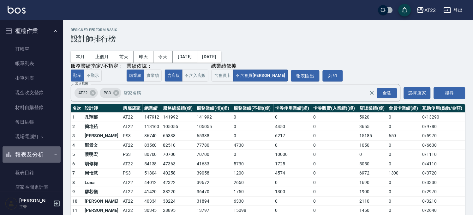
click at [41, 152] on button "報表及分析" at bounding box center [32, 154] width 58 height 16
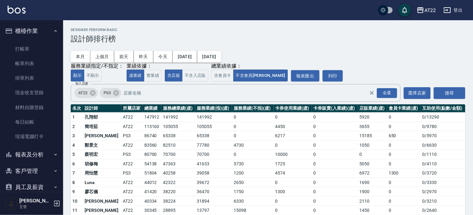
click at [18, 36] on button "櫃檯作業" at bounding box center [32, 31] width 58 height 16
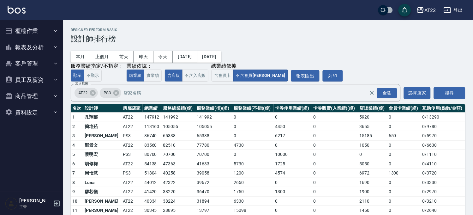
click at [32, 63] on button "客戶管理" at bounding box center [32, 63] width 58 height 16
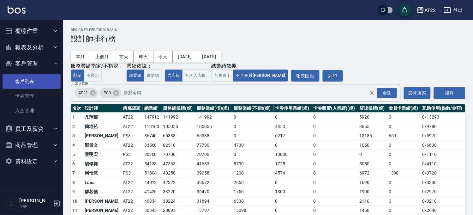
click at [29, 84] on link "客戶列表" at bounding box center [32, 81] width 58 height 15
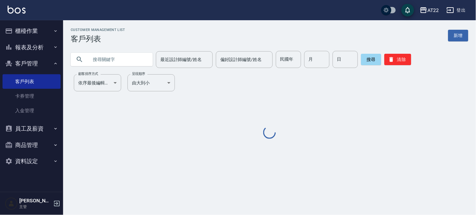
click at [134, 58] on input "text" at bounding box center [117, 59] width 59 height 17
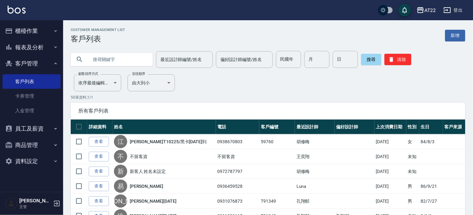
click at [45, 29] on button "櫃檯作業" at bounding box center [32, 31] width 58 height 16
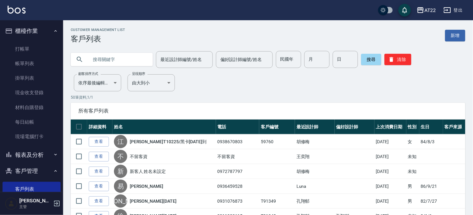
click at [30, 39] on ul "打帳單 帳單列表 掛單列表 現金收支登錄 材料自購登錄 每日結帳 現場電腦打卡" at bounding box center [32, 92] width 58 height 107
click at [27, 47] on link "打帳單" at bounding box center [32, 49] width 58 height 15
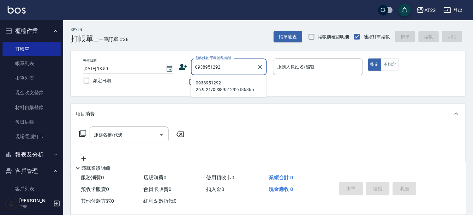
click at [207, 90] on li "0938951292-26.9.21/0938951292/t86365" at bounding box center [229, 86] width 76 height 17
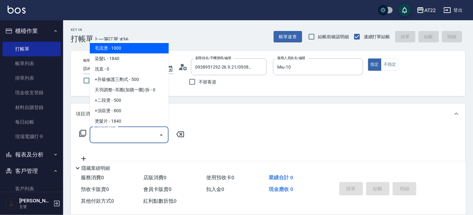
click at [134, 139] on input "服務名稱/代號" at bounding box center [124, 134] width 64 height 11
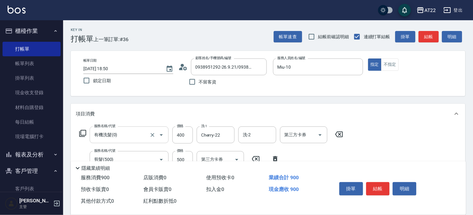
scroll to position [70, 0]
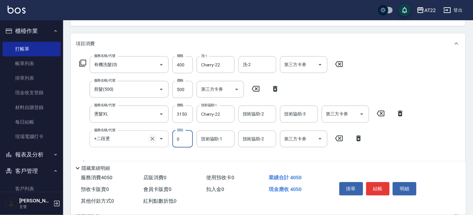
click at [150, 139] on icon "Clear" at bounding box center [152, 138] width 6 height 6
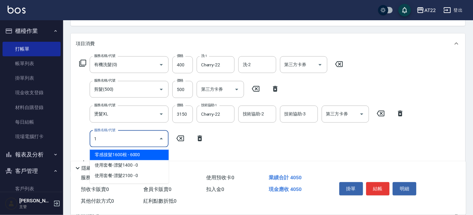
click at [150, 139] on input "1" at bounding box center [124, 138] width 64 height 11
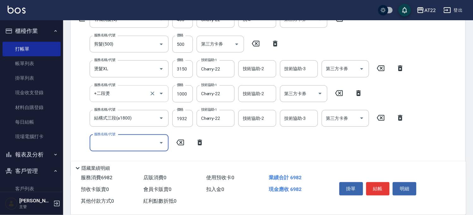
scroll to position [216, 0]
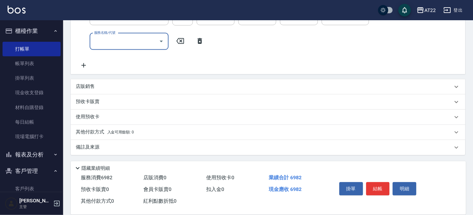
click at [105, 127] on div "其他付款方式 入金可用餘額: 0" at bounding box center [268, 132] width 394 height 15
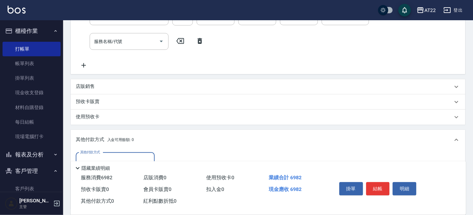
scroll to position [286, 0]
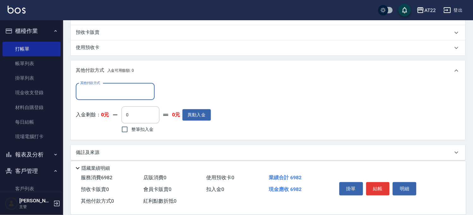
click at [116, 88] on input "其他付款方式" at bounding box center [115, 91] width 73 height 11
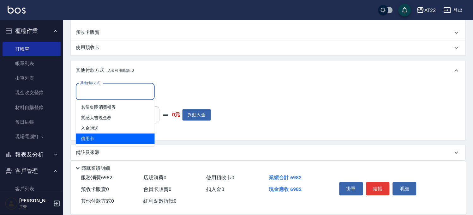
click at [96, 138] on span "信用卡" at bounding box center [115, 138] width 79 height 10
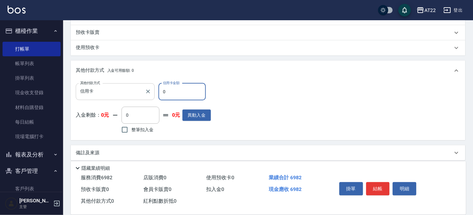
drag, startPoint x: 151, startPoint y: 92, endPoint x: 142, endPoint y: 93, distance: 9.5
click at [142, 93] on div "其他付款方式 信用卡 其他付款方式 信用卡金額 0 信用卡金額" at bounding box center [143, 91] width 135 height 17
click at [371, 184] on button "結帳" at bounding box center [378, 188] width 24 height 13
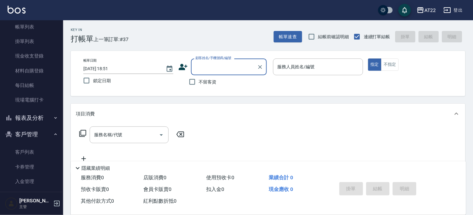
scroll to position [92, 0]
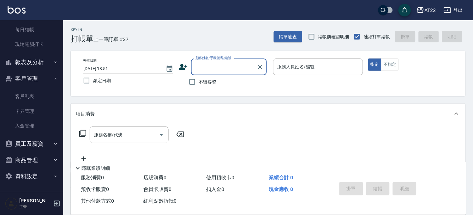
click at [28, 101] on link "客戶列表" at bounding box center [32, 96] width 58 height 15
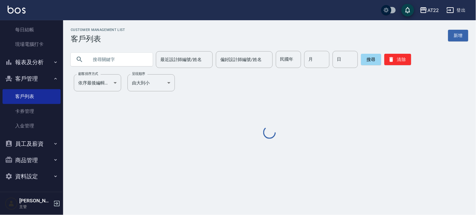
click at [124, 57] on input "text" at bounding box center [117, 59] width 59 height 17
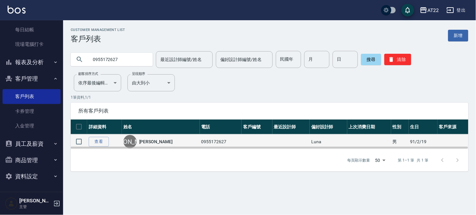
click at [200, 139] on td "0955172627" at bounding box center [221, 141] width 42 height 15
click at [107, 140] on link "查看" at bounding box center [99, 142] width 20 height 10
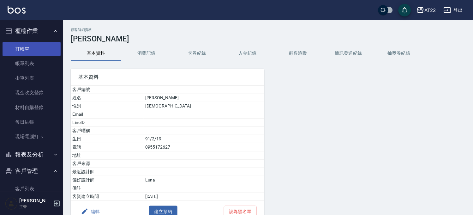
click at [40, 47] on link "打帳單" at bounding box center [32, 49] width 58 height 15
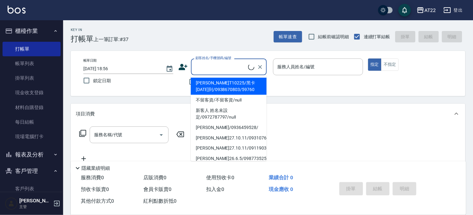
click at [211, 64] on input "顧客姓名/手機號碼/編號" at bounding box center [221, 66] width 54 height 11
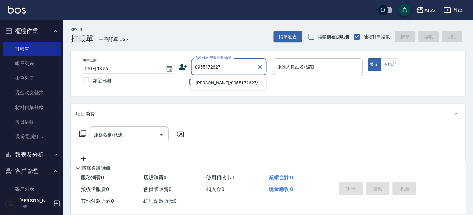
click at [219, 80] on li "楊直諺/0955172627/" at bounding box center [229, 83] width 76 height 10
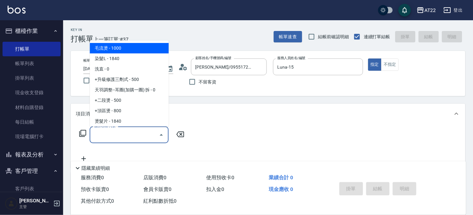
click at [144, 132] on input "服務名稱/代號" at bounding box center [124, 134] width 64 height 11
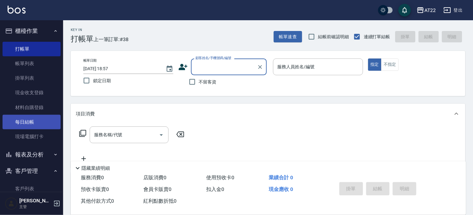
scroll to position [92, 0]
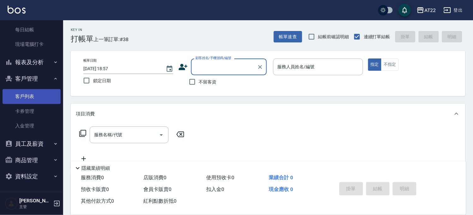
click at [30, 93] on link "客戶列表" at bounding box center [32, 96] width 58 height 15
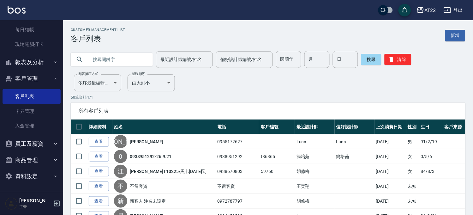
click at [100, 61] on input "text" at bounding box center [117, 59] width 59 height 17
paste input "0989324577"
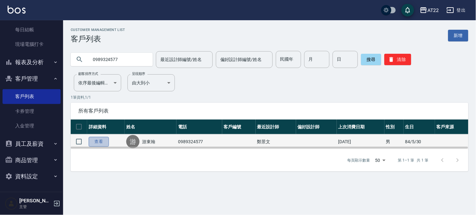
click at [96, 137] on link "查看" at bounding box center [99, 142] width 20 height 10
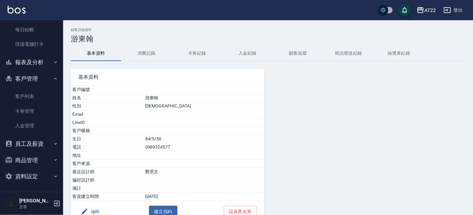
click at [145, 52] on button "消費記錄" at bounding box center [146, 53] width 50 height 15
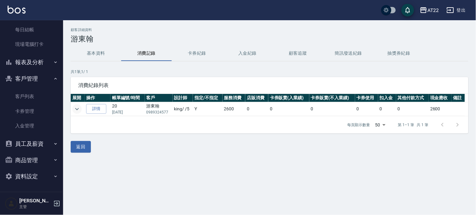
click at [76, 110] on icon "expand row" at bounding box center [77, 109] width 8 height 8
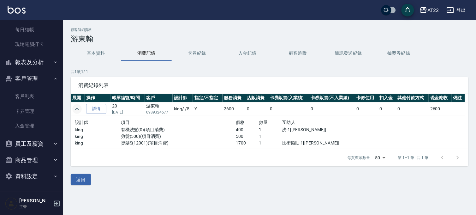
click at [76, 110] on icon "expand row" at bounding box center [77, 109] width 8 height 8
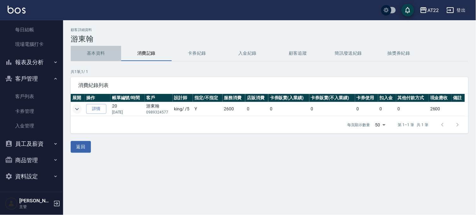
click at [94, 50] on button "基本資料" at bounding box center [96, 53] width 50 height 15
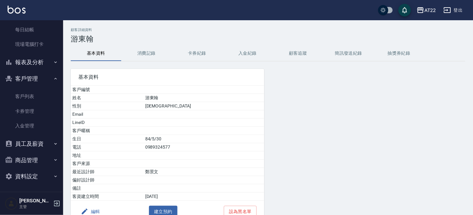
click at [143, 50] on button "消費記錄" at bounding box center [146, 53] width 50 height 15
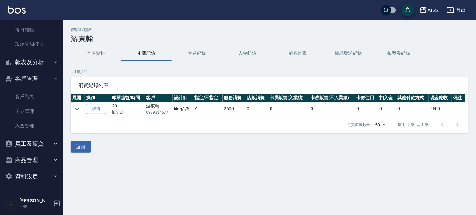
click at [92, 53] on button "基本資料" at bounding box center [96, 53] width 50 height 15
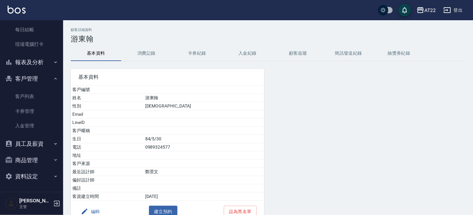
click at [147, 51] on button "消費記錄" at bounding box center [146, 53] width 50 height 15
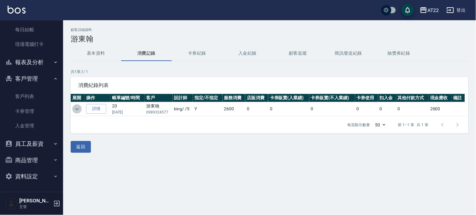
click at [75, 107] on icon "expand row" at bounding box center [77, 109] width 8 height 8
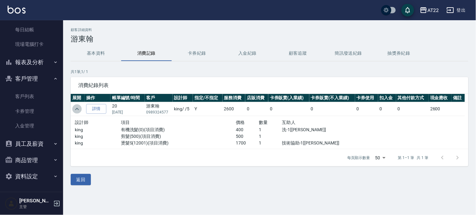
click at [75, 107] on icon "expand row" at bounding box center [77, 109] width 8 height 8
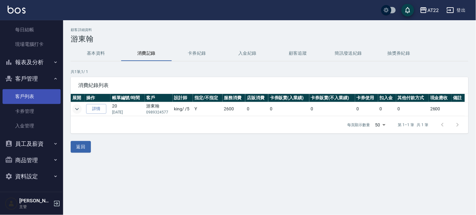
drag, startPoint x: 19, startPoint y: 98, endPoint x: 23, endPoint y: 97, distance: 4.7
click at [19, 98] on link "客戶列表" at bounding box center [32, 96] width 58 height 15
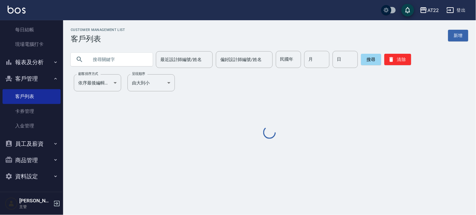
click at [140, 66] on input "text" at bounding box center [117, 59] width 59 height 17
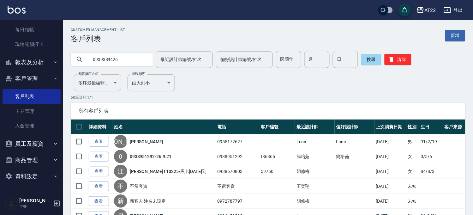
click at [116, 52] on input "0939389426" at bounding box center [117, 59] width 59 height 17
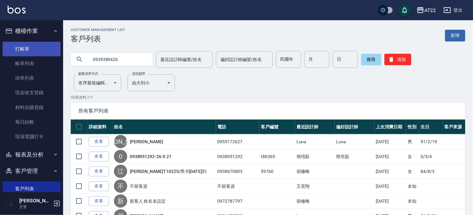
click at [40, 52] on link "打帳單" at bounding box center [32, 49] width 58 height 15
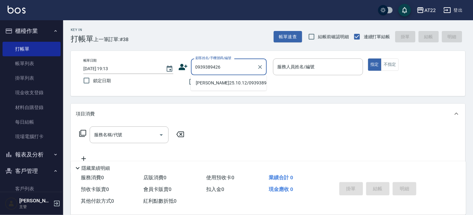
click at [230, 86] on li "陳晉堂25.10.12/0939389426/V84065" at bounding box center [229, 83] width 76 height 10
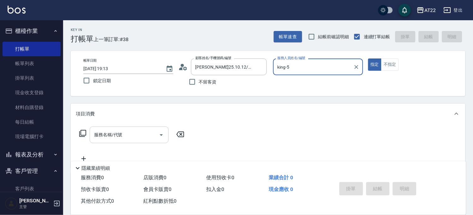
click at [136, 137] on input "服務名稱/代號" at bounding box center [124, 134] width 64 height 11
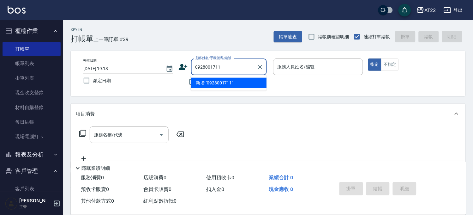
click at [194, 86] on li "新增 "0928001711"" at bounding box center [229, 83] width 76 height 10
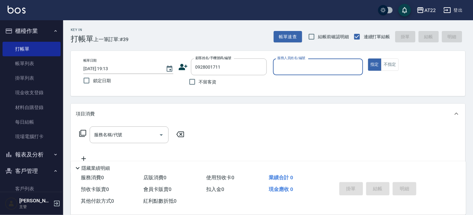
click at [184, 67] on icon at bounding box center [182, 66] width 9 height 9
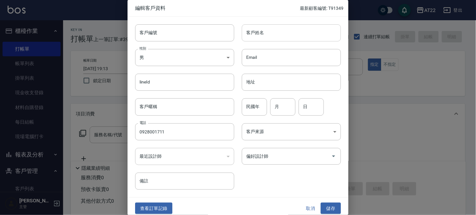
click at [315, 30] on input "客戶姓名" at bounding box center [291, 32] width 99 height 17
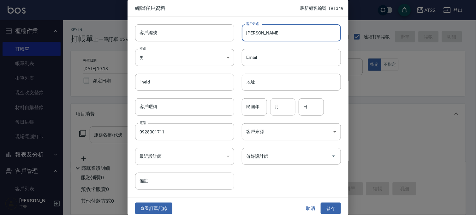
click at [270, 108] on input "月" at bounding box center [282, 106] width 25 height 17
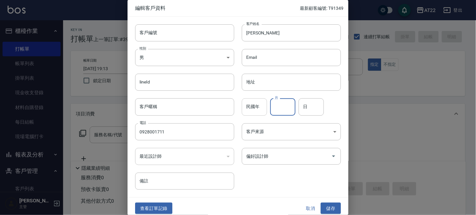
click at [258, 107] on input "民國年" at bounding box center [254, 106] width 25 height 17
click at [279, 110] on input "月" at bounding box center [282, 106] width 25 height 17
click at [308, 109] on input "日" at bounding box center [310, 106] width 25 height 17
click at [326, 208] on button "儲存" at bounding box center [331, 208] width 20 height 12
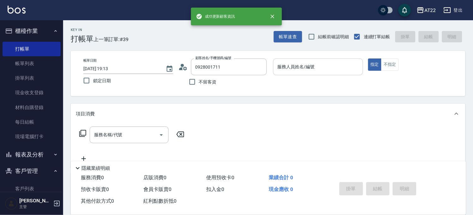
click at [312, 67] on input "服務人員姓名/編號" at bounding box center [318, 66] width 84 height 11
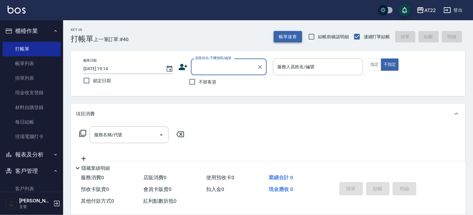
click at [295, 39] on button "帳單速查" at bounding box center [288, 37] width 28 height 12
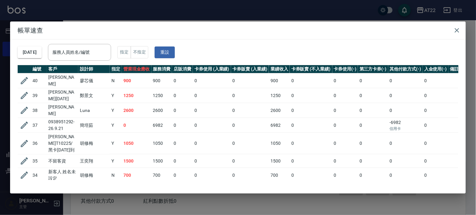
click at [107, 19] on div "帳單速查 2025/10/11 服務人員姓名/編號 服務人員姓名/編號 指定 不指定 重設 編號 客戶 設計師 指定 營業現金應收 服務消費 店販消費 卡券使…" at bounding box center [238, 107] width 476 height 215
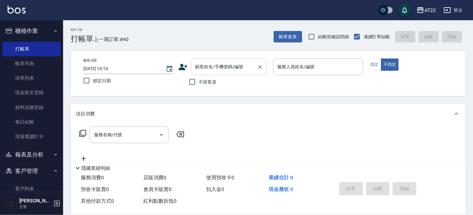
click at [231, 74] on div "顧客姓名/手機號碼/編號" at bounding box center [229, 66] width 76 height 17
click at [373, 66] on button "指定" at bounding box center [375, 64] width 14 height 12
click at [259, 64] on icon "Clear" at bounding box center [260, 67] width 6 height 6
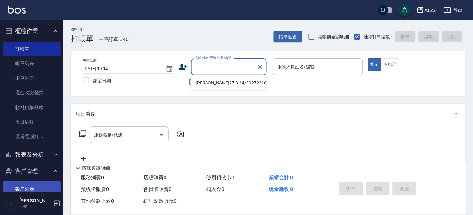
click at [17, 186] on link "客戶列表" at bounding box center [32, 188] width 58 height 15
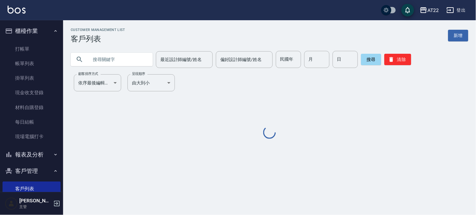
click at [115, 56] on input "text" at bounding box center [117, 59] width 59 height 17
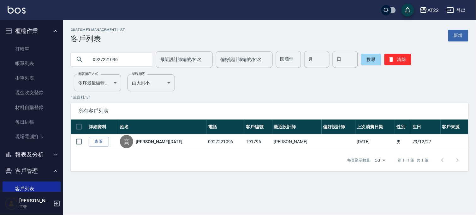
click at [135, 57] on input "0927221096" at bounding box center [117, 59] width 59 height 17
click at [134, 57] on input "0927221096" at bounding box center [117, 59] width 59 height 17
click at [133, 57] on input "0927221096" at bounding box center [117, 59] width 59 height 17
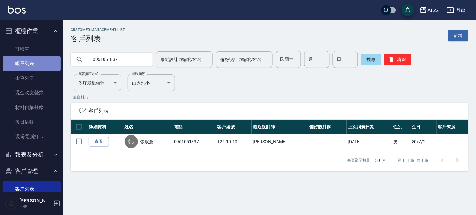
click at [42, 59] on link "帳單列表" at bounding box center [32, 63] width 58 height 15
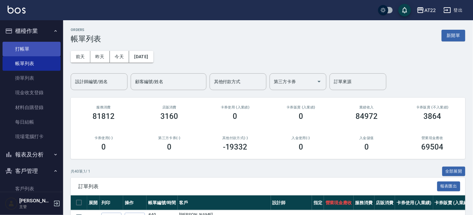
click at [45, 50] on link "打帳單" at bounding box center [32, 49] width 58 height 15
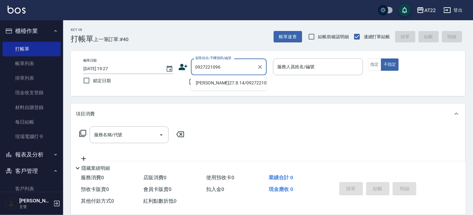
click at [218, 81] on li "高宇涵27.8.14/0927221096/T91796" at bounding box center [229, 83] width 76 height 10
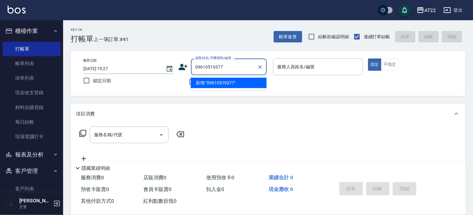
click at [229, 74] on div "09610519377 顧客姓名/手機號碼/編號" at bounding box center [229, 66] width 76 height 17
click at [229, 74] on div "096105193770 顧客姓名/手機號碼/編號" at bounding box center [229, 66] width 76 height 17
click at [260, 68] on icon "Clear" at bounding box center [260, 67] width 6 height 6
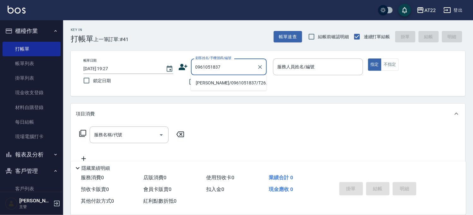
click at [229, 83] on li "張珉溦/0961051837/T26.10.10" at bounding box center [229, 83] width 76 height 10
click at [294, 43] on div "帳單速查 結帳前確認明細 連續打單結帳 掛單 結帳 明細" at bounding box center [369, 36] width 191 height 13
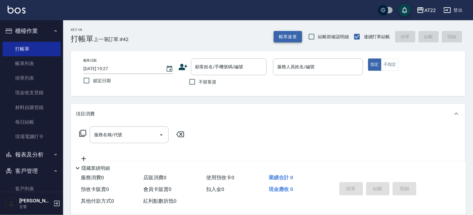
click at [292, 42] on button "帳單速查" at bounding box center [288, 37] width 28 height 12
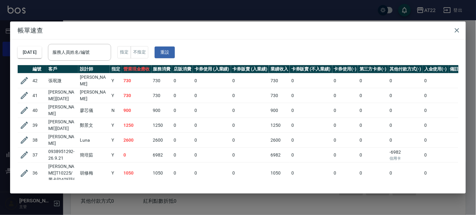
click at [301, 12] on div "帳單速查 2025/10/11 服務人員姓名/編號 服務人員姓名/編號 指定 不指定 重設 編號 客戶 設計師 指定 營業現金應收 服務消費 店販消費 卡券使…" at bounding box center [238, 107] width 476 height 215
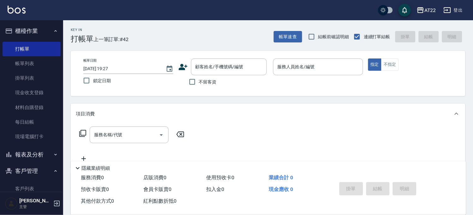
click at [42, 36] on button "櫃檯作業" at bounding box center [32, 31] width 58 height 16
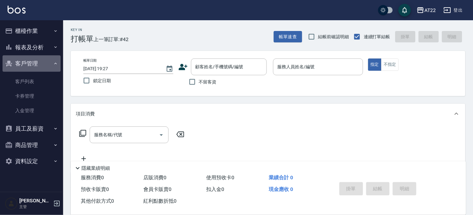
click at [33, 63] on button "客戶管理" at bounding box center [32, 63] width 58 height 16
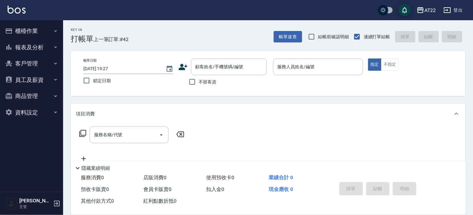
click at [36, 50] on button "報表及分析" at bounding box center [32, 47] width 58 height 16
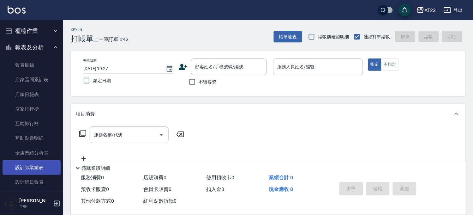
click at [29, 166] on link "設計師業績表" at bounding box center [32, 167] width 58 height 15
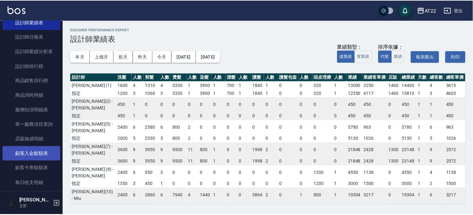
scroll to position [102, 0]
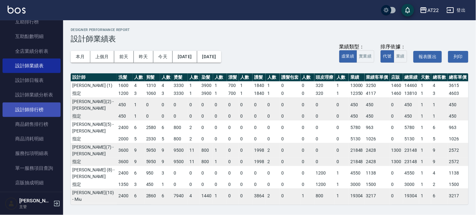
click at [30, 104] on link "設計師排行榜" at bounding box center [32, 109] width 58 height 15
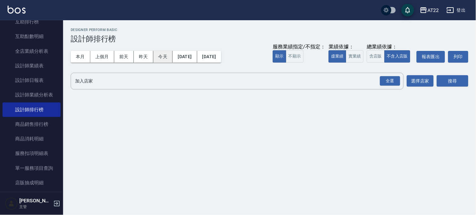
click at [162, 56] on button "今天" at bounding box center [163, 57] width 20 height 12
click at [390, 84] on div "全選" at bounding box center [390, 81] width 20 height 10
click at [437, 79] on button "搜尋" at bounding box center [453, 81] width 32 height 12
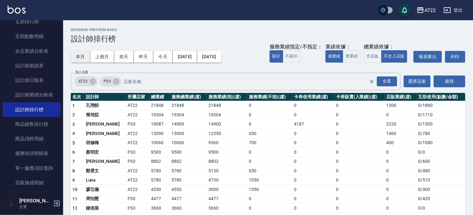
click at [86, 60] on button "本月" at bounding box center [81, 57] width 20 height 12
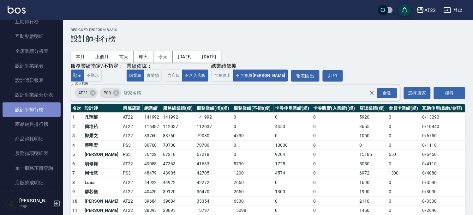
click at [46, 104] on link "設計師排行榜" at bounding box center [32, 109] width 58 height 15
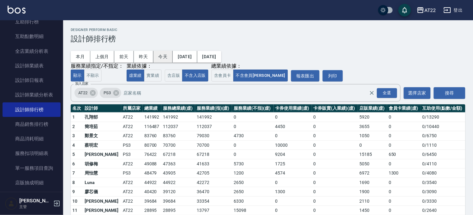
click at [162, 52] on button "今天" at bounding box center [163, 57] width 20 height 12
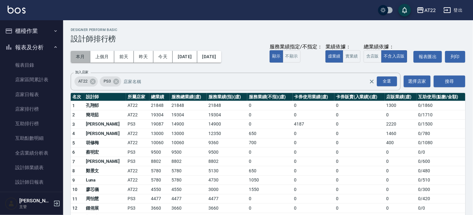
click at [76, 58] on button "本月" at bounding box center [81, 57] width 20 height 12
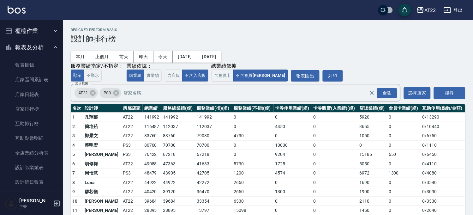
click at [38, 47] on button "報表及分析" at bounding box center [32, 47] width 58 height 16
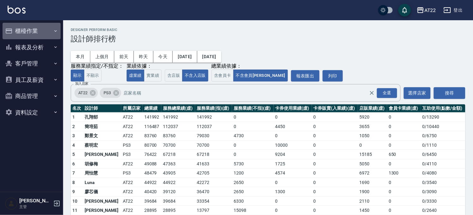
click at [40, 25] on button "櫃檯作業" at bounding box center [32, 31] width 58 height 16
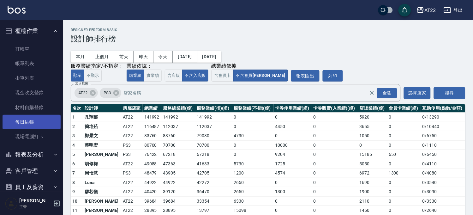
click at [41, 122] on link "每日結帳" at bounding box center [32, 122] width 58 height 15
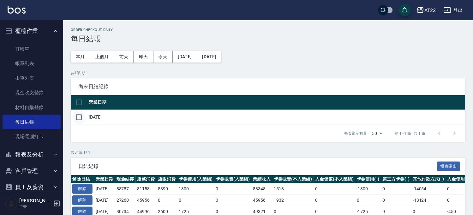
click at [80, 116] on input "checkbox" at bounding box center [78, 116] width 13 height 13
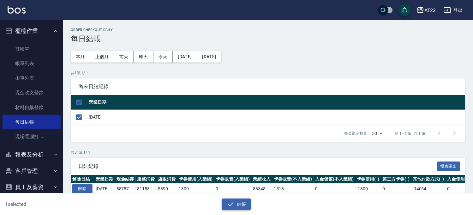
click at [245, 203] on button "結帳" at bounding box center [236, 204] width 29 height 12
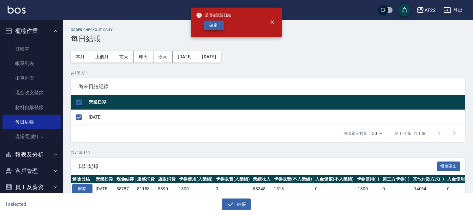
click at [207, 30] on button "確定" at bounding box center [213, 26] width 20 height 10
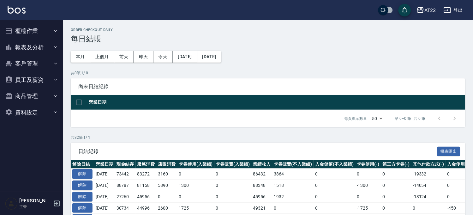
click at [55, 43] on button "報表及分析" at bounding box center [32, 47] width 58 height 16
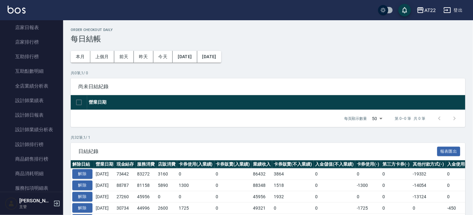
scroll to position [105, 0]
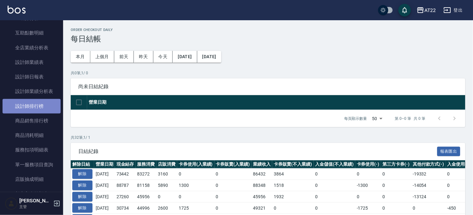
click at [45, 100] on link "設計師排行榜" at bounding box center [32, 106] width 58 height 15
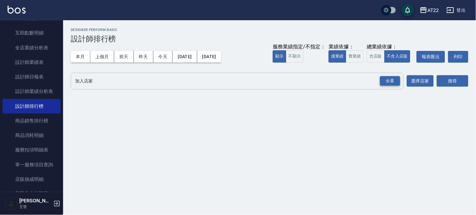
click at [387, 78] on div "全選" at bounding box center [390, 81] width 20 height 10
click at [447, 77] on button "搜尋" at bounding box center [453, 81] width 32 height 12
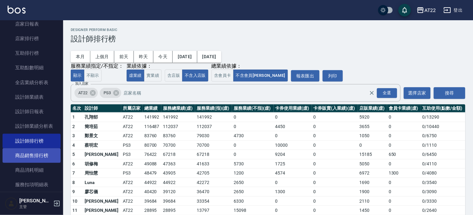
scroll to position [70, 0]
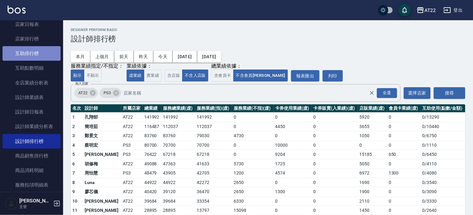
click at [39, 55] on link "互助排行榜" at bounding box center [32, 53] width 58 height 15
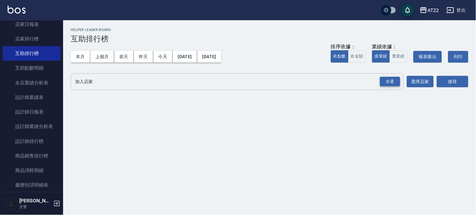
click at [398, 80] on div "全選" at bounding box center [390, 82] width 20 height 10
click at [166, 57] on button "今天" at bounding box center [163, 57] width 20 height 12
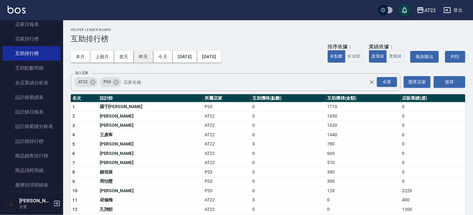
click at [143, 57] on button "昨天" at bounding box center [144, 57] width 20 height 12
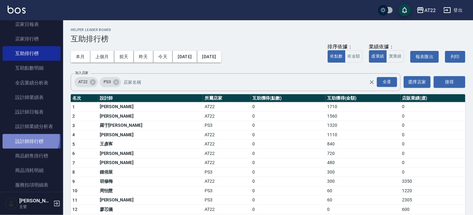
click at [27, 138] on link "設計師排行榜" at bounding box center [32, 141] width 58 height 15
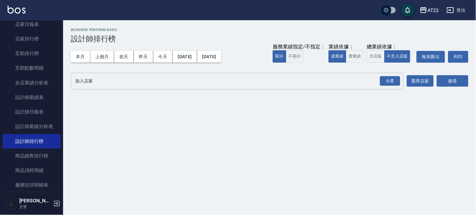
click at [401, 85] on div "全選" at bounding box center [390, 81] width 22 height 17
click at [383, 83] on div "全選" at bounding box center [390, 81] width 20 height 10
click at [441, 84] on button "搜尋" at bounding box center [453, 81] width 32 height 12
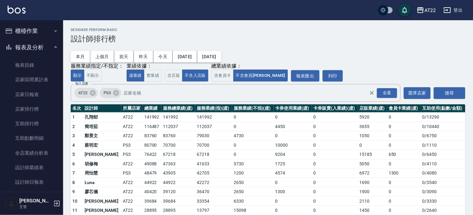
click at [46, 51] on button "報表及分析" at bounding box center [32, 47] width 58 height 16
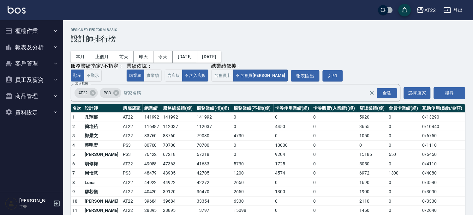
click at [24, 63] on button "客戶管理" at bounding box center [32, 63] width 58 height 16
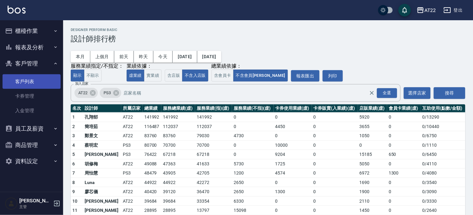
click at [24, 78] on link "客戶列表" at bounding box center [32, 81] width 58 height 15
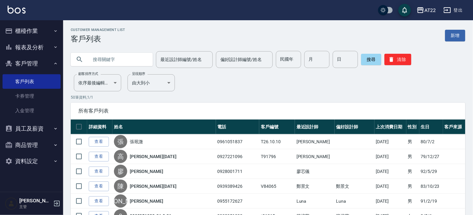
click at [114, 60] on input "text" at bounding box center [117, 59] width 59 height 17
type input "0905053503"
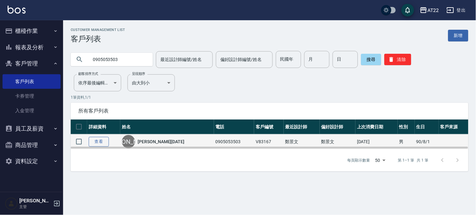
click at [95, 142] on link "查看" at bounding box center [99, 142] width 20 height 10
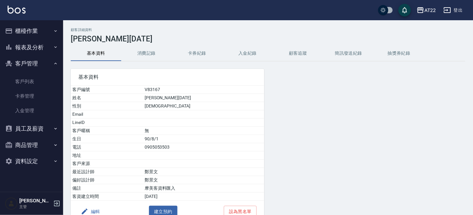
click at [96, 214] on button "編輯" at bounding box center [90, 211] width 24 height 12
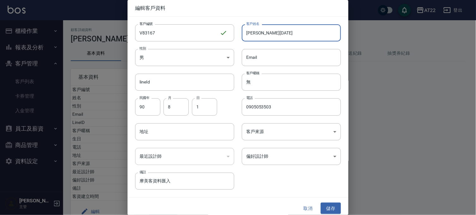
drag, startPoint x: 250, startPoint y: 31, endPoint x: 253, endPoint y: 33, distance: 3.4
click at [253, 33] on input "[PERSON_NAME][DATE]" at bounding box center [291, 32] width 99 height 17
type input "[PERSON_NAME][DATE]"
click at [261, 45] on div "Email Email" at bounding box center [287, 53] width 107 height 25
click at [327, 205] on button "儲存" at bounding box center [331, 208] width 20 height 12
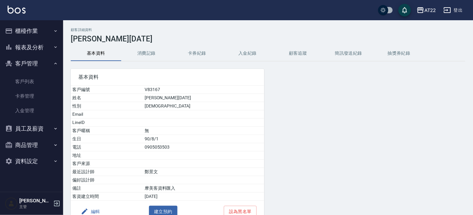
click at [147, 50] on button "消費記錄" at bounding box center [146, 53] width 50 height 15
